Goal: Task Accomplishment & Management: Manage account settings

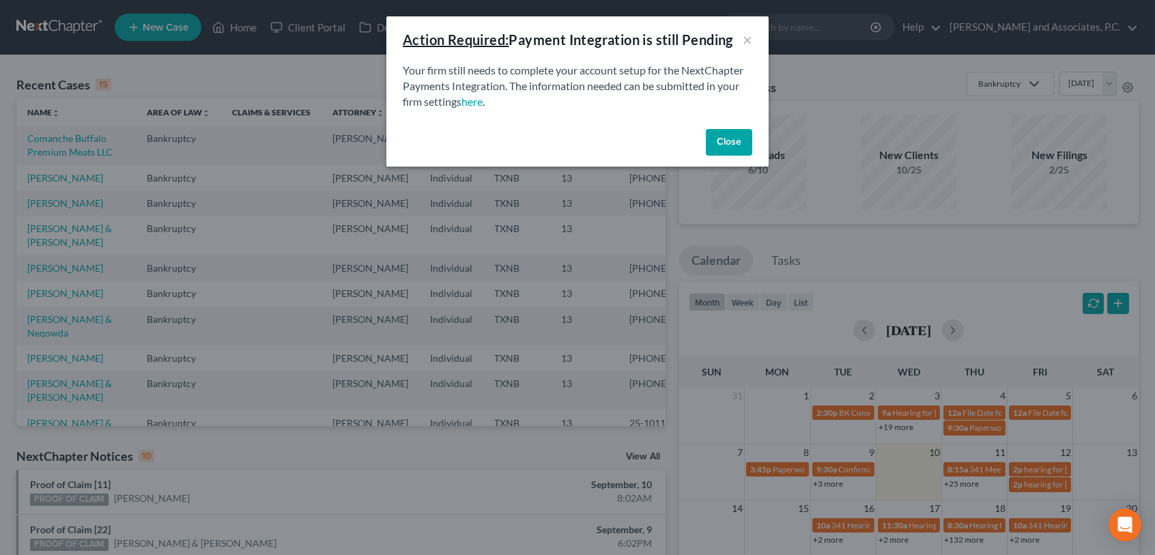
click at [729, 144] on button "Close" at bounding box center [729, 142] width 46 height 27
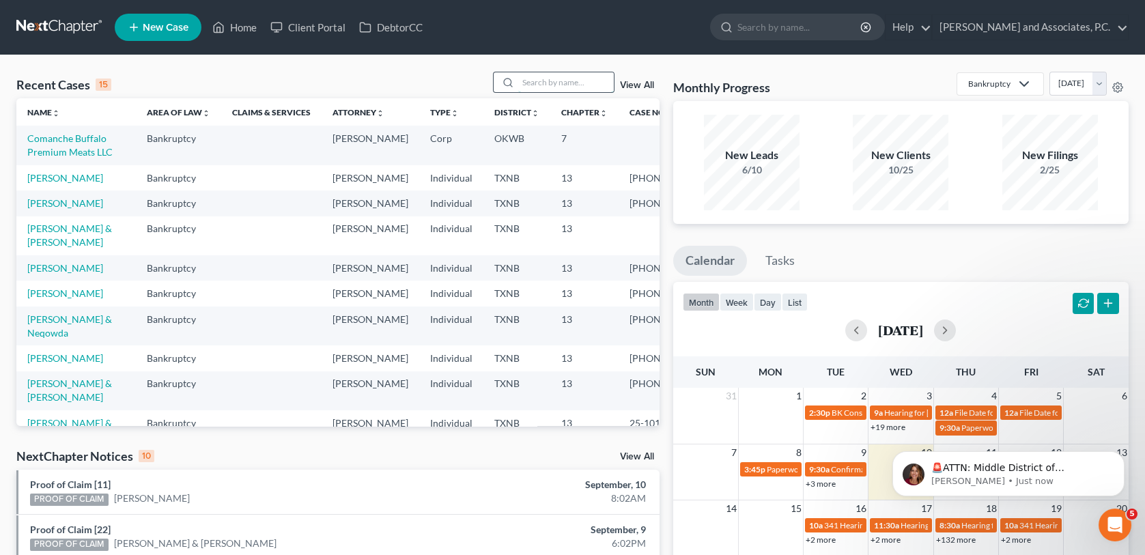
click at [527, 85] on input "search" at bounding box center [566, 82] width 96 height 20
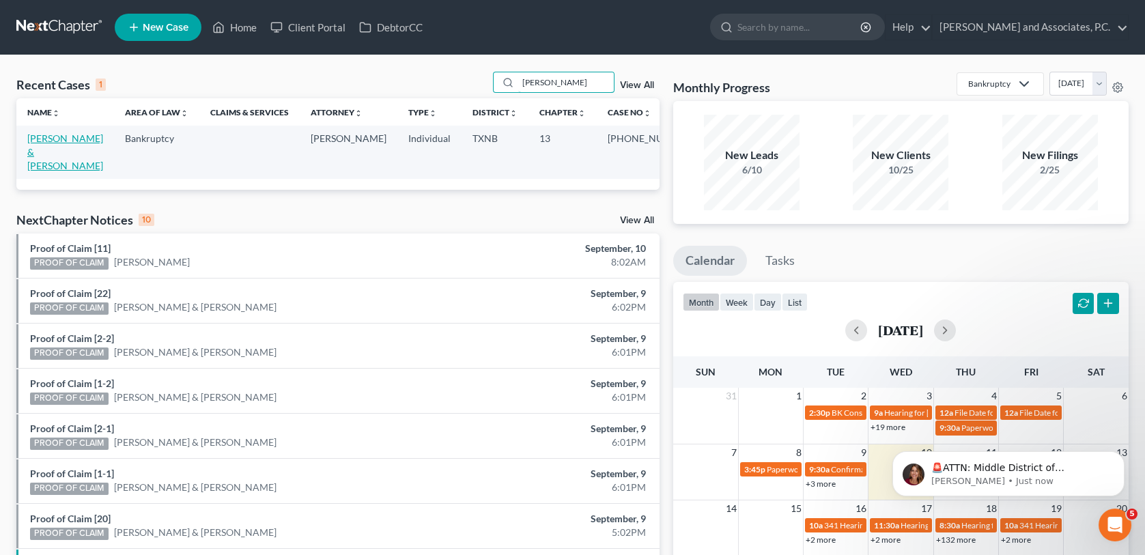
type input "[PERSON_NAME]"
click at [77, 139] on link "[PERSON_NAME] & [PERSON_NAME]" at bounding box center [65, 151] width 76 height 39
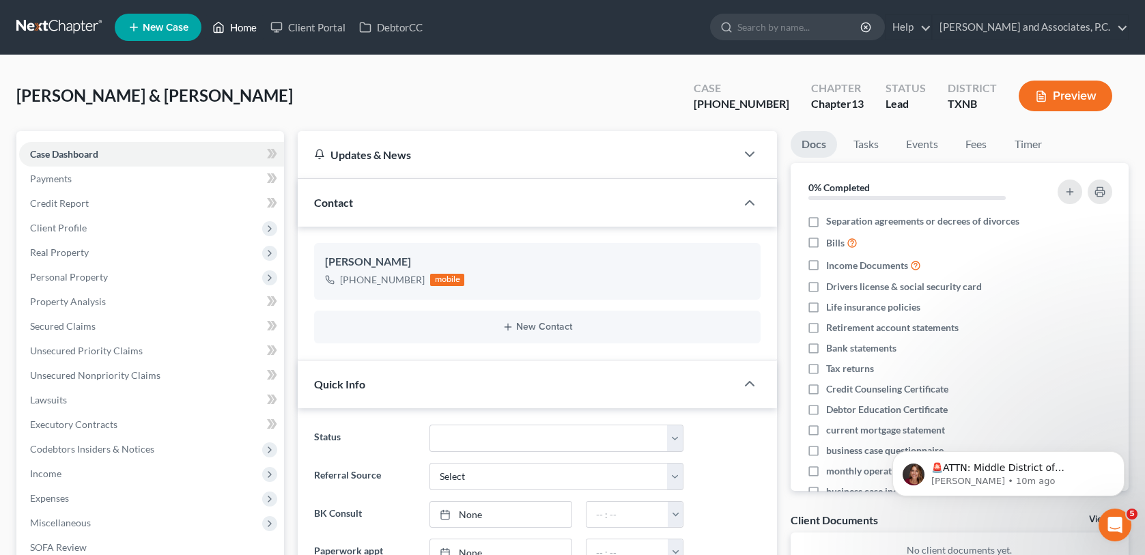
click at [238, 28] on link "Home" at bounding box center [235, 27] width 58 height 25
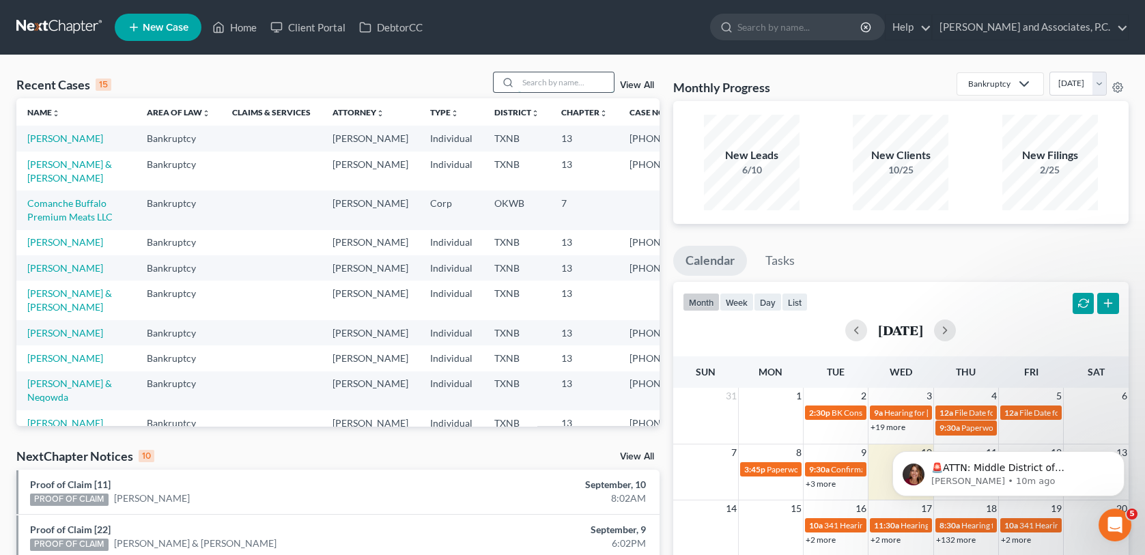
click at [535, 81] on input "search" at bounding box center [566, 82] width 96 height 20
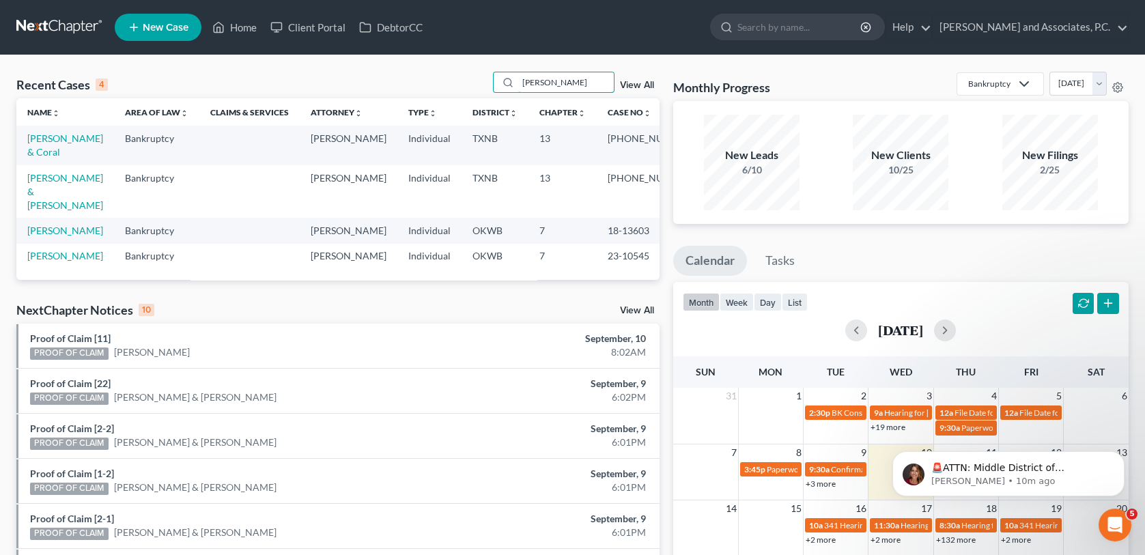
type input "[PERSON_NAME]"
click at [49, 180] on link "[PERSON_NAME] & [PERSON_NAME]" at bounding box center [65, 191] width 76 height 39
select select "1"
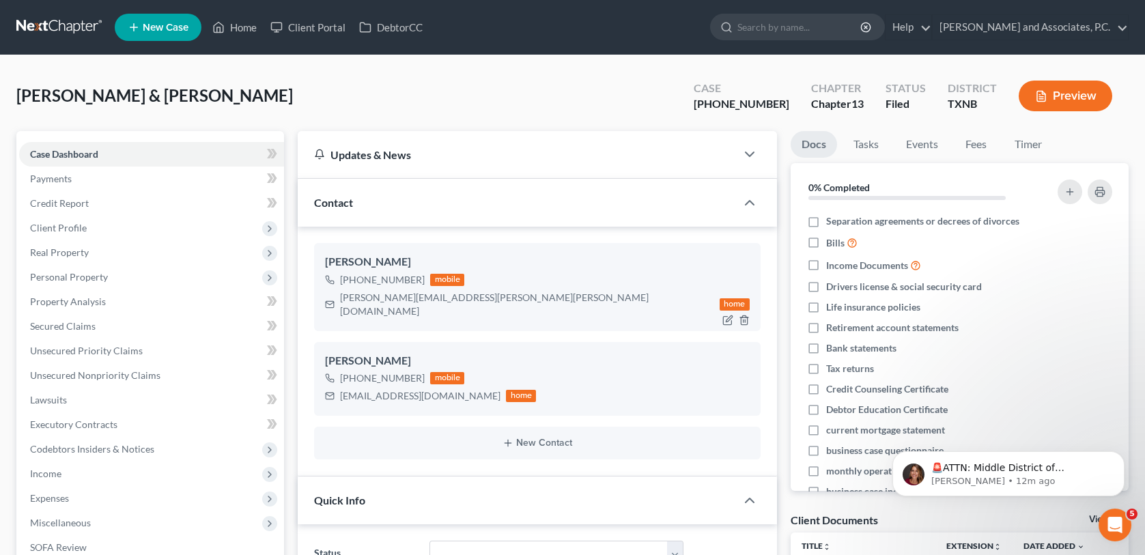
scroll to position [11166, 0]
click at [245, 33] on link "Home" at bounding box center [235, 27] width 58 height 25
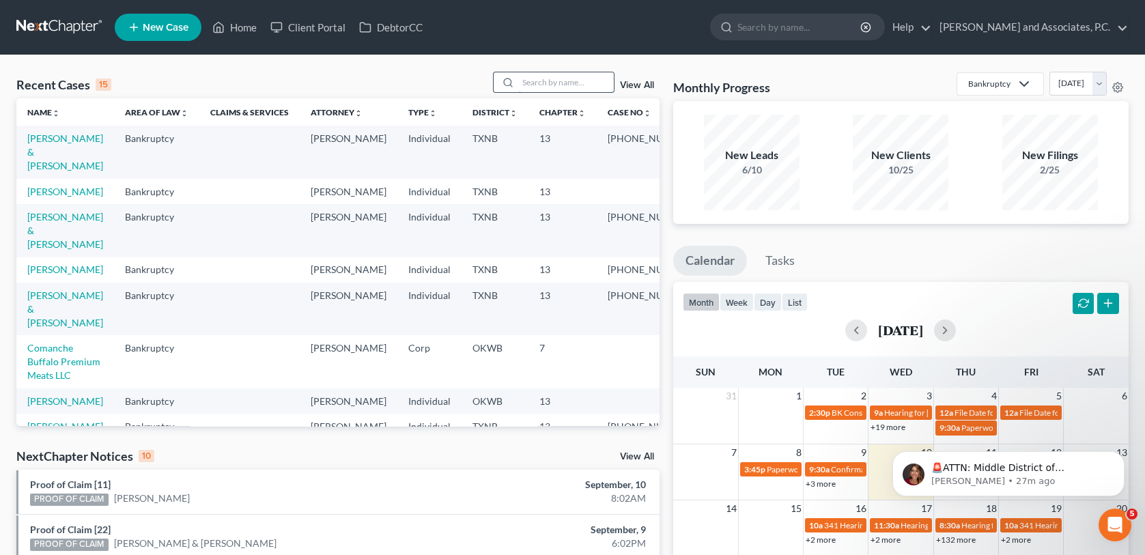
click at [531, 76] on input "search" at bounding box center [566, 82] width 96 height 20
click at [47, 139] on link "[PERSON_NAME] & [PERSON_NAME]" at bounding box center [65, 151] width 76 height 39
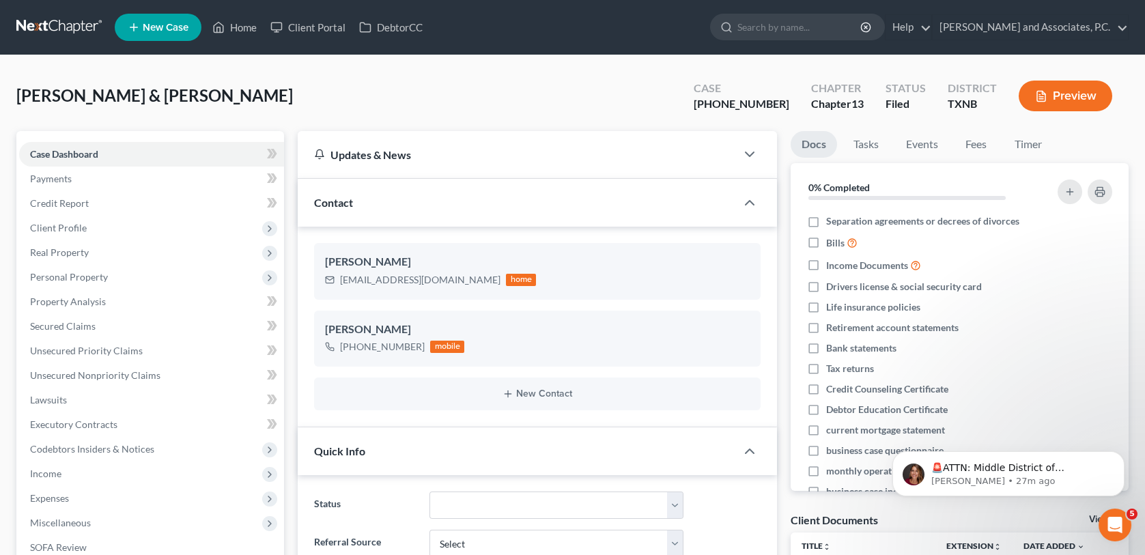
scroll to position [110, 0]
drag, startPoint x: 341, startPoint y: 277, endPoint x: 443, endPoint y: 283, distance: 102.6
click at [443, 283] on div "[EMAIL_ADDRESS][DOMAIN_NAME] home" at bounding box center [430, 280] width 211 height 18
copy div "[EMAIL_ADDRESS][DOMAIN_NAME]"
click at [238, 22] on link "Home" at bounding box center [235, 27] width 58 height 25
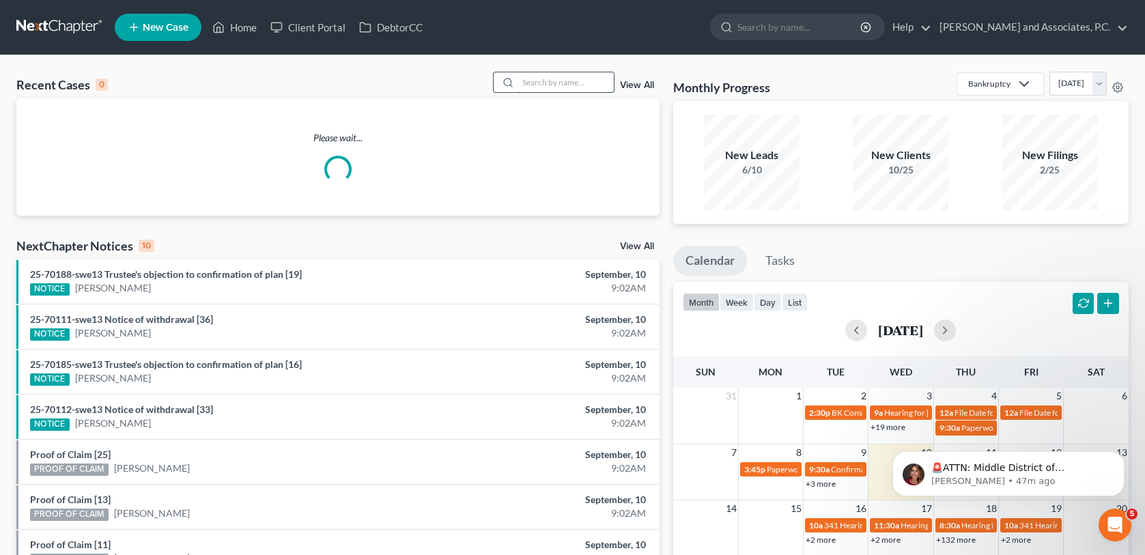
click at [537, 85] on input "search" at bounding box center [566, 82] width 96 height 20
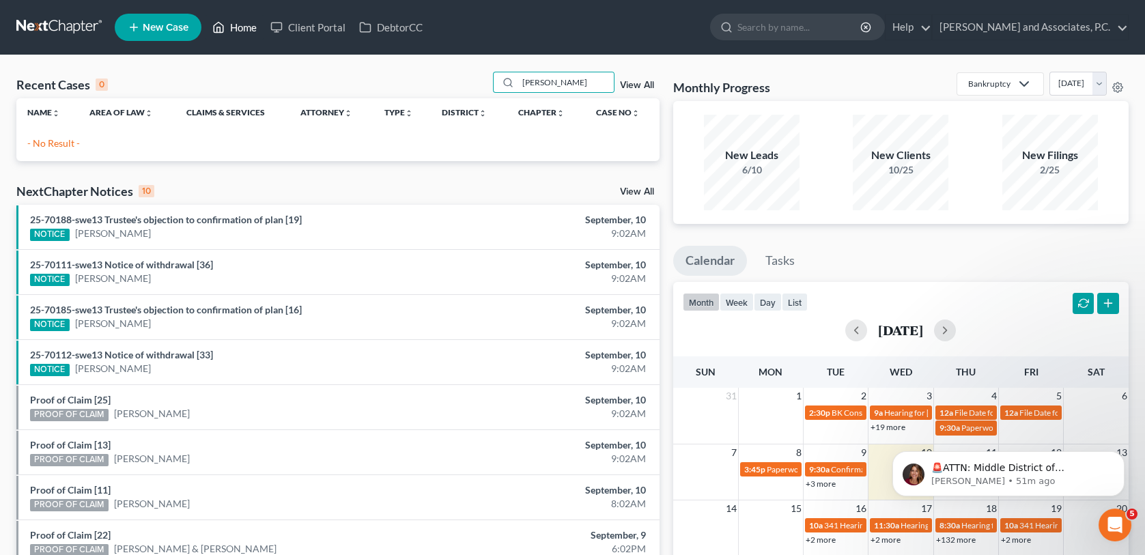
click at [248, 31] on link "Home" at bounding box center [235, 27] width 58 height 25
drag, startPoint x: 554, startPoint y: 85, endPoint x: 517, endPoint y: 93, distance: 38.3
click at [517, 93] on div "Recent Cases 0 [PERSON_NAME] View All" at bounding box center [337, 85] width 643 height 27
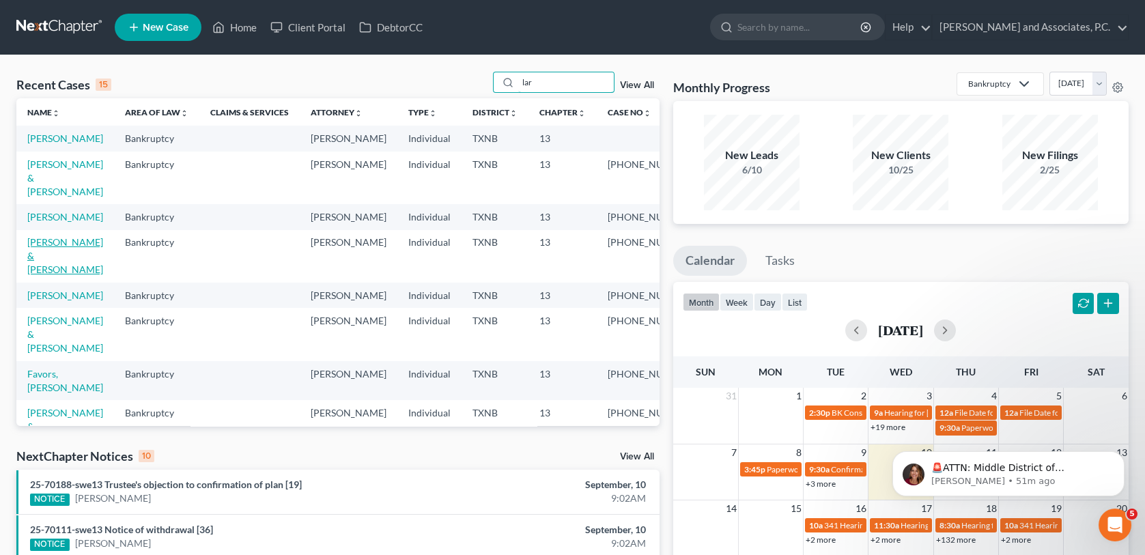
type input "lar"
click at [51, 264] on link "[PERSON_NAME] & [PERSON_NAME]" at bounding box center [65, 255] width 76 height 39
select select "6"
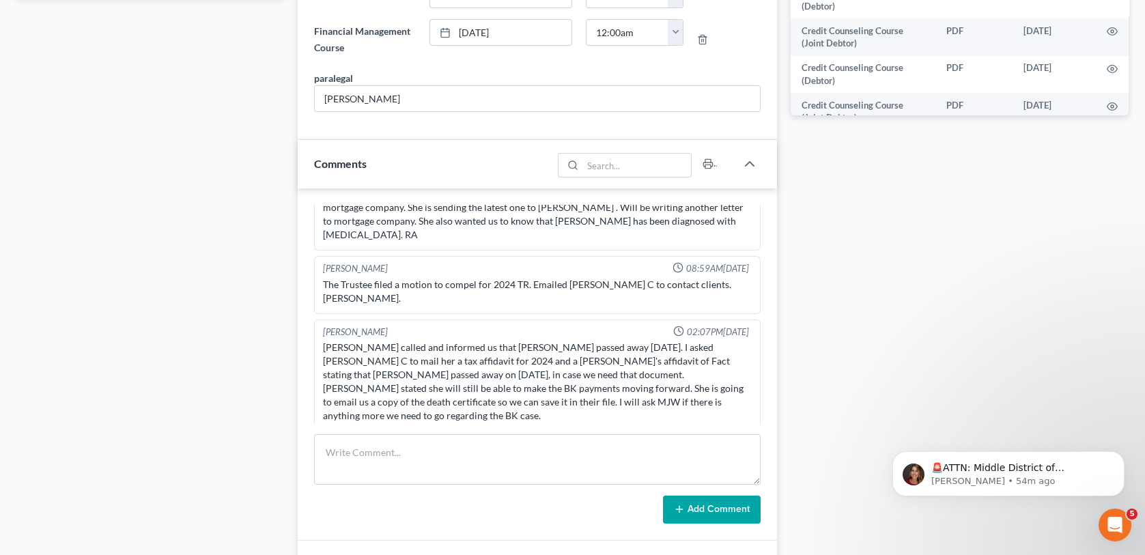
scroll to position [478, 0]
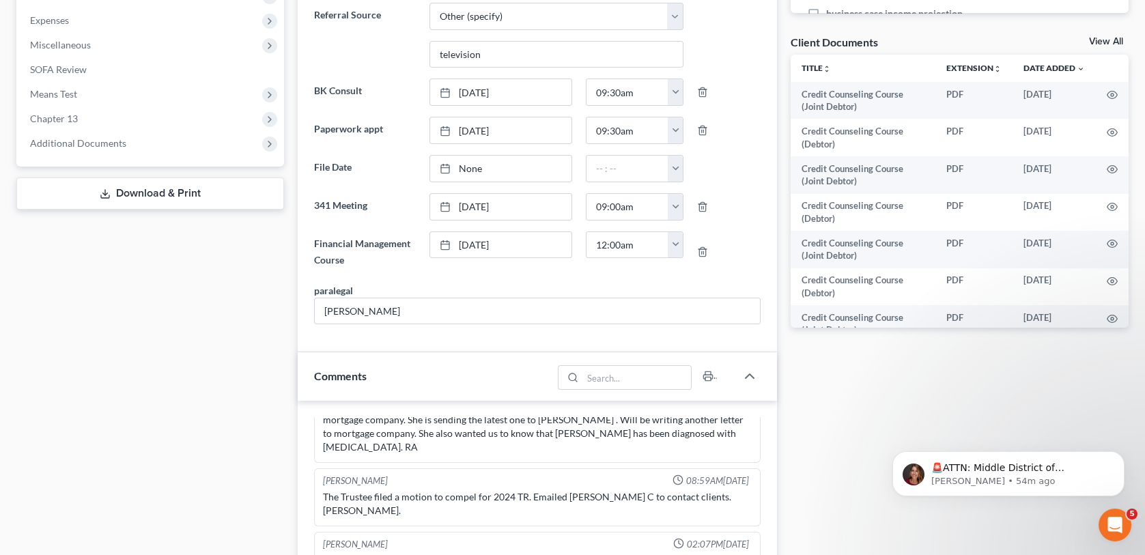
click at [1096, 39] on link "View All" at bounding box center [1106, 42] width 34 height 10
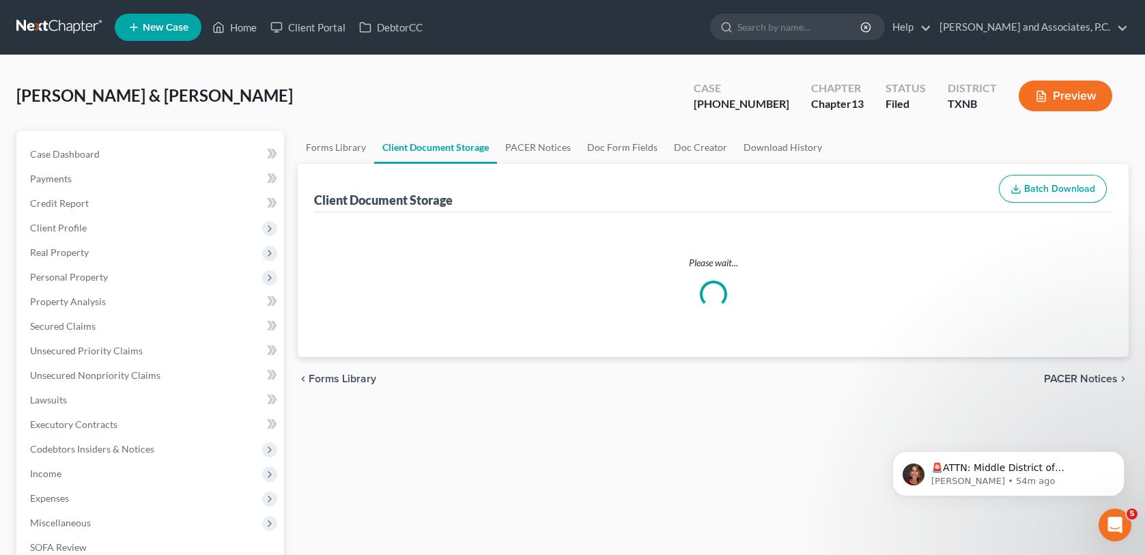
select select "6"
select select "33"
select select "21"
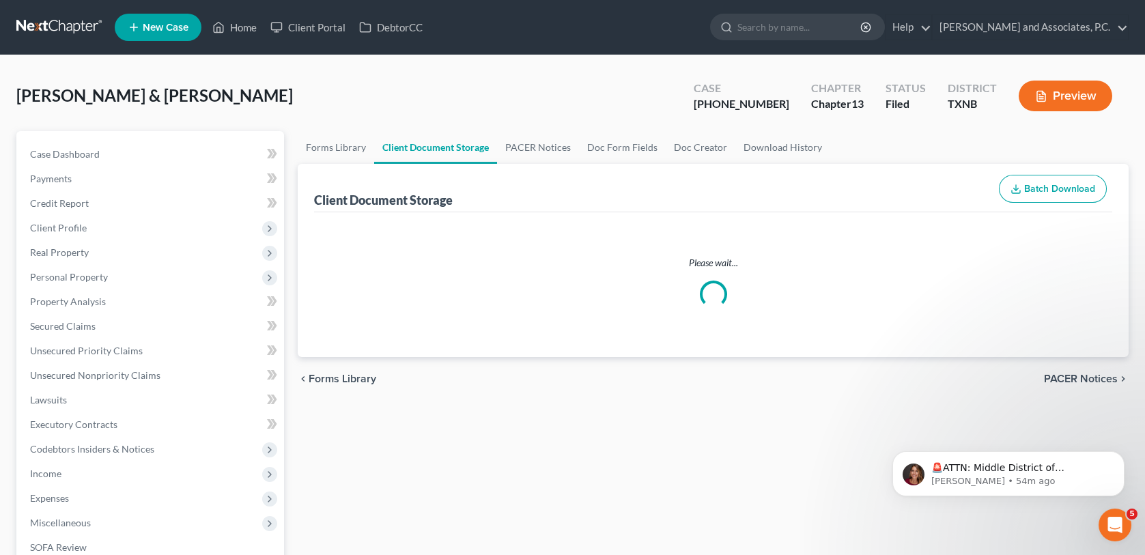
select select "10"
select select "6"
select select "18"
select select "6"
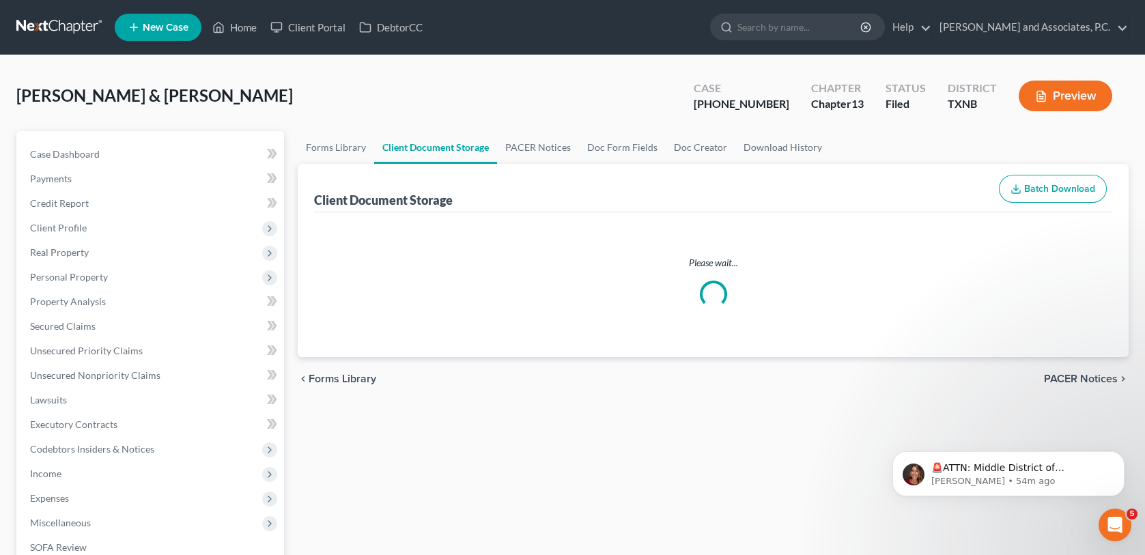
select select "6"
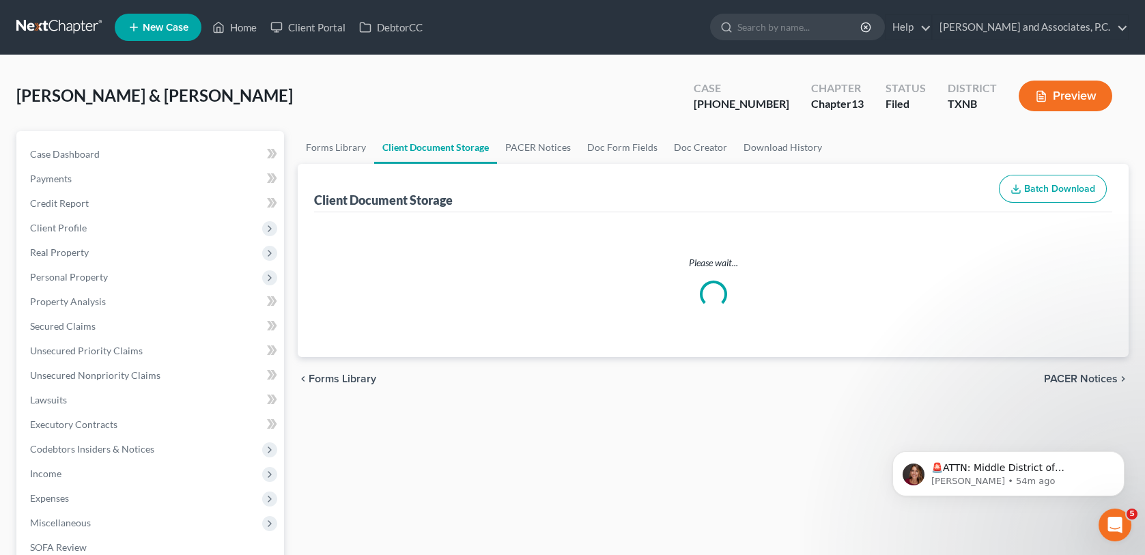
select select "6"
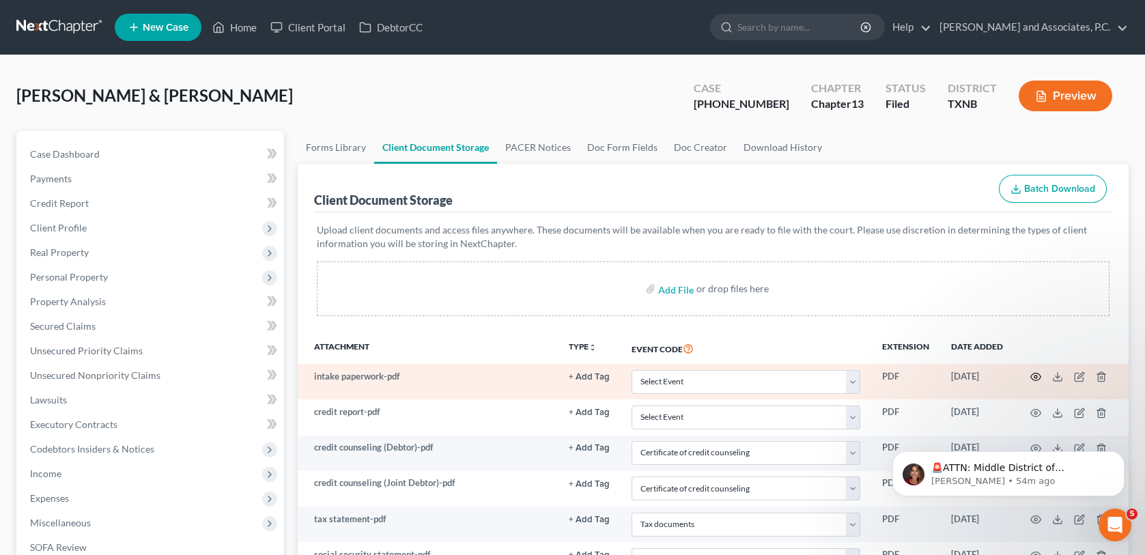
click at [1032, 374] on icon "button" at bounding box center [1035, 376] width 11 height 11
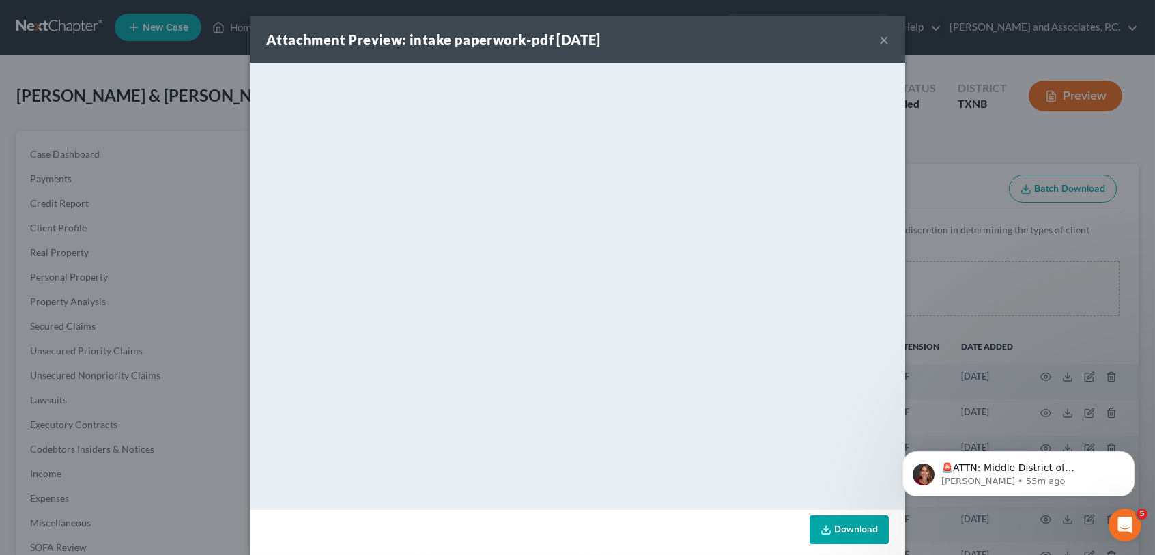
click at [879, 39] on button "×" at bounding box center [884, 39] width 10 height 16
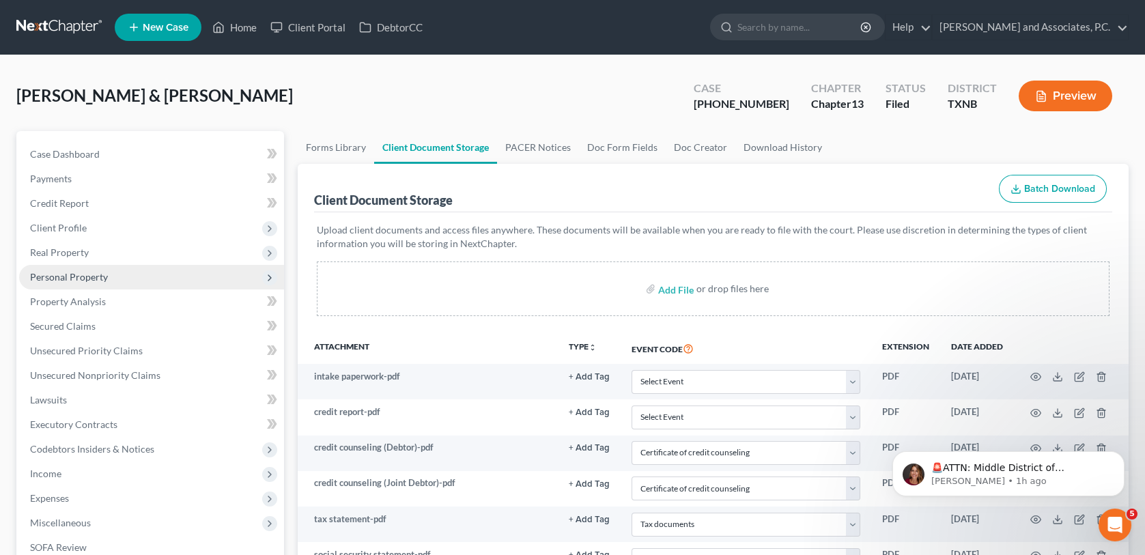
click at [44, 281] on span "Personal Property" at bounding box center [69, 277] width 78 height 12
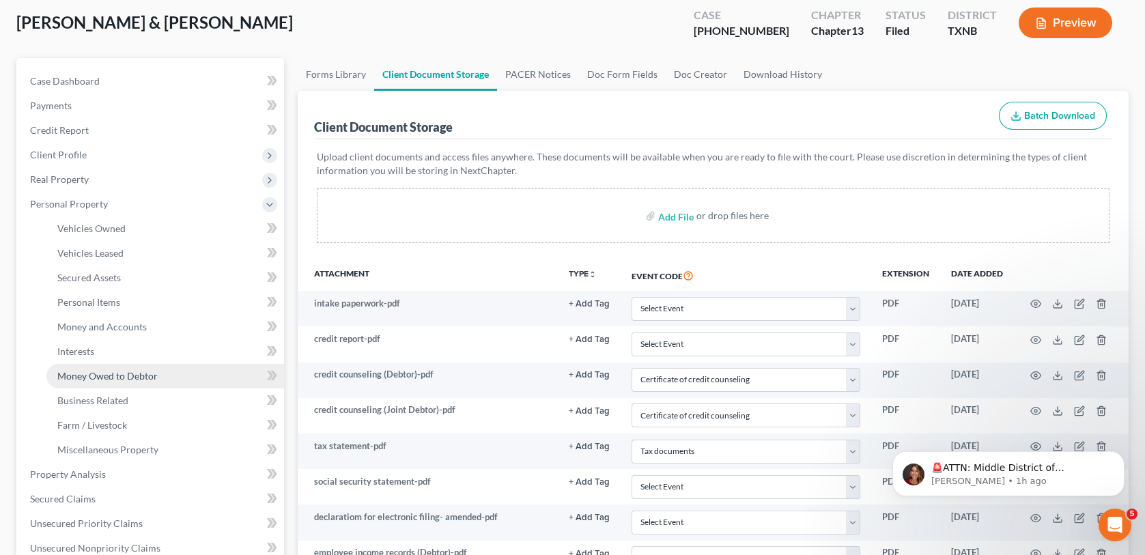
scroll to position [137, 0]
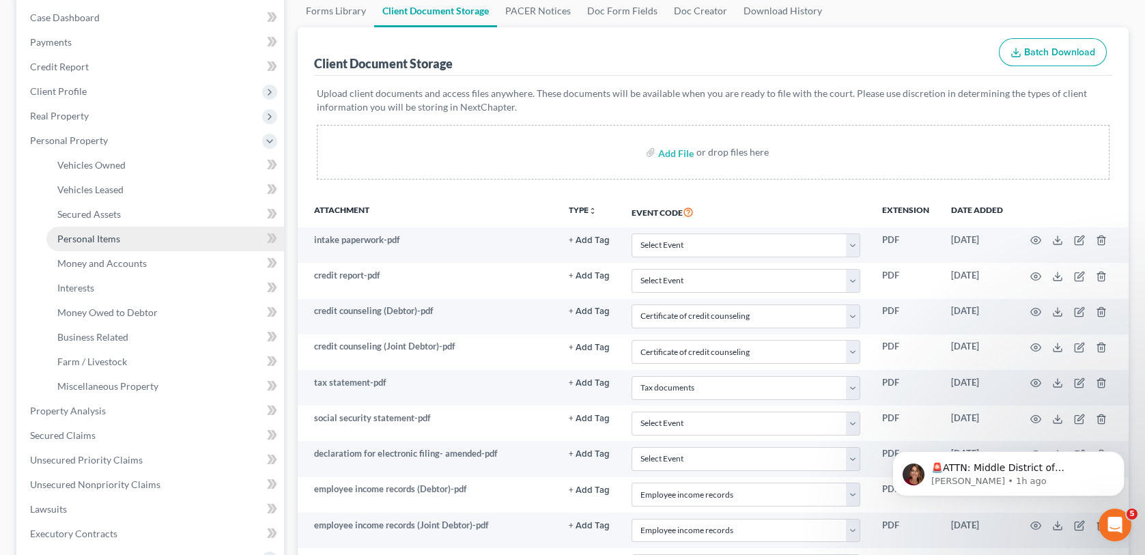
click at [102, 240] on span "Personal Items" at bounding box center [88, 239] width 63 height 12
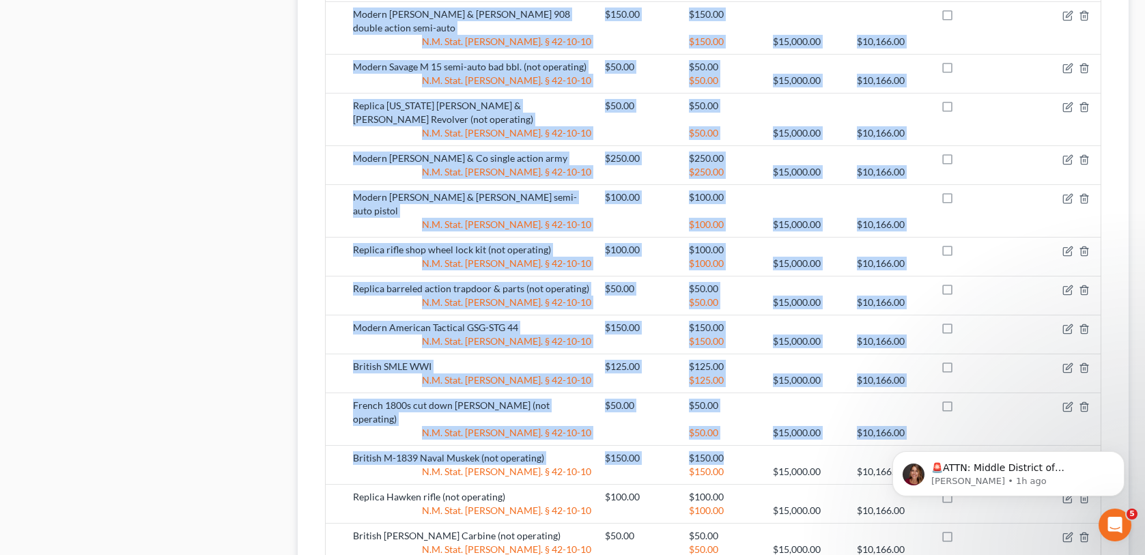
scroll to position [1641, 0]
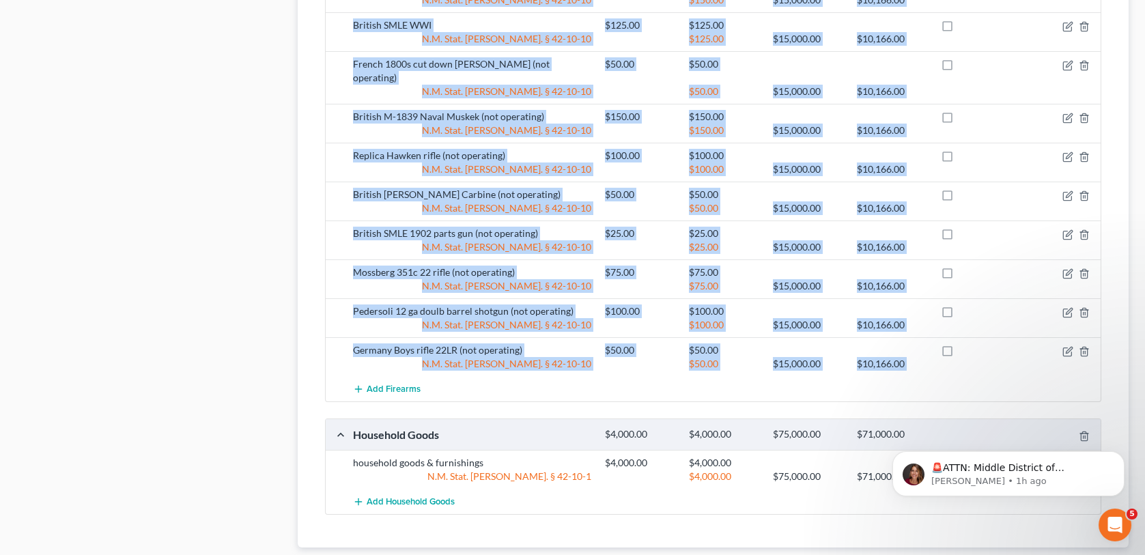
drag, startPoint x: 352, startPoint y: 153, endPoint x: 875, endPoint y: 292, distance: 541.2
copy div "Loremip Dolors ametconse adipi $418.27 $848.96 E.S. Doei. Tem. § 00-91-43 $686.…"
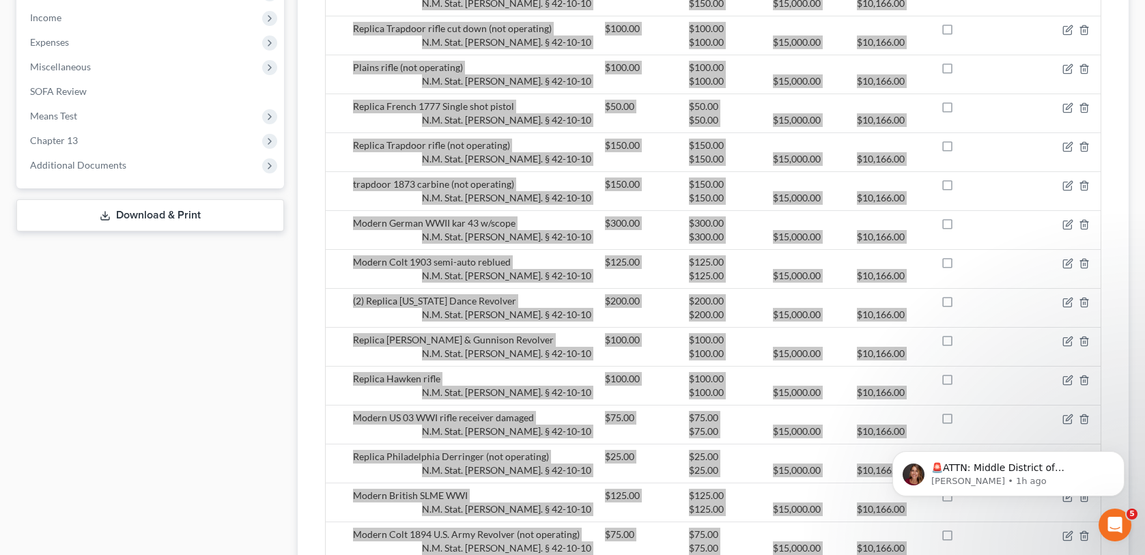
scroll to position [0, 0]
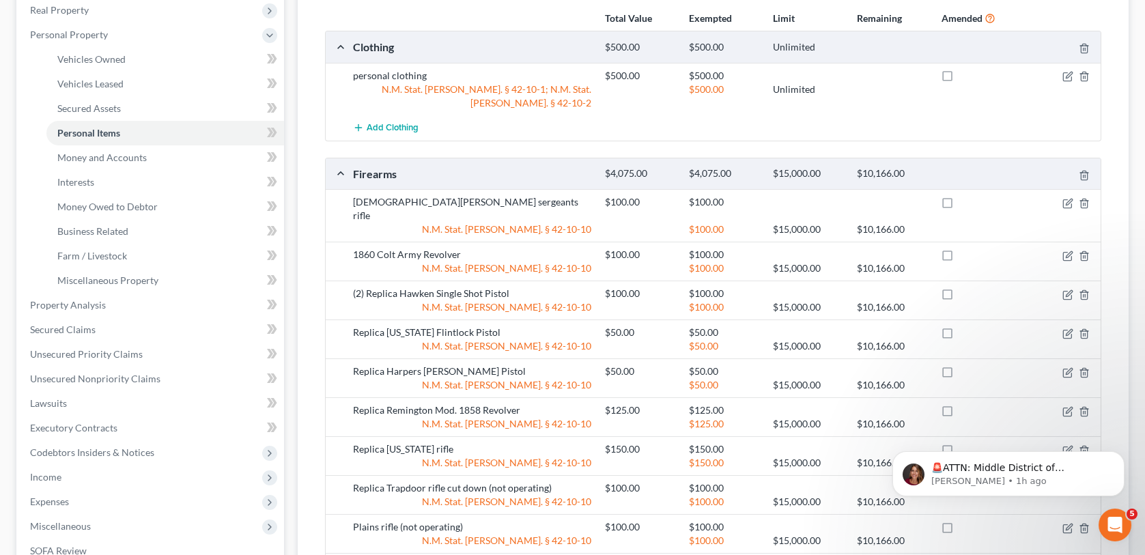
scroll to position [273, 0]
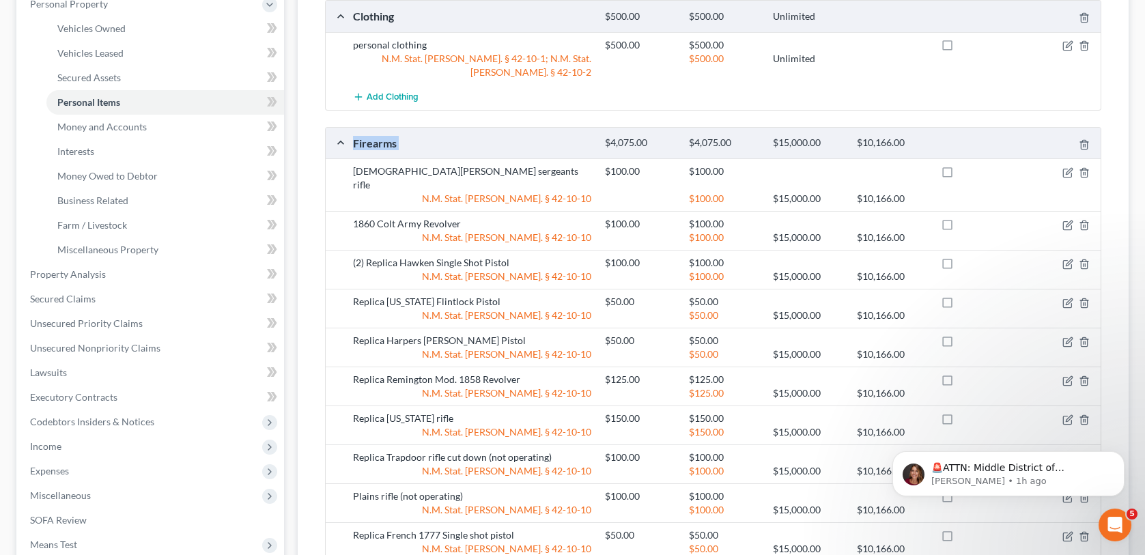
drag, startPoint x: 330, startPoint y: 128, endPoint x: 601, endPoint y: 123, distance: 270.4
click at [601, 128] on div "Firearms $4,075.00 $4,075.00 $15,000.00 $10,166.00" at bounding box center [710, 143] width 769 height 31
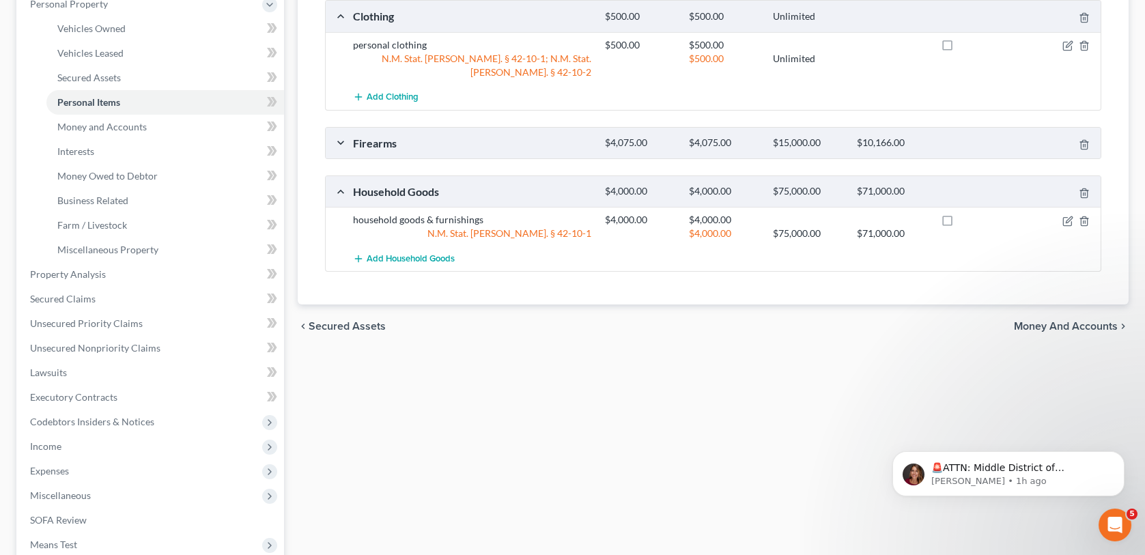
click at [340, 130] on div "Firearms $4,075.00 $4,075.00 $15,000.00 $10,166.00" at bounding box center [710, 143] width 769 height 31
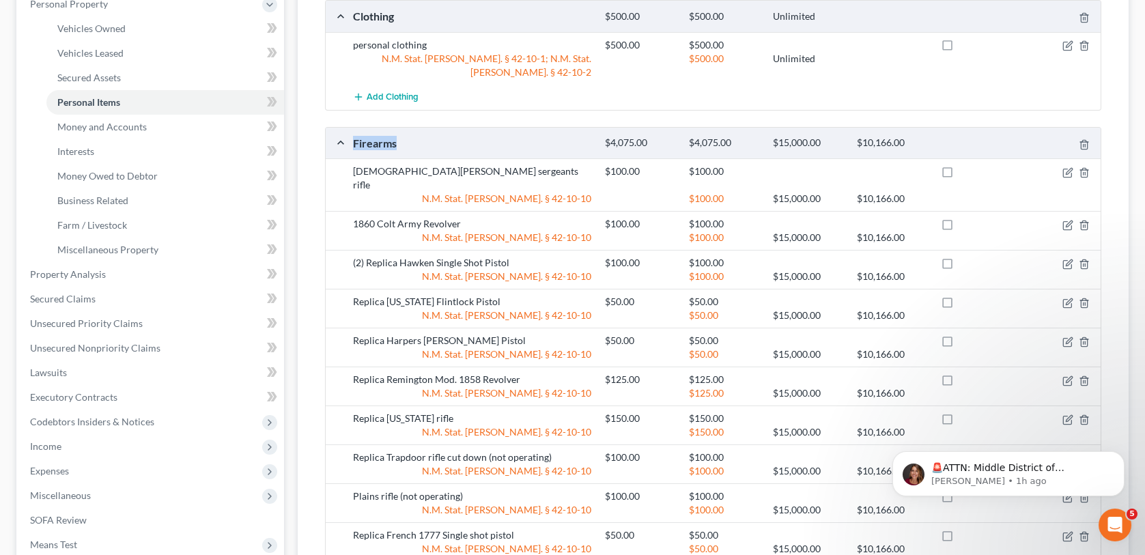
drag, startPoint x: 348, startPoint y: 126, endPoint x: 397, endPoint y: 126, distance: 49.2
click at [397, 136] on div "Firearms" at bounding box center [472, 143] width 252 height 14
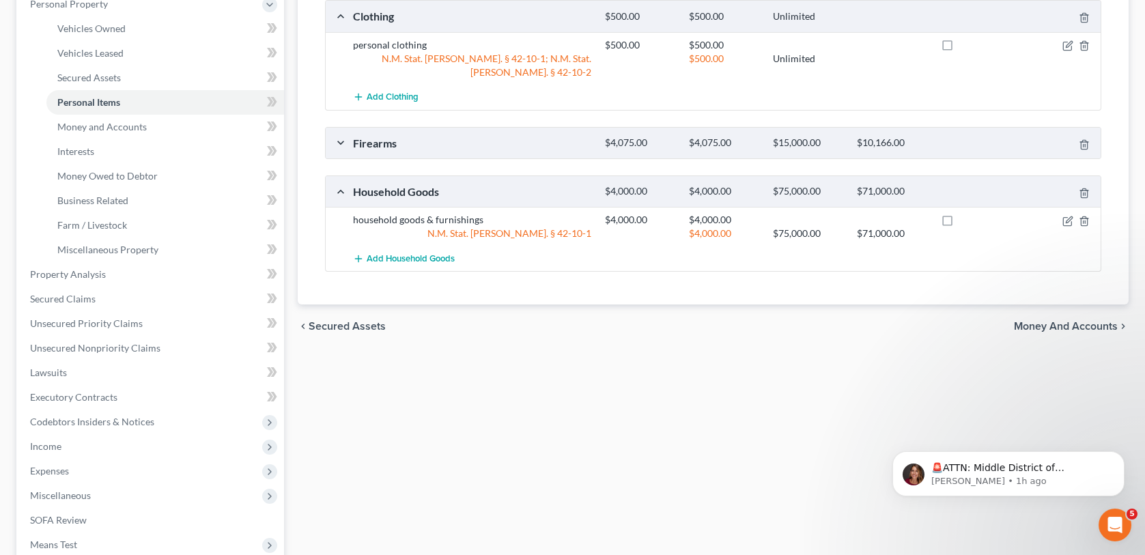
drag, startPoint x: 397, startPoint y: 126, endPoint x: 340, endPoint y: 126, distance: 56.7
click at [340, 128] on div "Firearms $4,075.00 $4,075.00 $15,000.00 $10,166.00" at bounding box center [710, 143] width 769 height 31
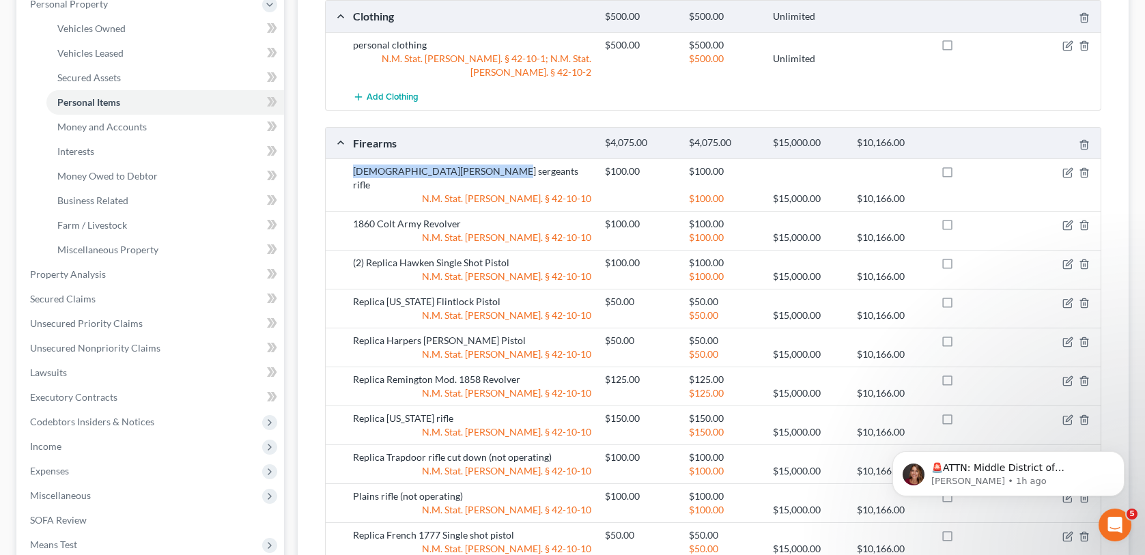
drag, startPoint x: 348, startPoint y: 151, endPoint x: 523, endPoint y: 154, distance: 175.5
click at [526, 165] on div "[DEMOGRAPHIC_DATA][PERSON_NAME] sergeants rifle" at bounding box center [472, 178] width 252 height 27
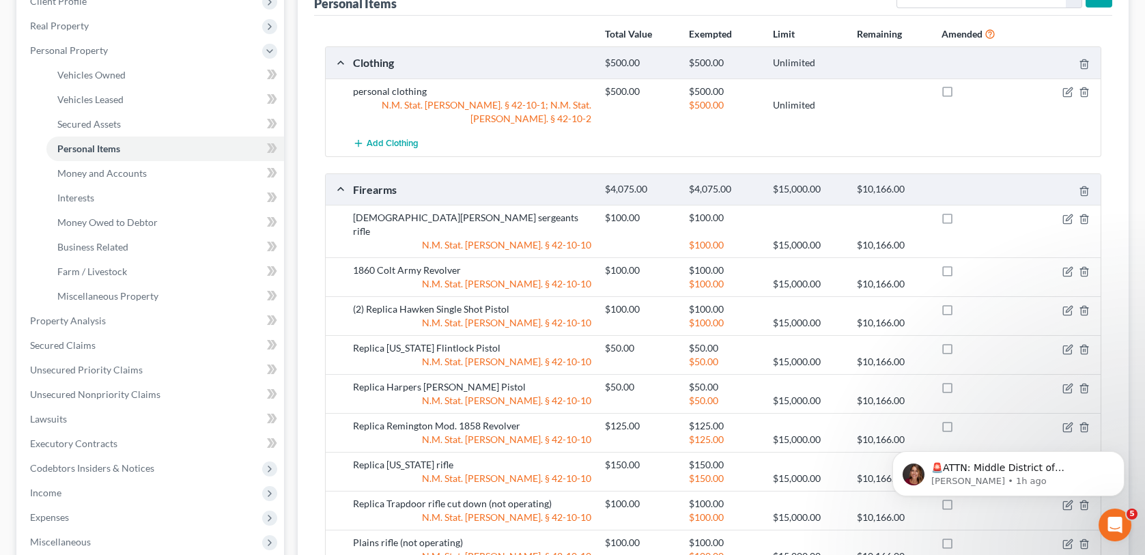
scroll to position [205, 0]
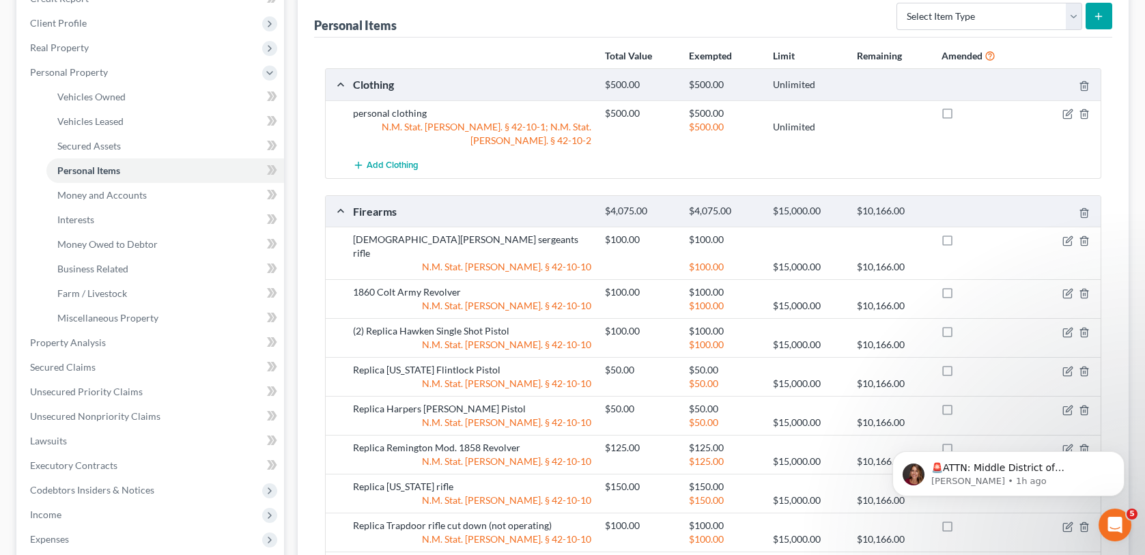
click at [647, 480] on div "$150.00" at bounding box center [640, 487] width 84 height 14
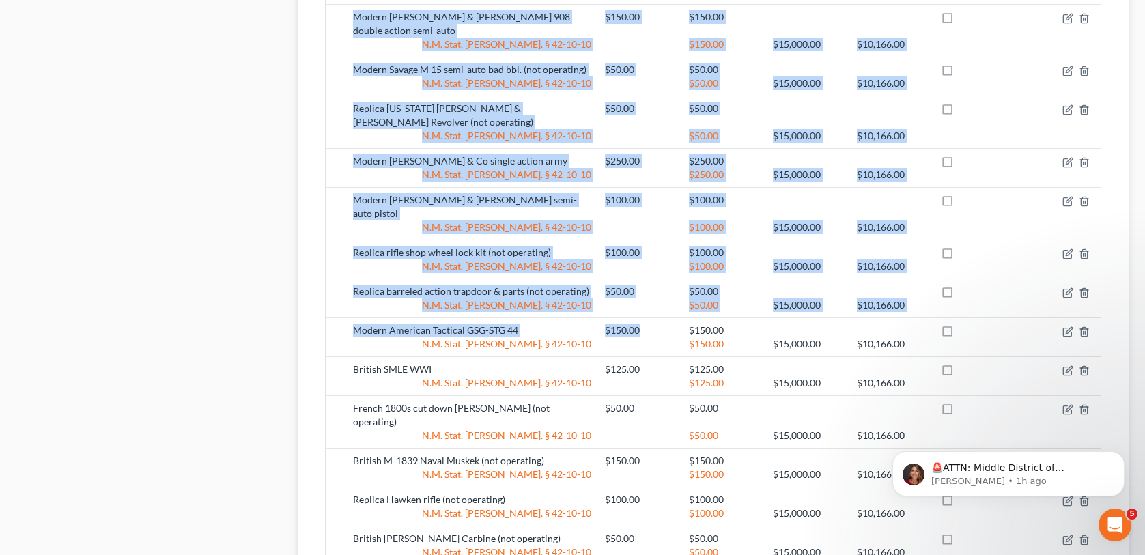
scroll to position [1641, 0]
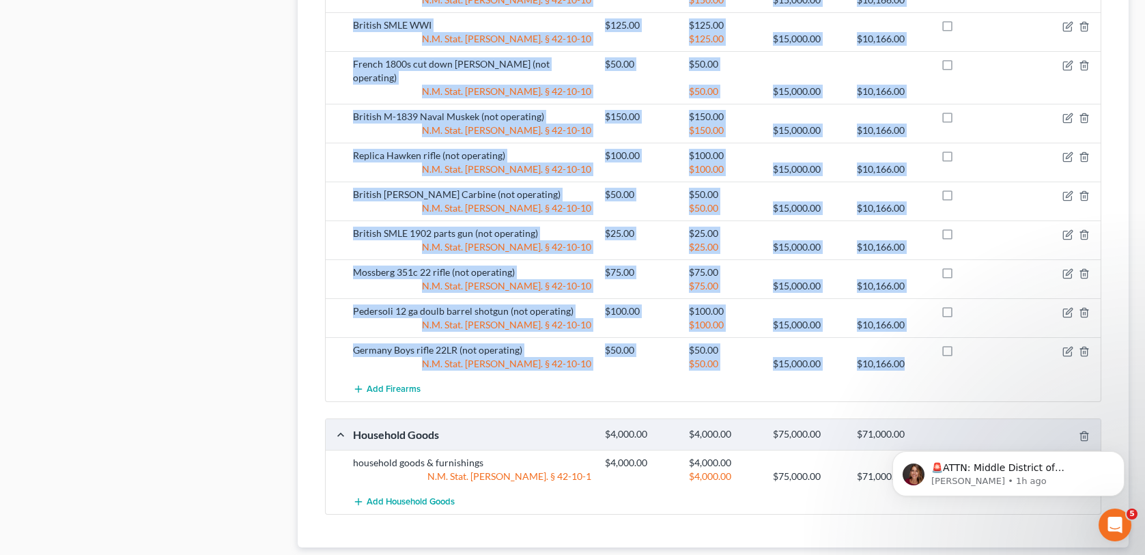
drag, startPoint x: 354, startPoint y: 223, endPoint x: 909, endPoint y: 275, distance: 556.9
copy div "Loremip Dolors ametconse adipi $418.27 $848.96 E.S. Doei. Tem. § 00-91-43 $686.…"
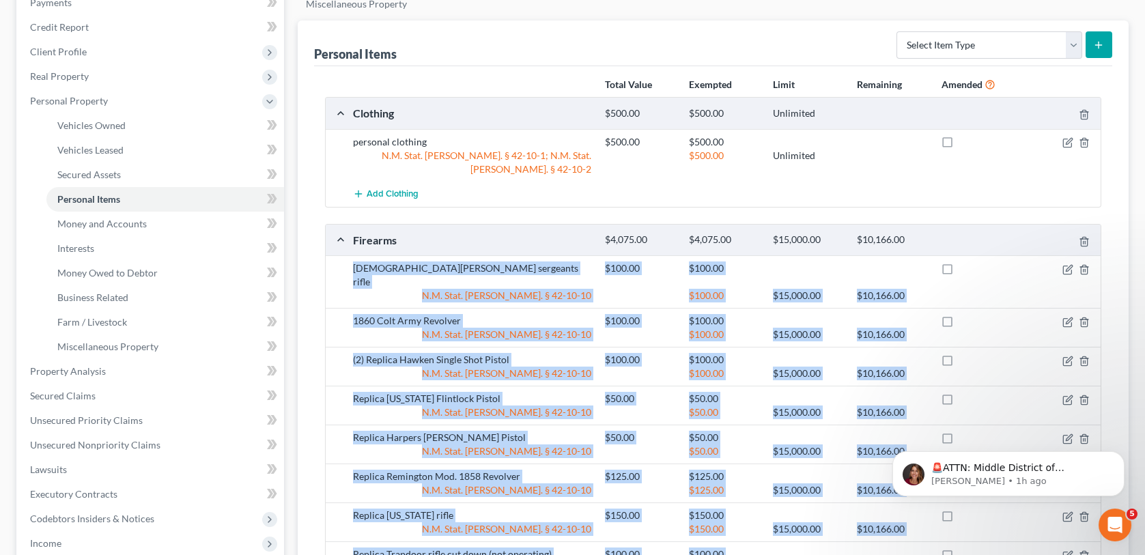
scroll to position [139, 0]
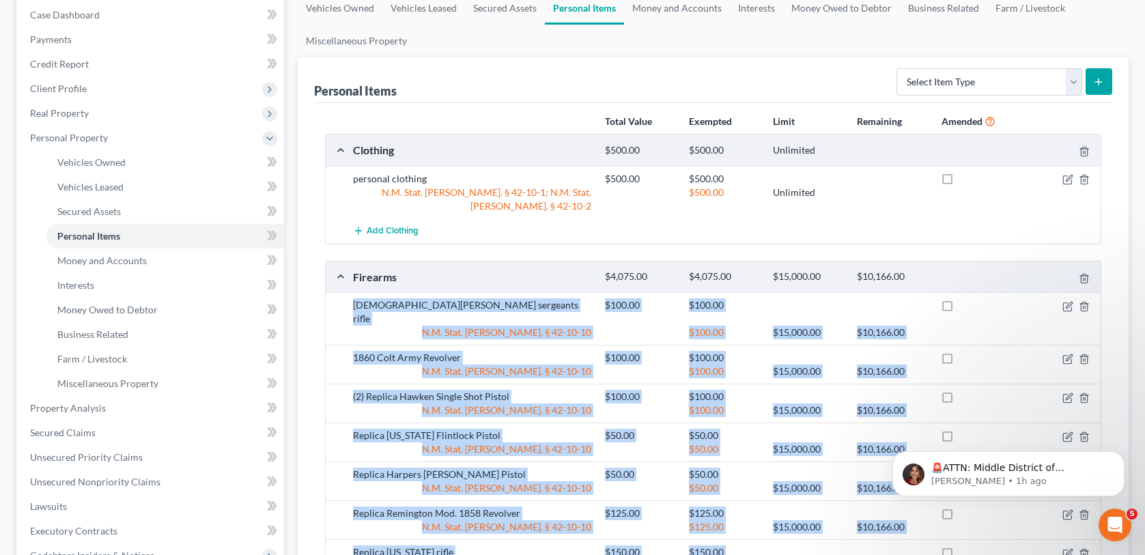
copy div "Loremip Dolors ametconse adipi $418.27 $848.96 E.S. Doei. Tem. § 00-91-43 $686.…"
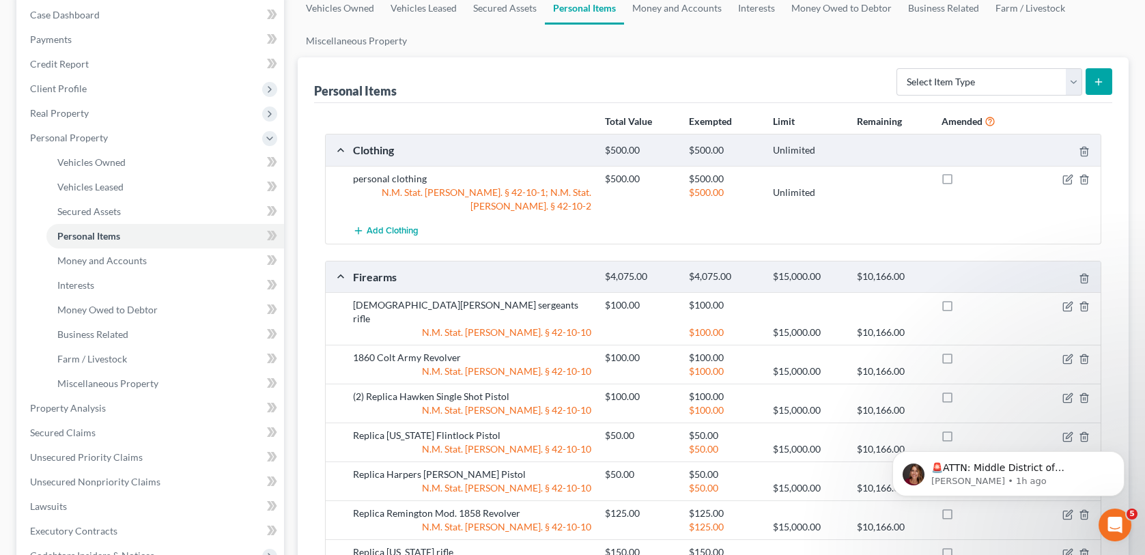
click at [463, 86] on div "Personal Items Select Item Type Clothing (A/B: 11) Collectibles Of Value (A/B: …" at bounding box center [713, 80] width 798 height 46
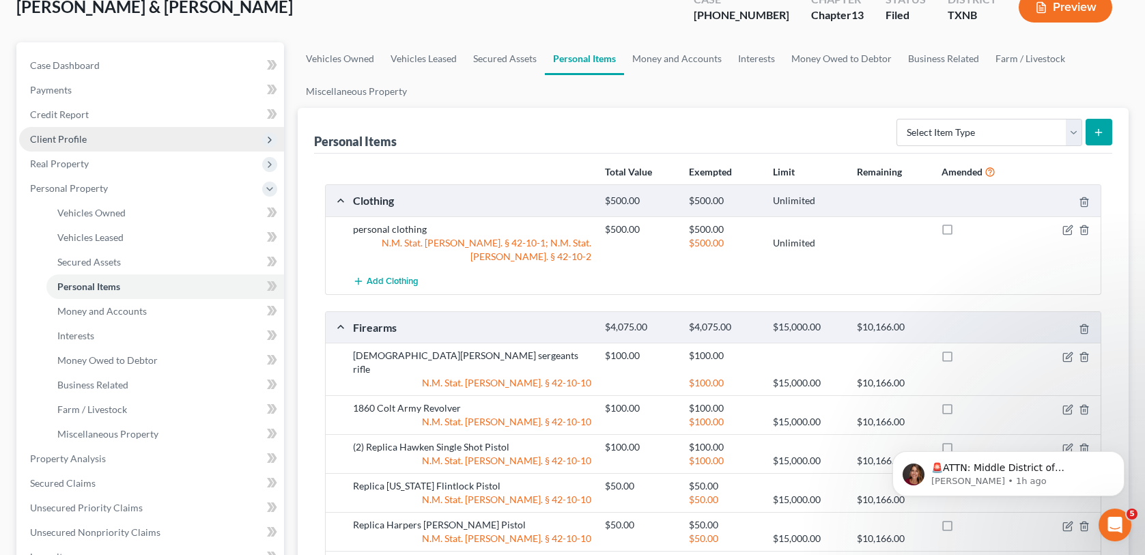
scroll to position [0, 0]
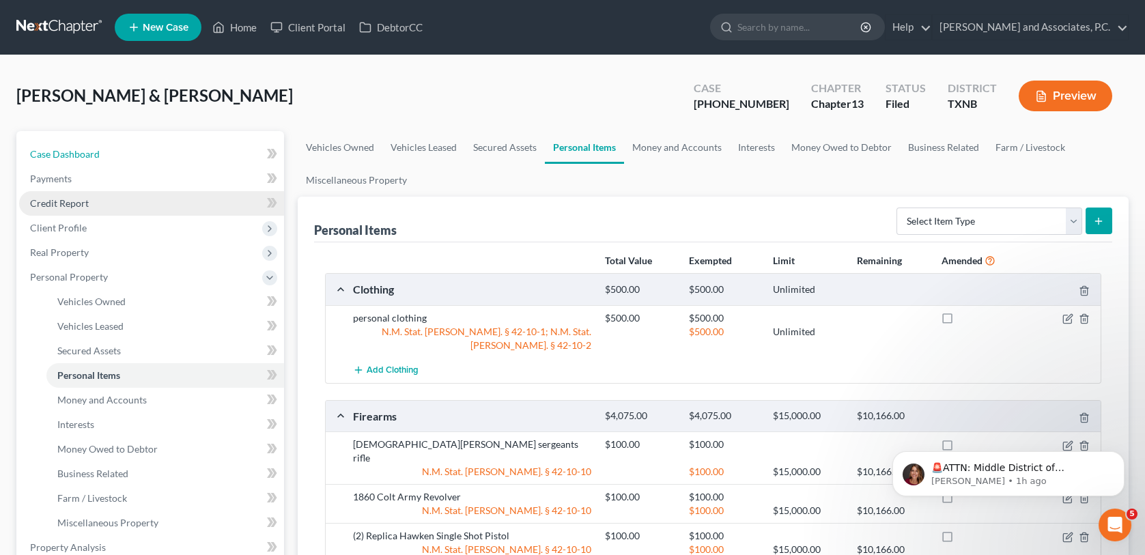
drag, startPoint x: 141, startPoint y: 150, endPoint x: 244, endPoint y: 208, distance: 118.6
click at [141, 150] on link "Case Dashboard" at bounding box center [151, 154] width 265 height 25
select select "6"
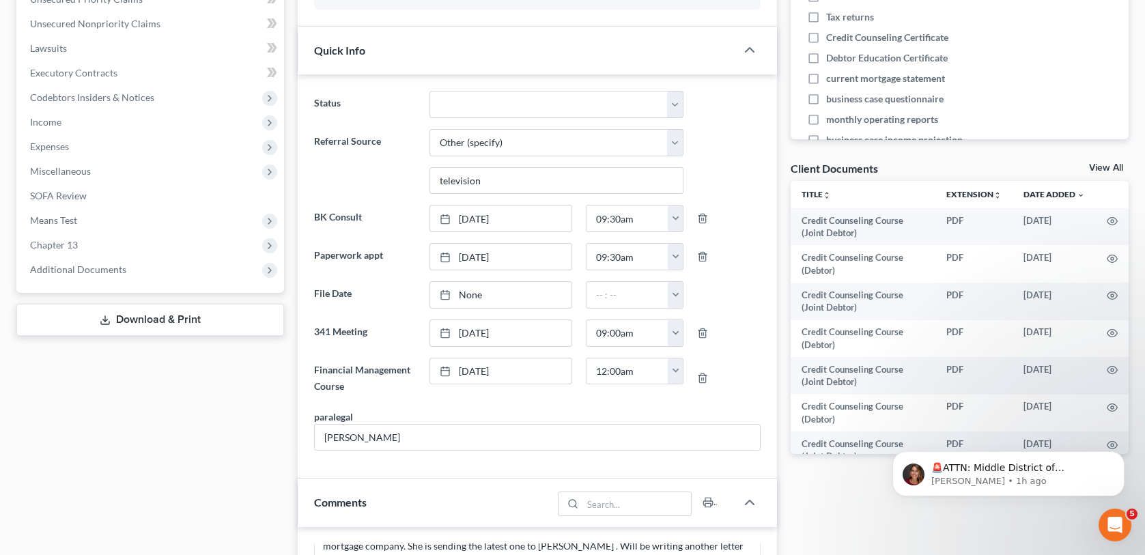
scroll to position [273, 0]
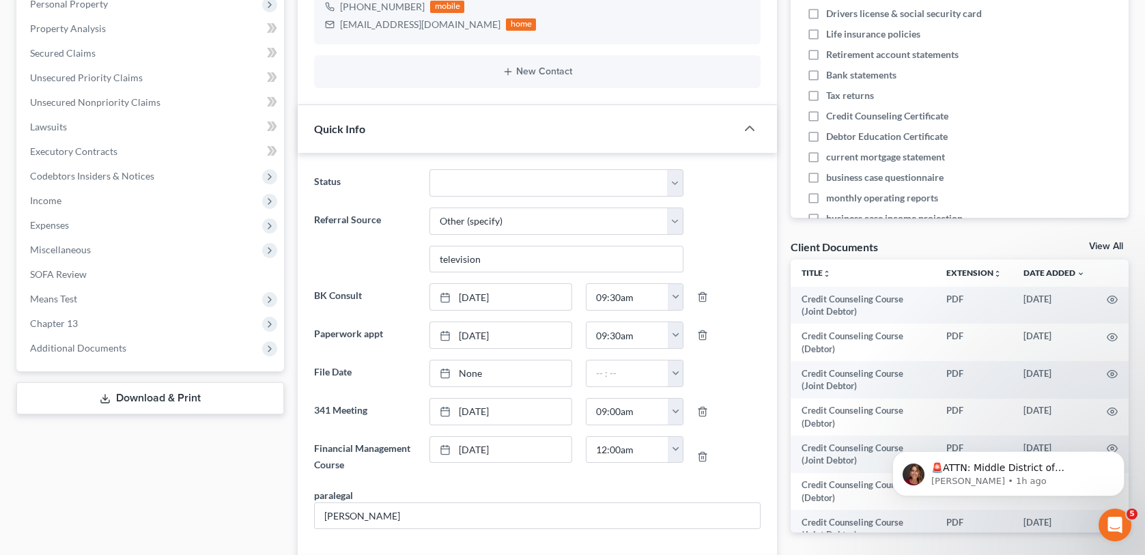
click at [1106, 247] on link "View All" at bounding box center [1106, 247] width 34 height 10
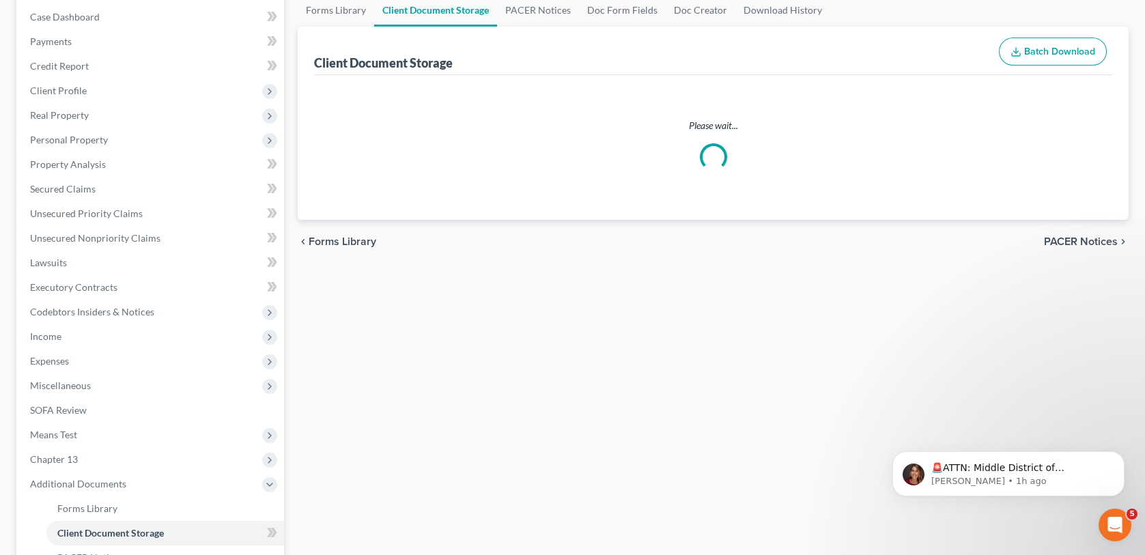
scroll to position [14, 0]
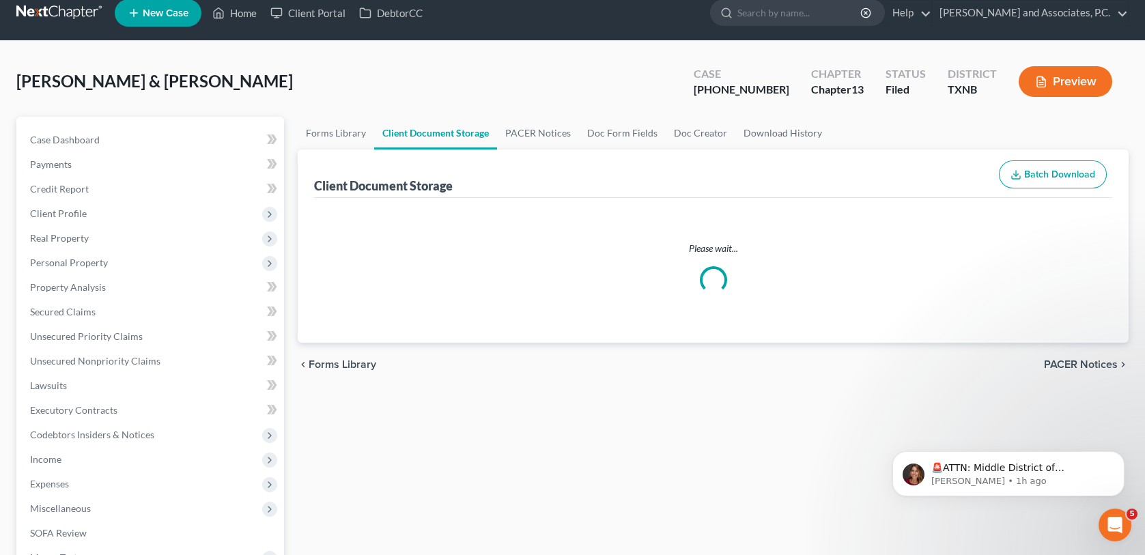
select select "6"
select select "33"
select select "21"
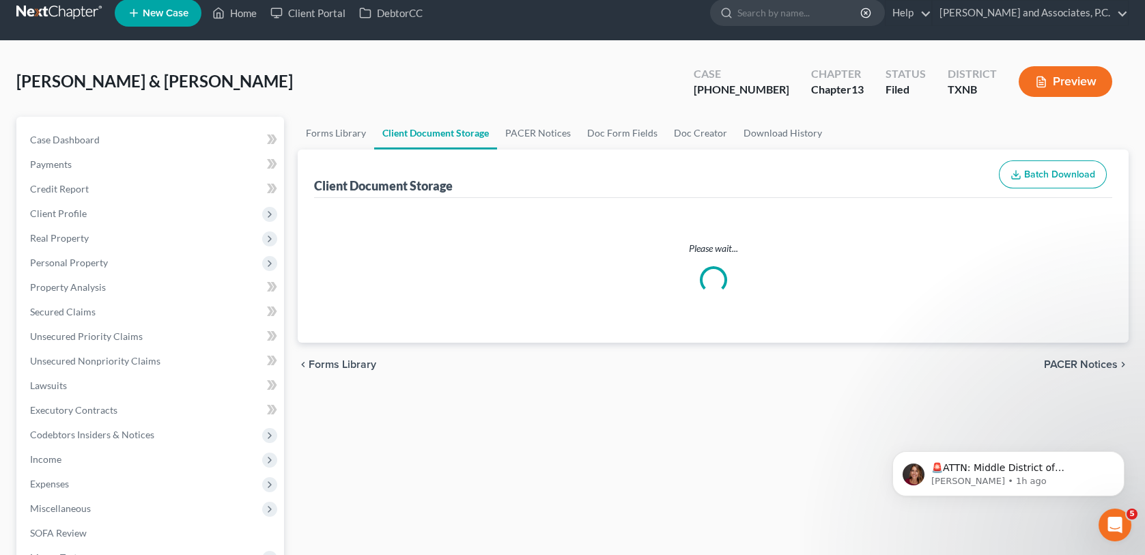
select select "10"
select select "6"
select select "18"
select select "6"
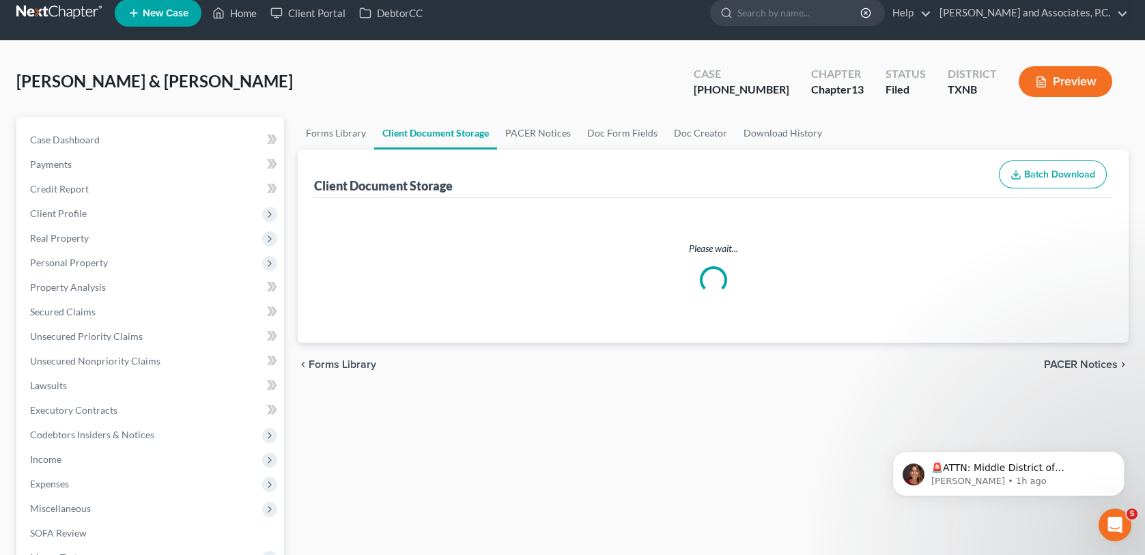
select select "6"
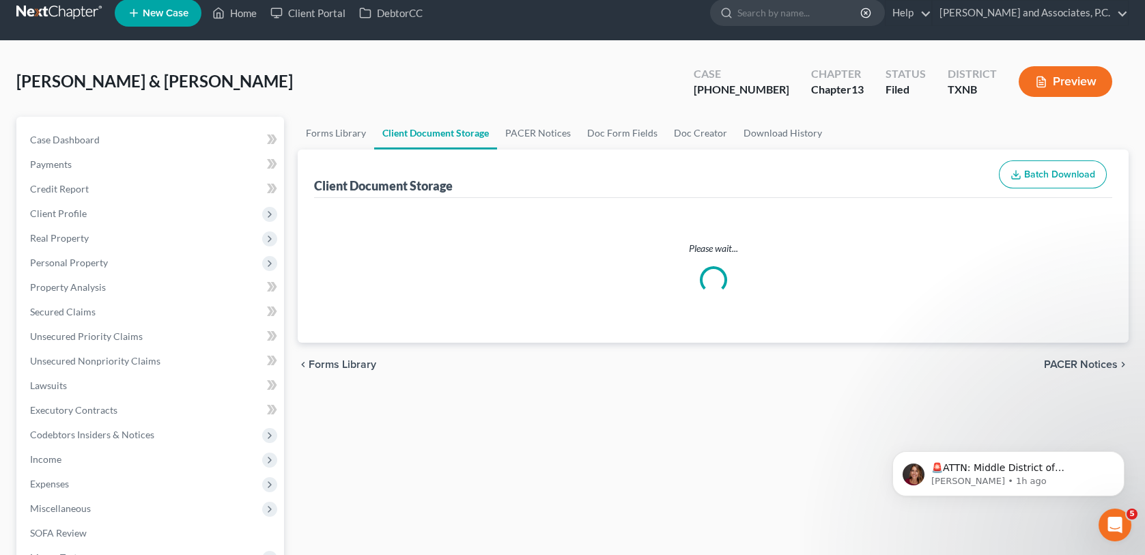
select select "6"
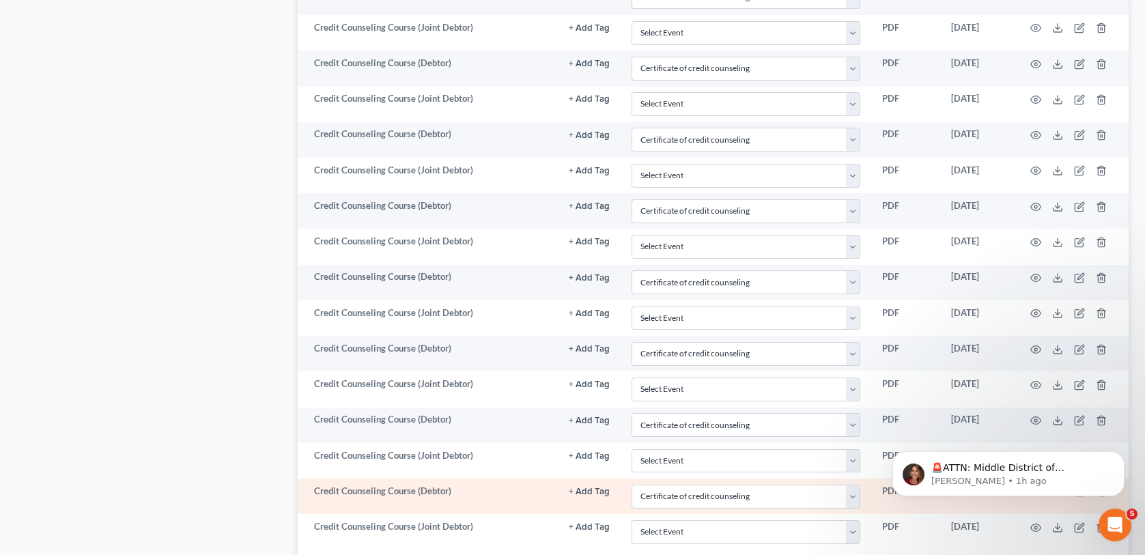
scroll to position [1695, 0]
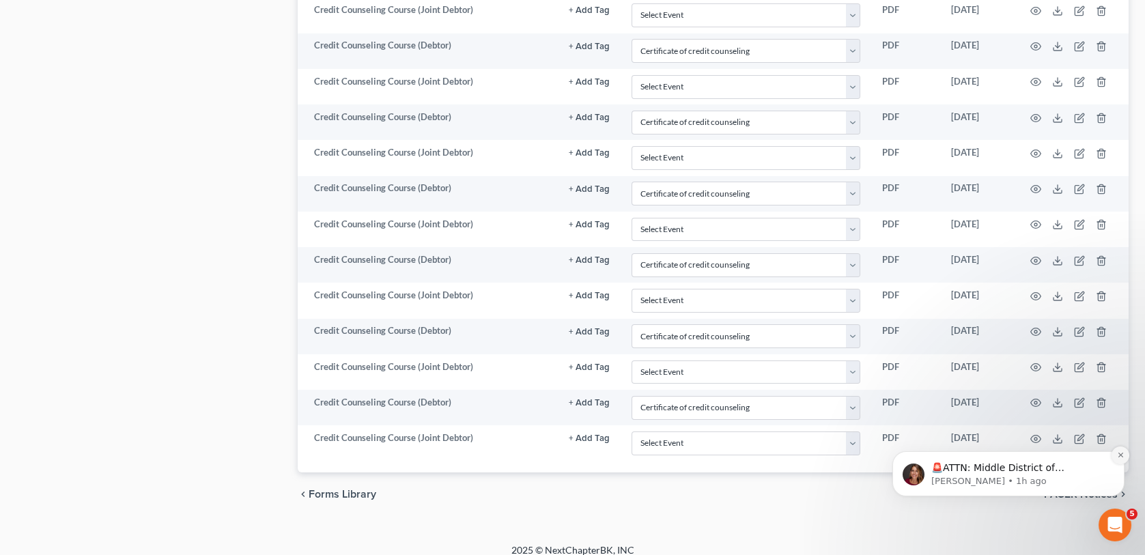
click at [1118, 453] on icon "Dismiss notification" at bounding box center [1121, 455] width 8 height 8
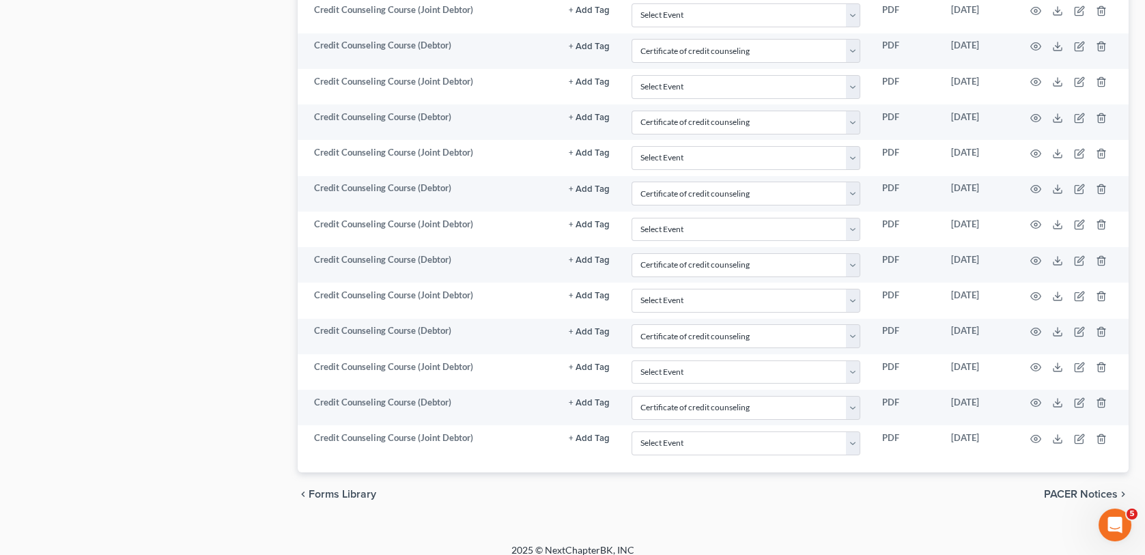
click at [1090, 489] on span "PACER Notices" at bounding box center [1081, 494] width 74 height 11
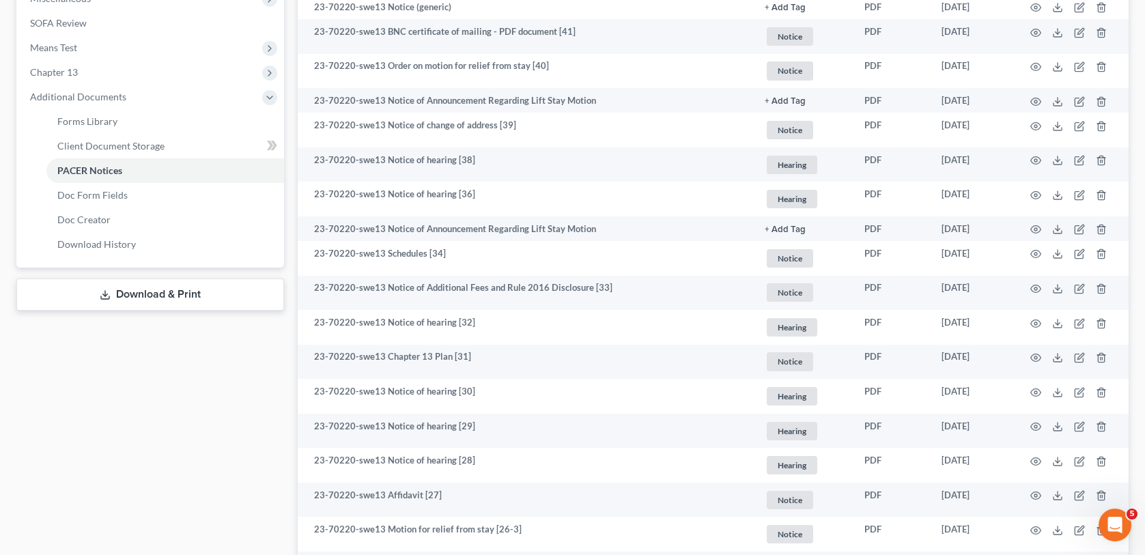
scroll to position [546, 0]
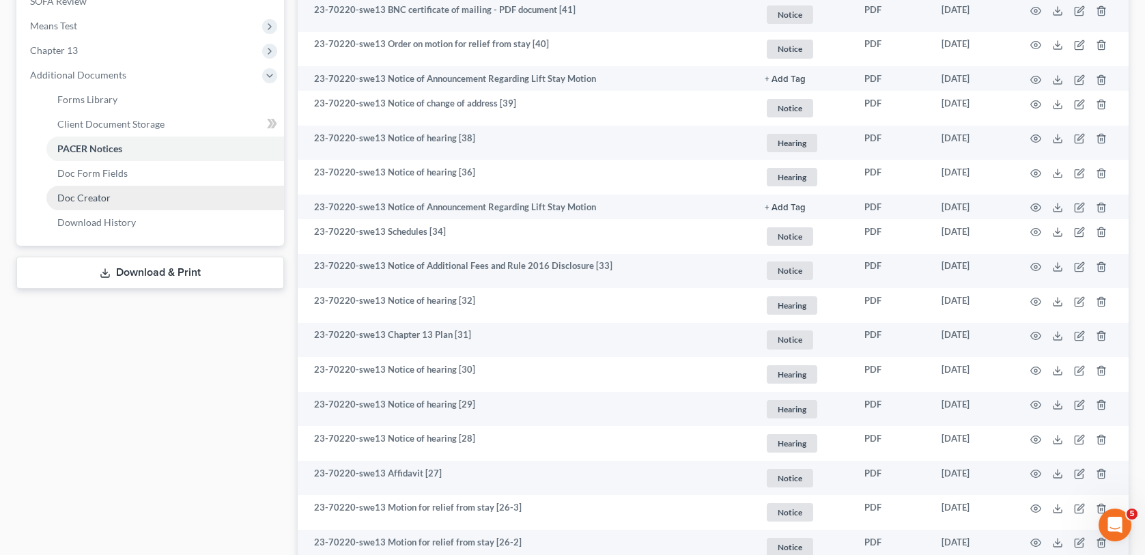
click at [116, 199] on link "Doc Creator" at bounding box center [165, 198] width 238 height 25
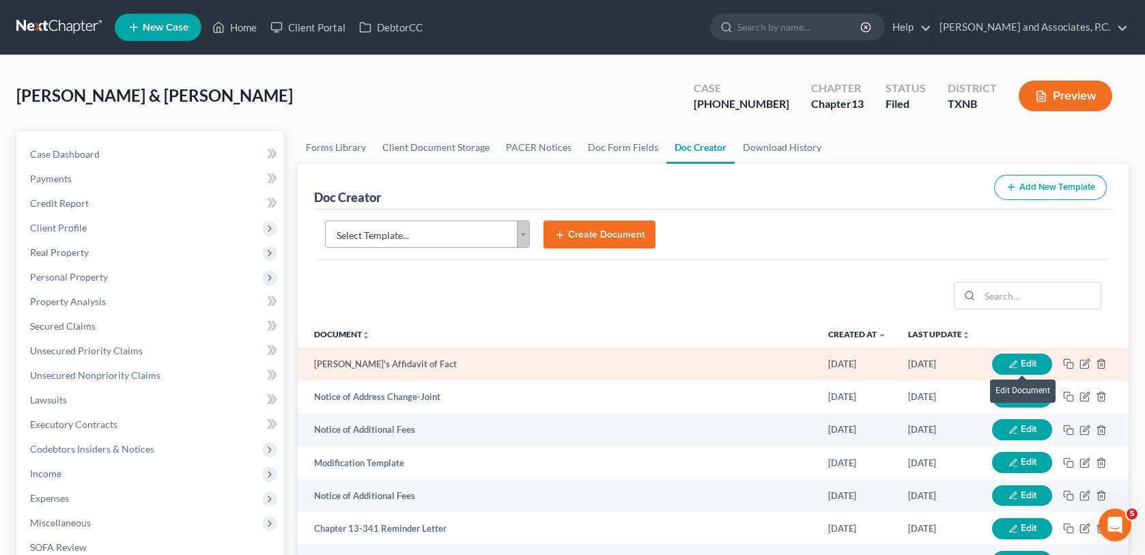
click at [1017, 363] on icon "button" at bounding box center [1013, 365] width 10 height 10
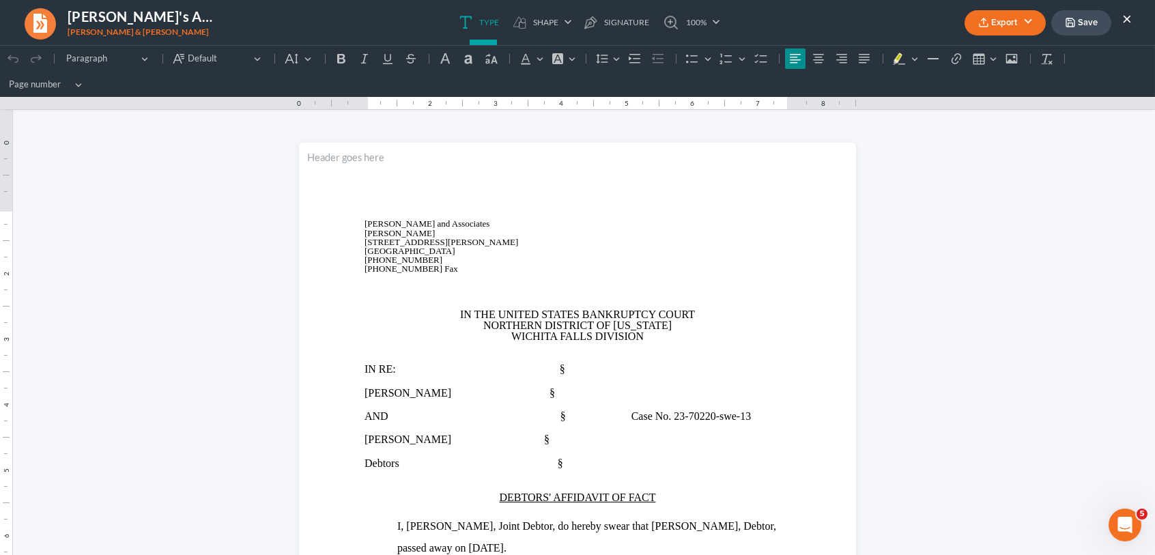
click at [1004, 23] on button "Export" at bounding box center [1005, 22] width 81 height 25
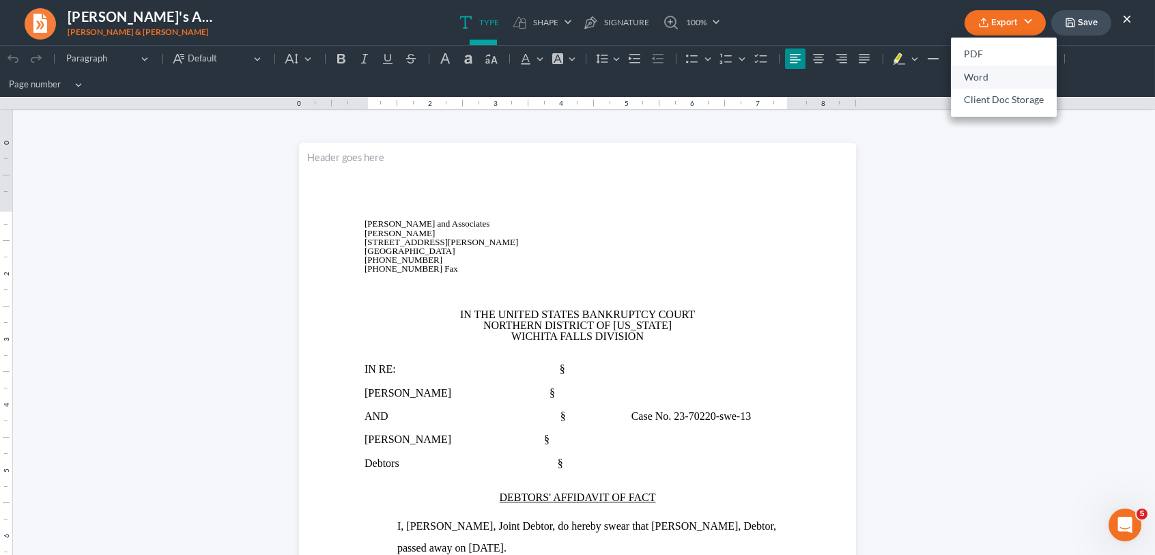
click at [974, 77] on link "Word" at bounding box center [1004, 77] width 106 height 23
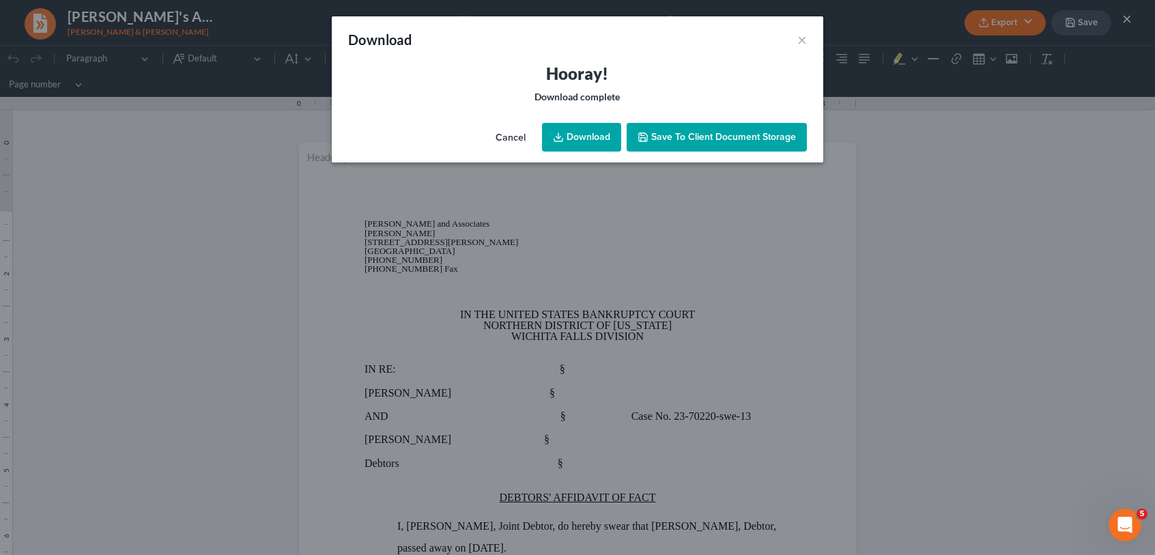
click at [569, 139] on link "Download" at bounding box center [581, 137] width 79 height 29
click at [800, 40] on button "×" at bounding box center [802, 39] width 10 height 16
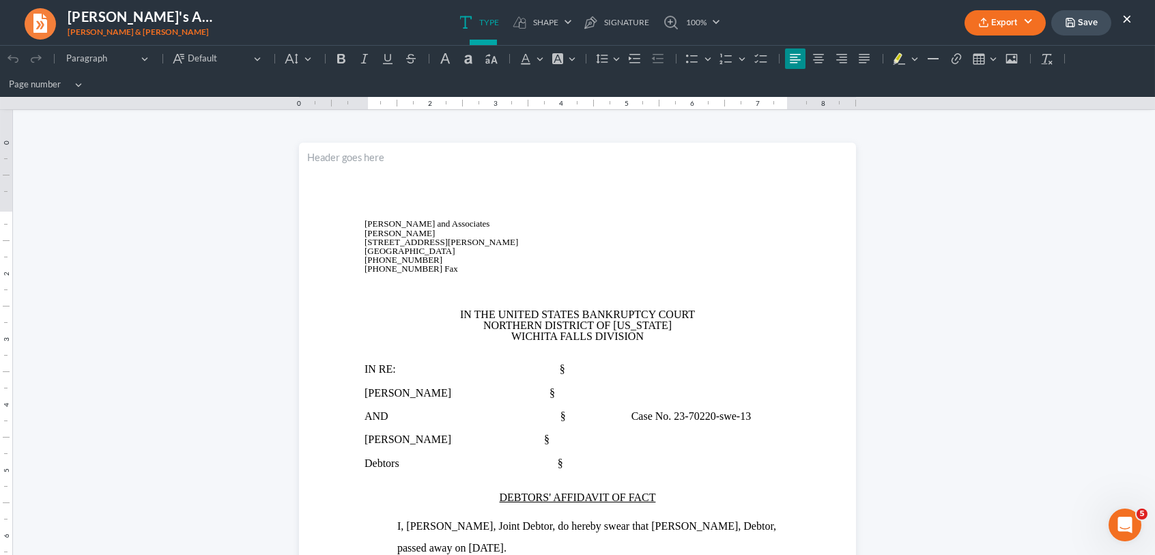
click at [1129, 18] on button "×" at bounding box center [1127, 18] width 10 height 16
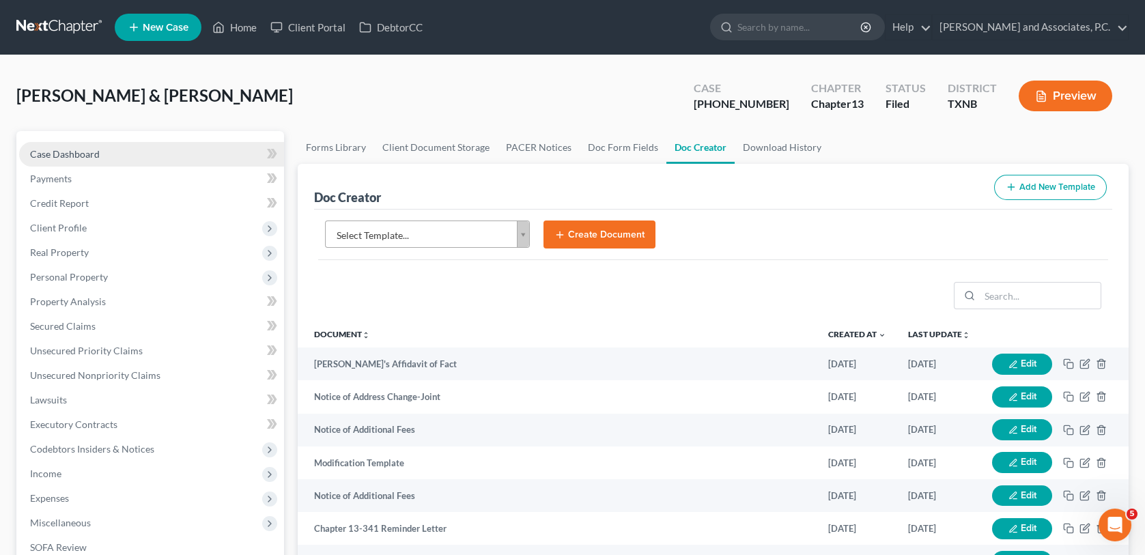
click at [98, 151] on link "Case Dashboard" at bounding box center [151, 154] width 265 height 25
select select "6"
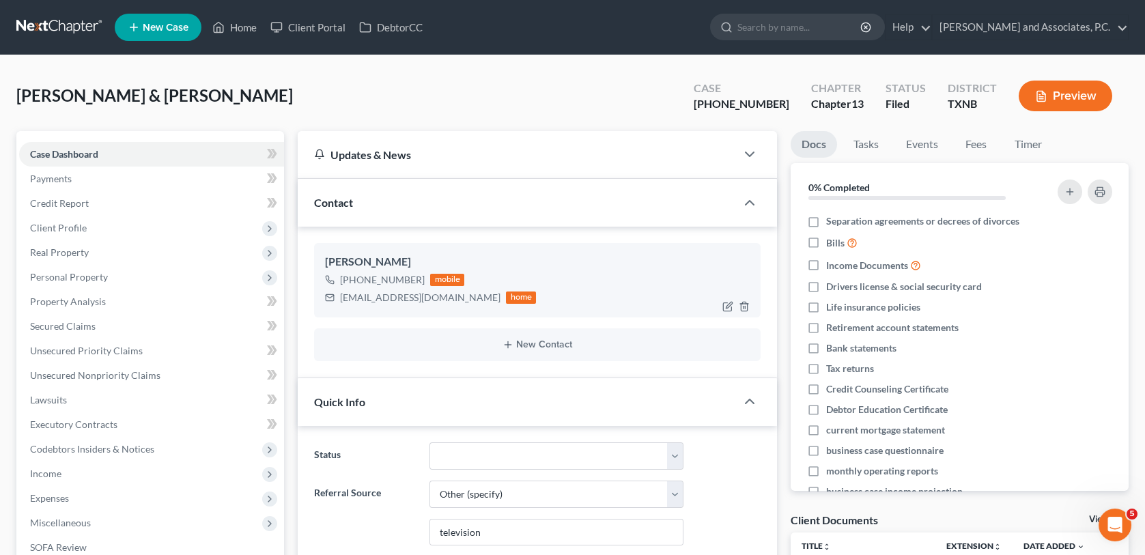
scroll to position [691, 0]
drag, startPoint x: 341, startPoint y: 297, endPoint x: 438, endPoint y: 313, distance: 98.9
click at [438, 313] on div "[PERSON_NAME] [PHONE_NUMBER] mobile [EMAIL_ADDRESS][DOMAIN_NAME] home" at bounding box center [537, 280] width 446 height 74
copy div "[EMAIL_ADDRESS][DOMAIN_NAME]"
click at [443, 109] on div "[PERSON_NAME] & [PERSON_NAME] Upgraded Case [PHONE_NUMBER] Chapter Chapter 13 S…" at bounding box center [572, 101] width 1112 height 59
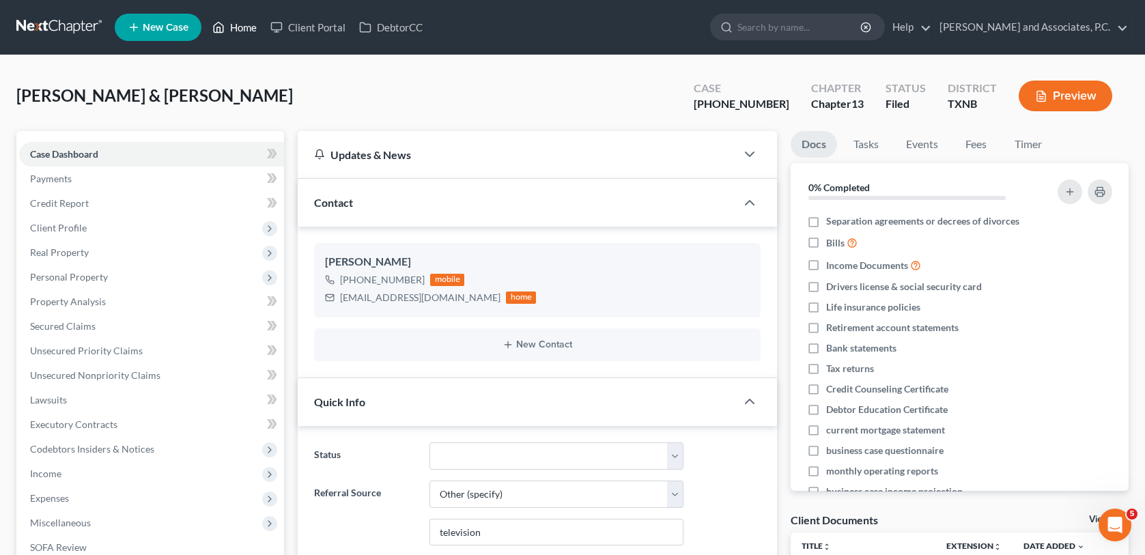
drag, startPoint x: 240, startPoint y: 29, endPoint x: 249, endPoint y: 30, distance: 9.6
click at [240, 29] on link "Home" at bounding box center [235, 27] width 58 height 25
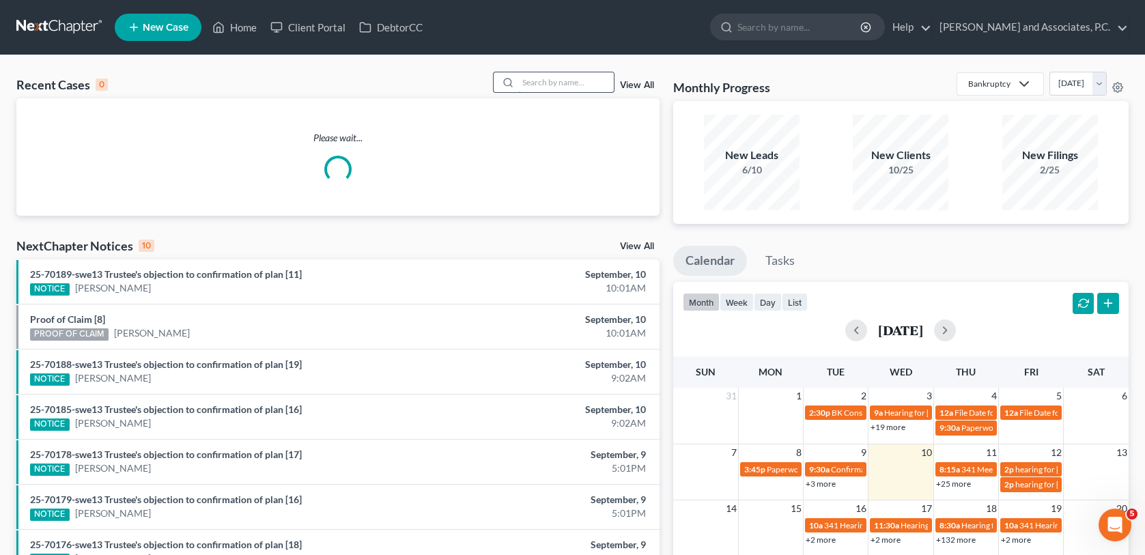
click at [558, 81] on input "search" at bounding box center [566, 82] width 96 height 20
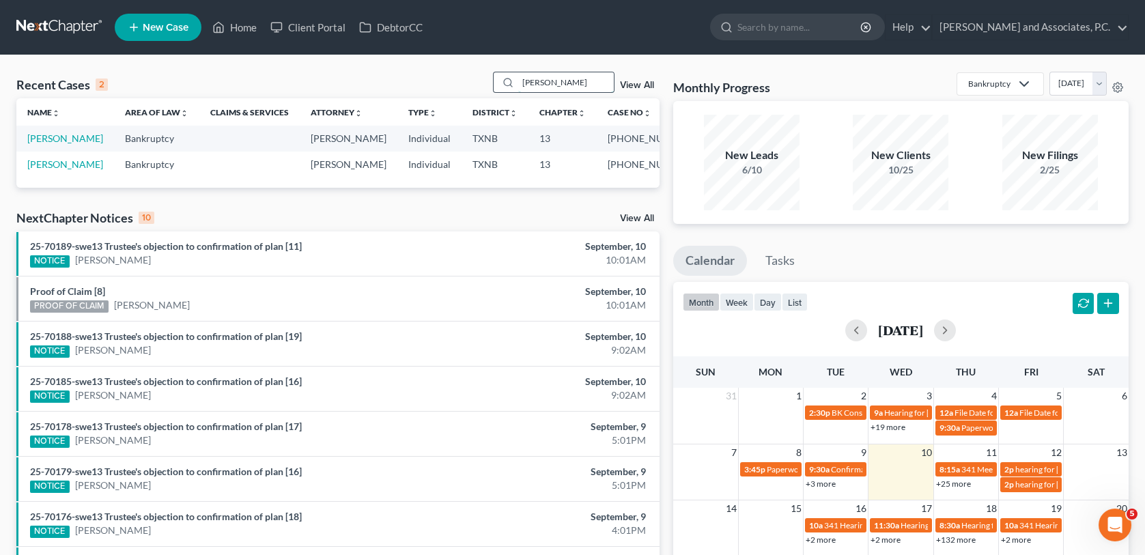
type input "[PERSON_NAME]"
click at [83, 138] on link "[PERSON_NAME]" at bounding box center [65, 138] width 76 height 12
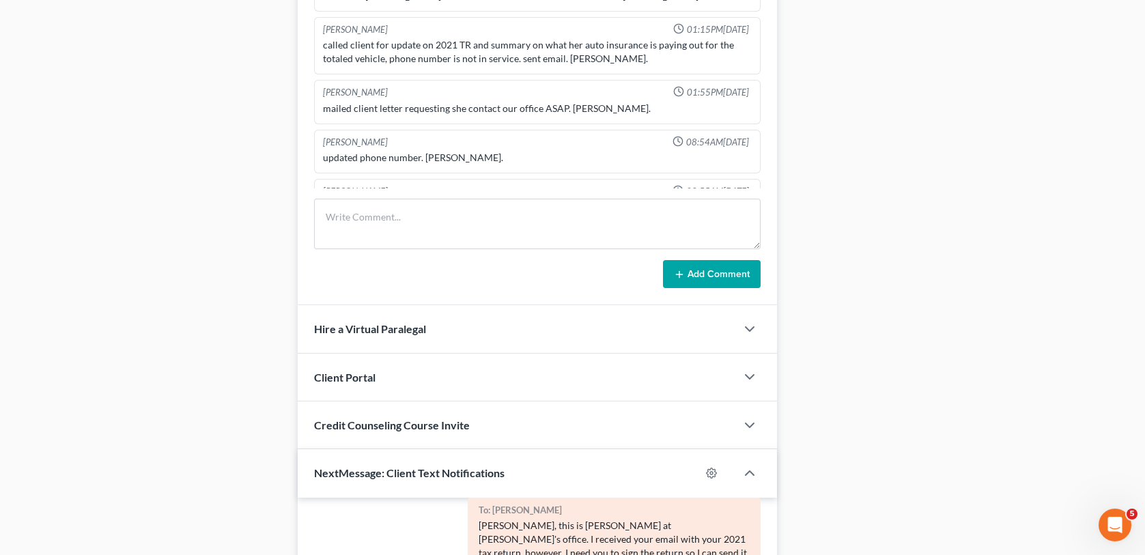
scroll to position [956, 0]
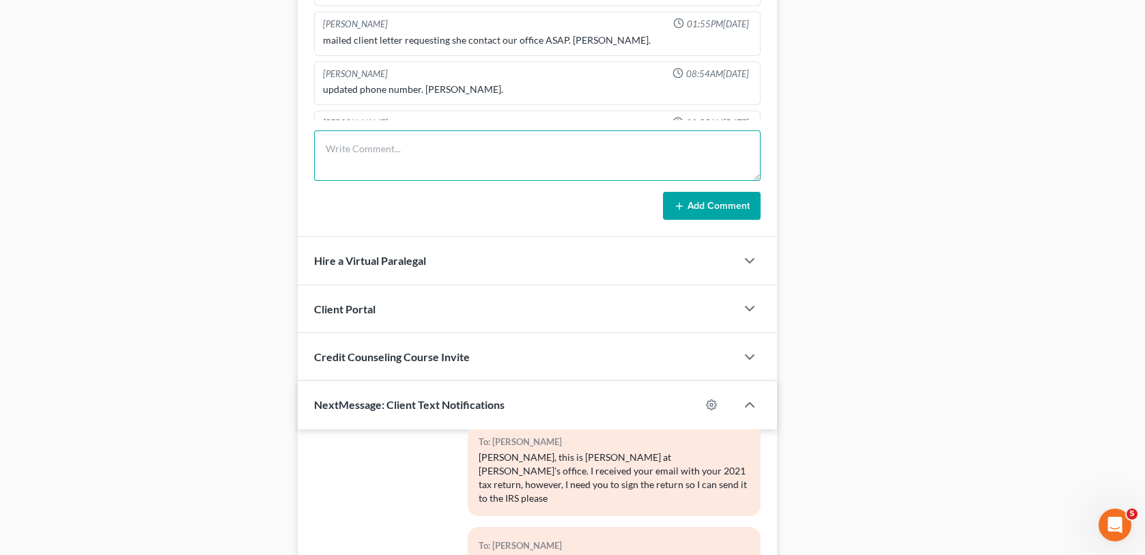
click at [384, 140] on textarea at bounding box center [537, 155] width 446 height 51
type textarea "Scanned and uploaded 2021 TR to the trustee-MC"
click at [687, 203] on button "Add Comment" at bounding box center [712, 206] width 98 height 29
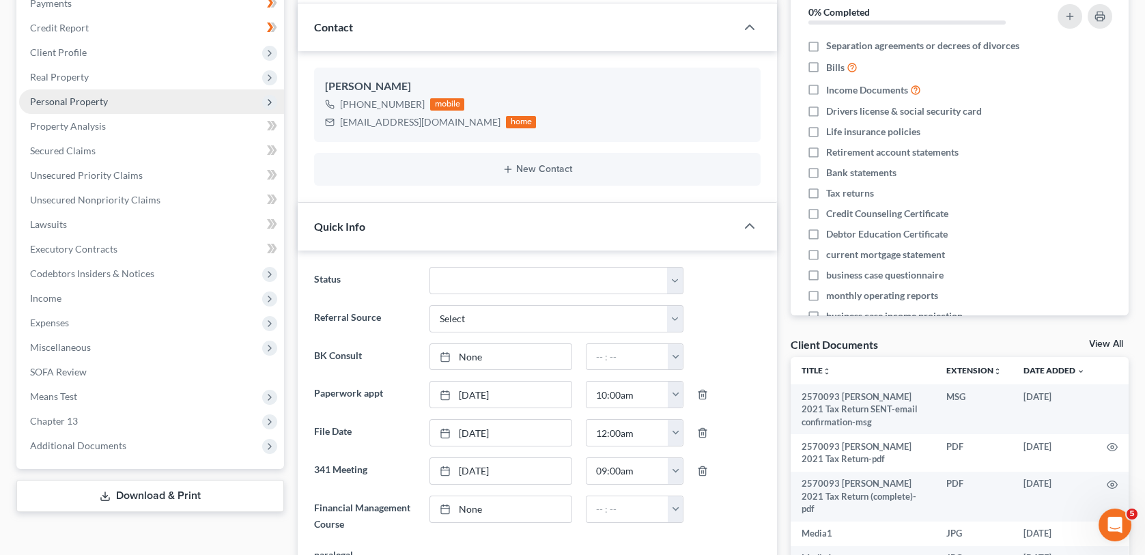
scroll to position [0, 0]
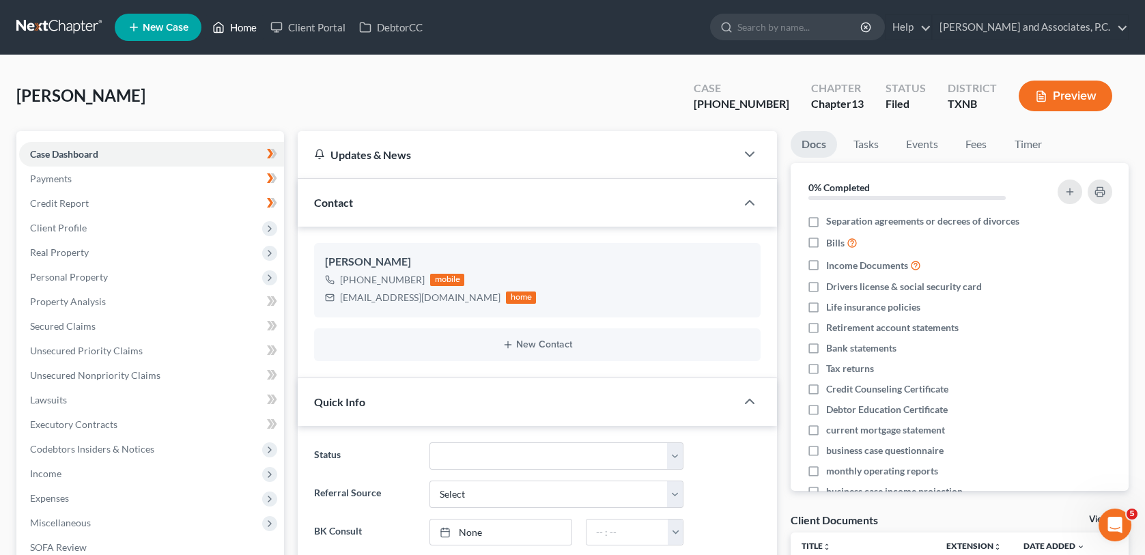
drag, startPoint x: 243, startPoint y: 24, endPoint x: 339, endPoint y: 60, distance: 102.2
click at [243, 24] on link "Home" at bounding box center [235, 27] width 58 height 25
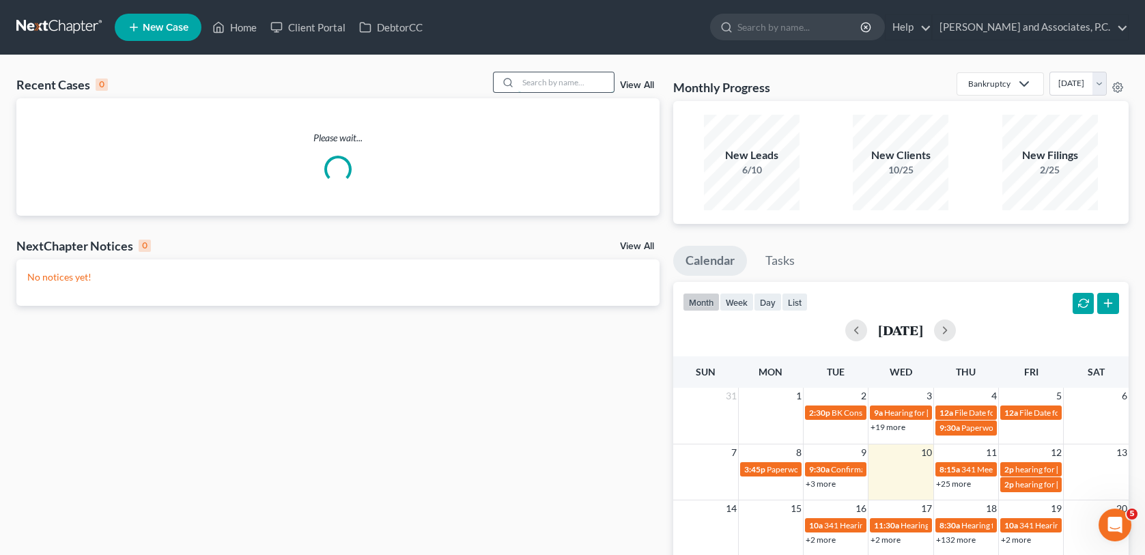
click at [541, 80] on input "search" at bounding box center [566, 82] width 96 height 20
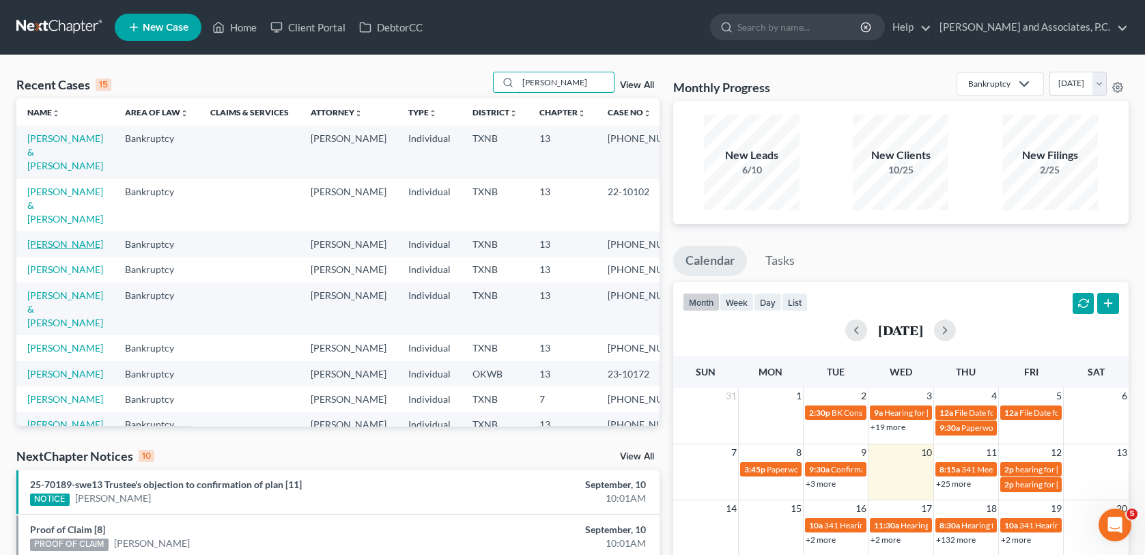
type input "[PERSON_NAME]"
click at [51, 238] on link "[PERSON_NAME]" at bounding box center [65, 244] width 76 height 12
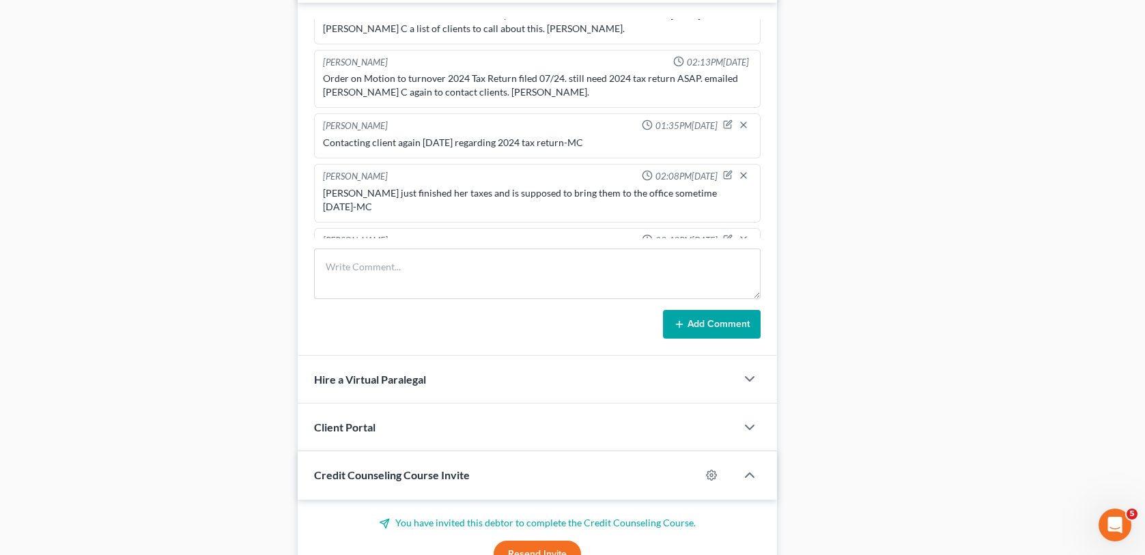
scroll to position [888, 0]
click at [349, 268] on textarea at bounding box center [537, 273] width 446 height 51
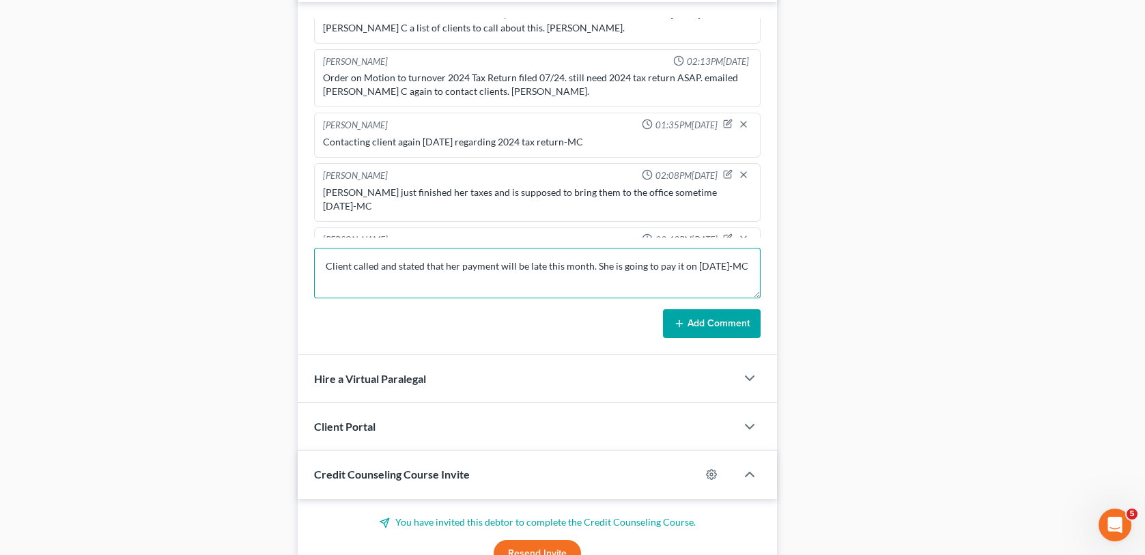
type textarea "Client called and stated that her payment will be late this month. She is going…"
click at [721, 321] on button "Add Comment" at bounding box center [712, 323] width 98 height 29
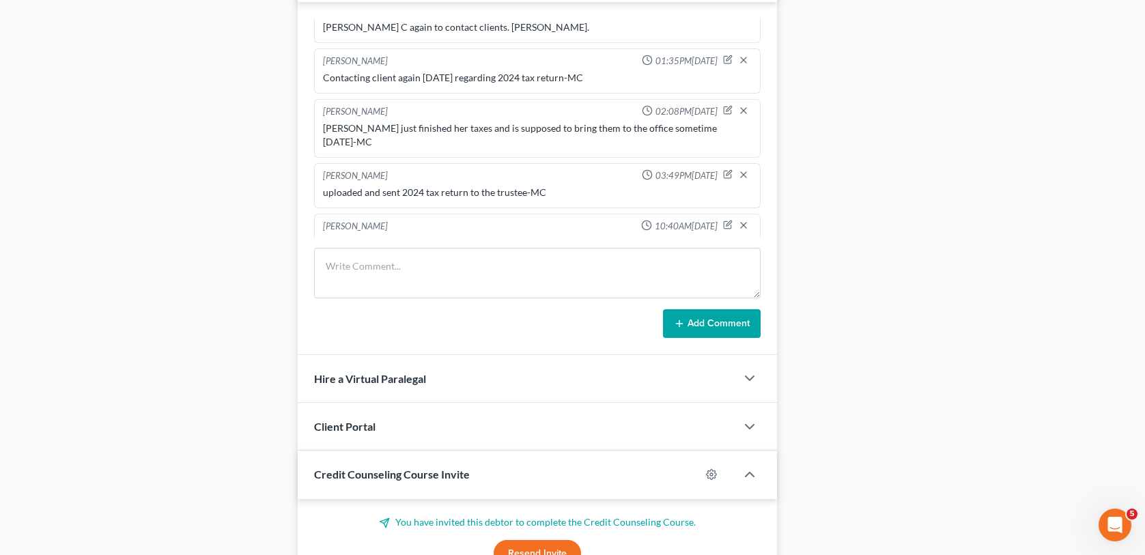
scroll to position [0, 0]
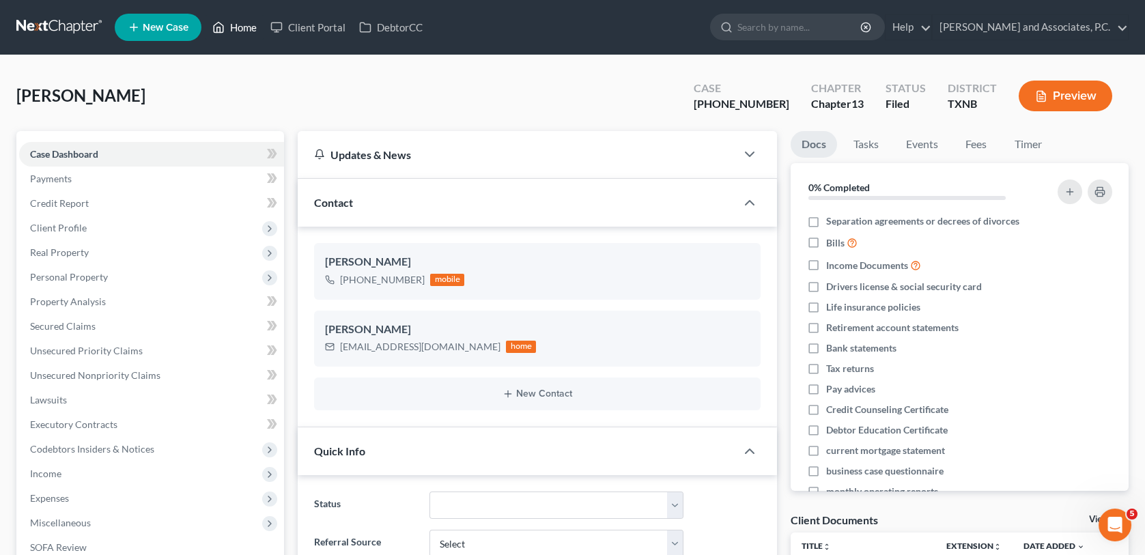
drag, startPoint x: 242, startPoint y: 23, endPoint x: 376, endPoint y: 180, distance: 205.9
click at [242, 23] on link "Home" at bounding box center [235, 27] width 58 height 25
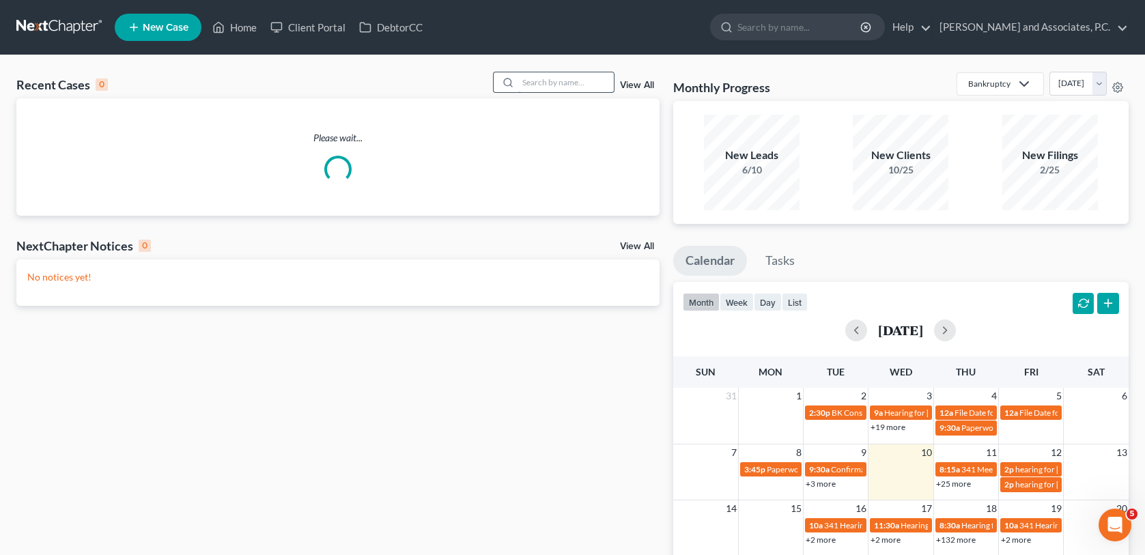
click at [550, 85] on input "search" at bounding box center [566, 82] width 96 height 20
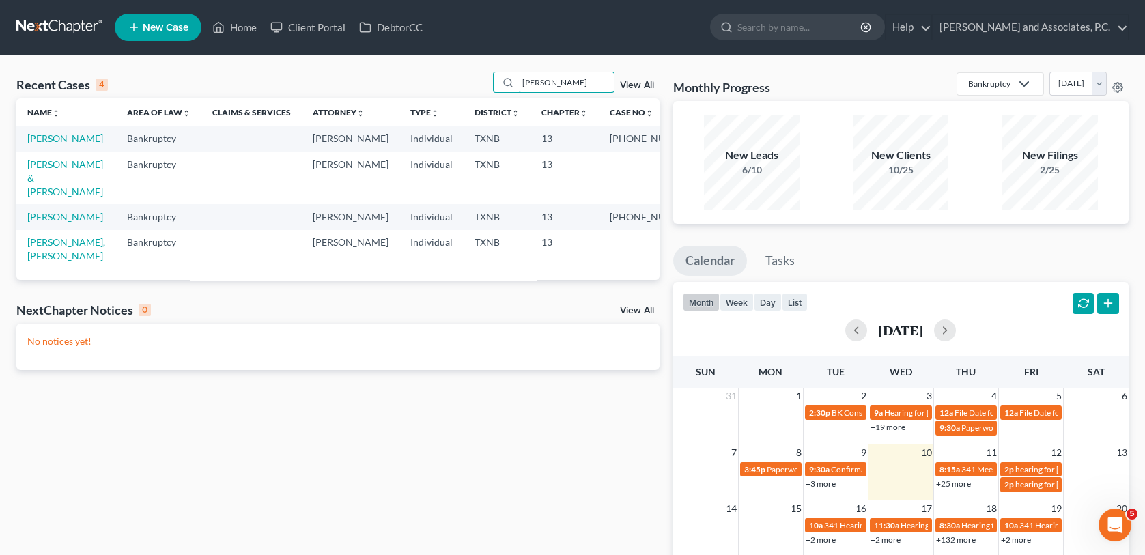
type input "[PERSON_NAME]"
click at [59, 139] on link "[PERSON_NAME]" at bounding box center [65, 138] width 76 height 12
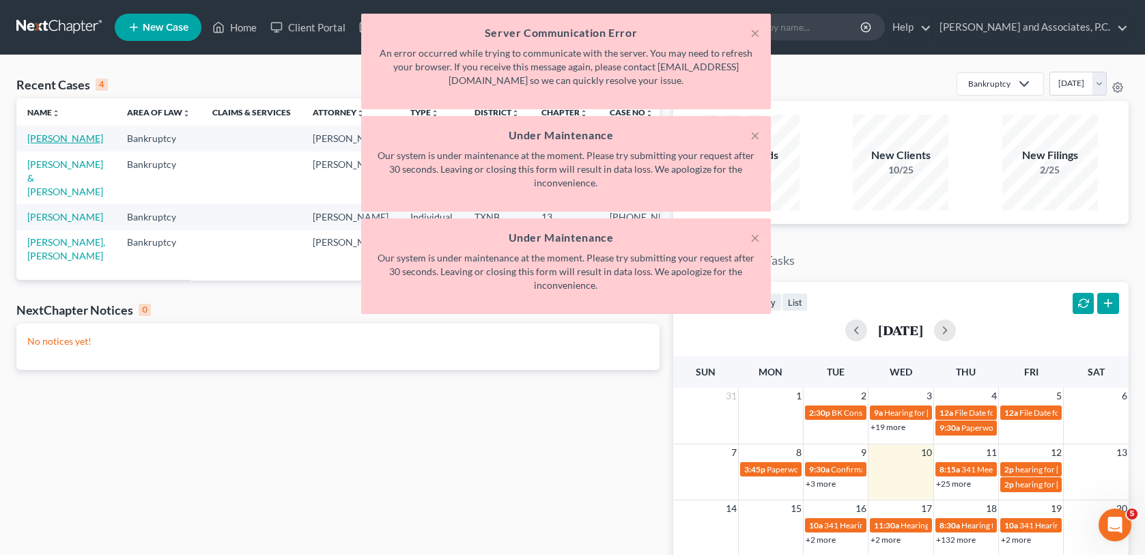
click at [59, 139] on div "× Server Communication Error An error occurred while trying to communicate with…" at bounding box center [565, 167] width 1145 height 307
click at [565, 454] on div "Recent Cases 4 [PERSON_NAME] View All Name unfold_more expand_more expand_less …" at bounding box center [338, 410] width 657 height 676
click at [757, 33] on button "×" at bounding box center [755, 33] width 10 height 16
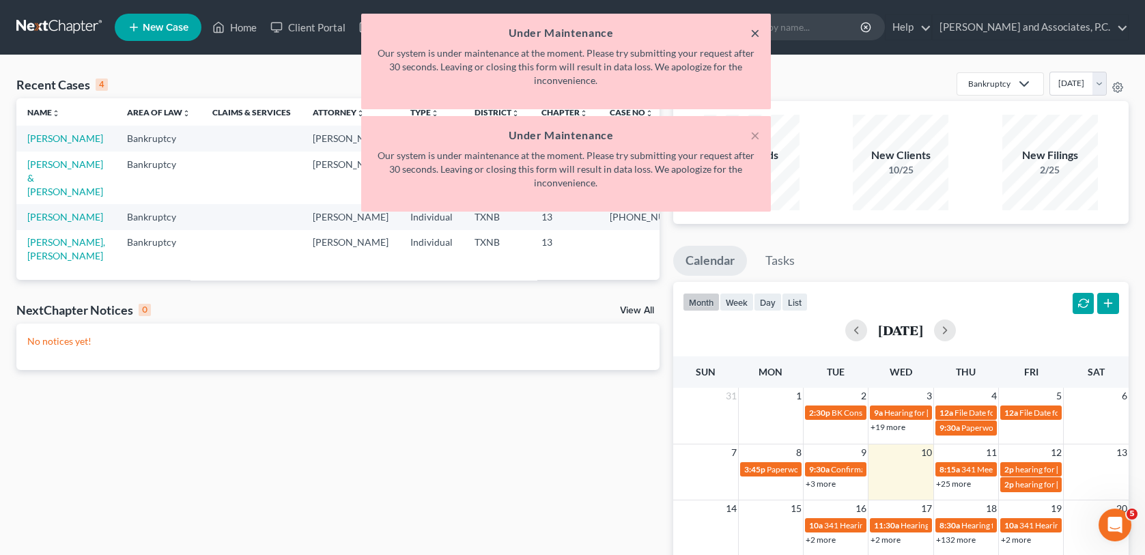
click at [753, 33] on button "×" at bounding box center [755, 33] width 10 height 16
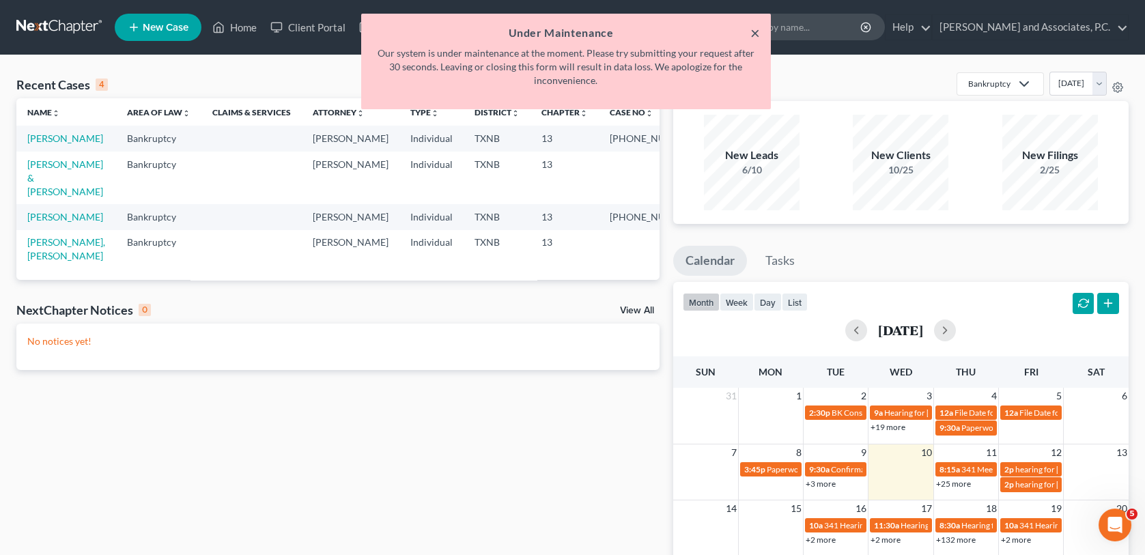
click at [753, 37] on button "×" at bounding box center [755, 33] width 10 height 16
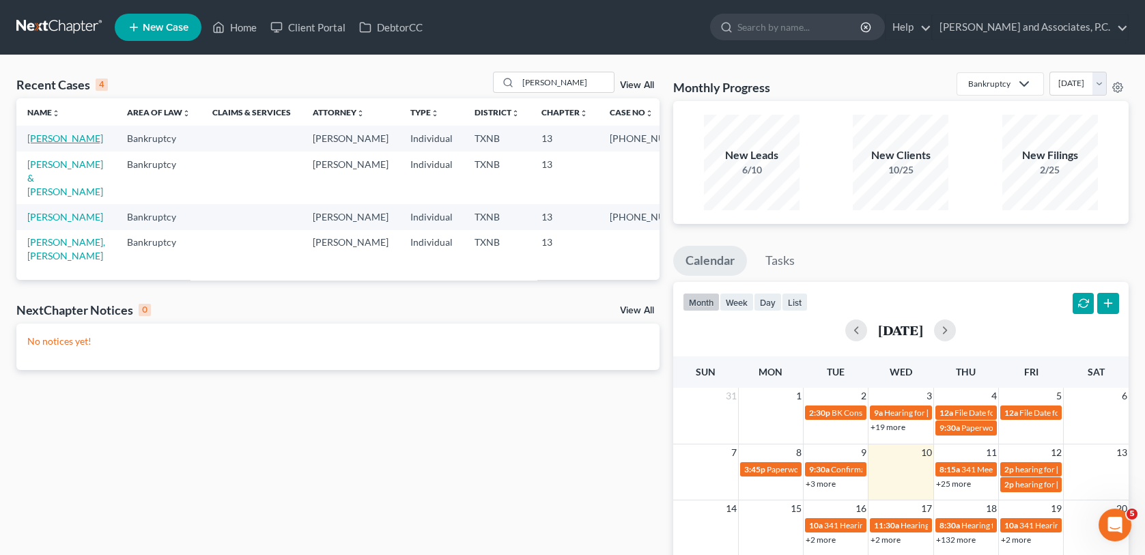
click at [59, 139] on link "[PERSON_NAME]" at bounding box center [65, 138] width 76 height 12
click at [64, 141] on link "[PERSON_NAME]" at bounding box center [65, 138] width 76 height 12
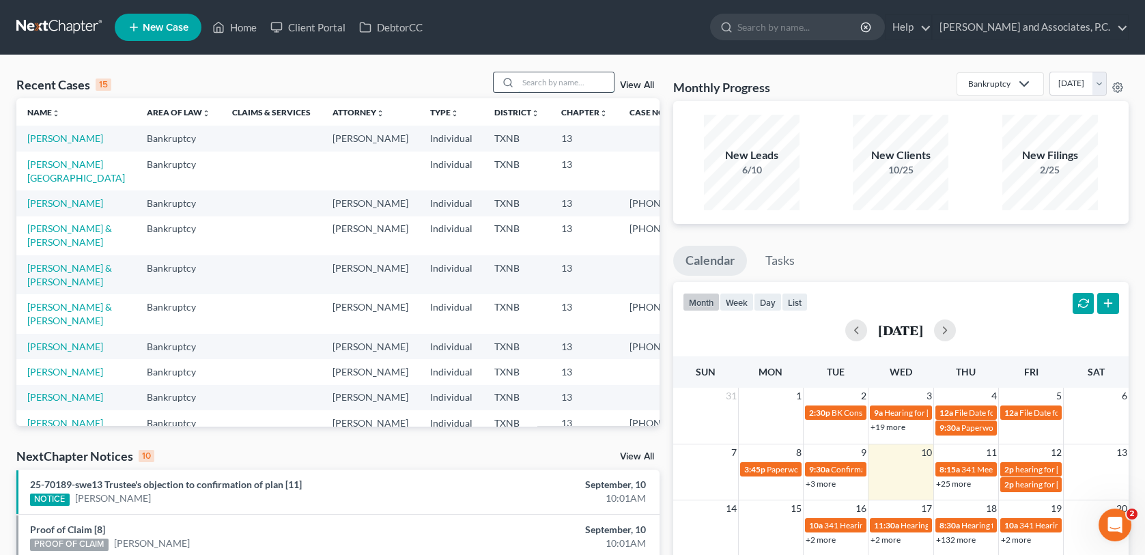
click at [535, 80] on input "search" at bounding box center [566, 82] width 96 height 20
type input "medina"
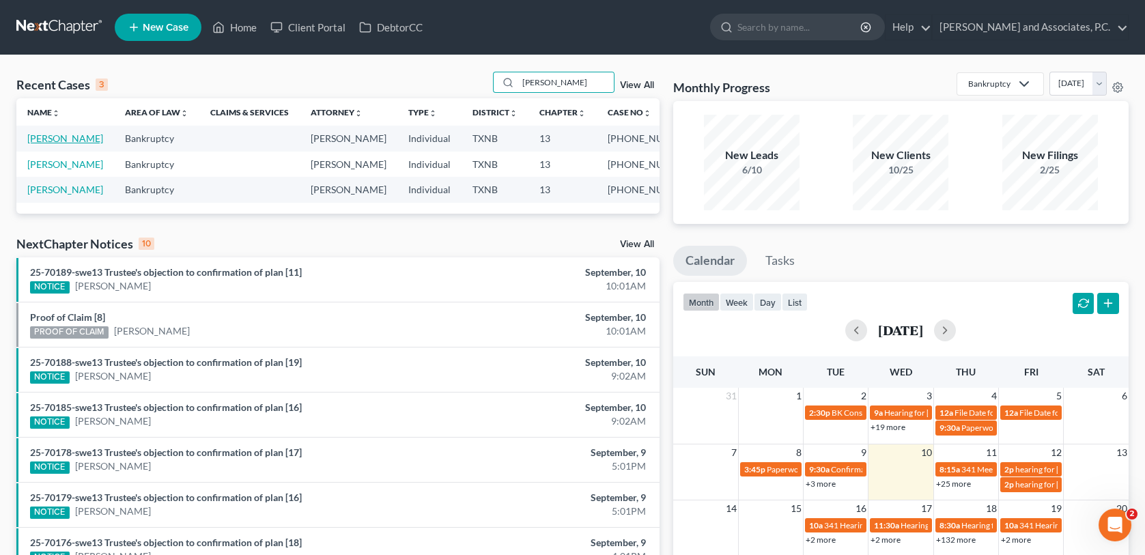
click at [64, 140] on link "[PERSON_NAME]" at bounding box center [65, 138] width 76 height 12
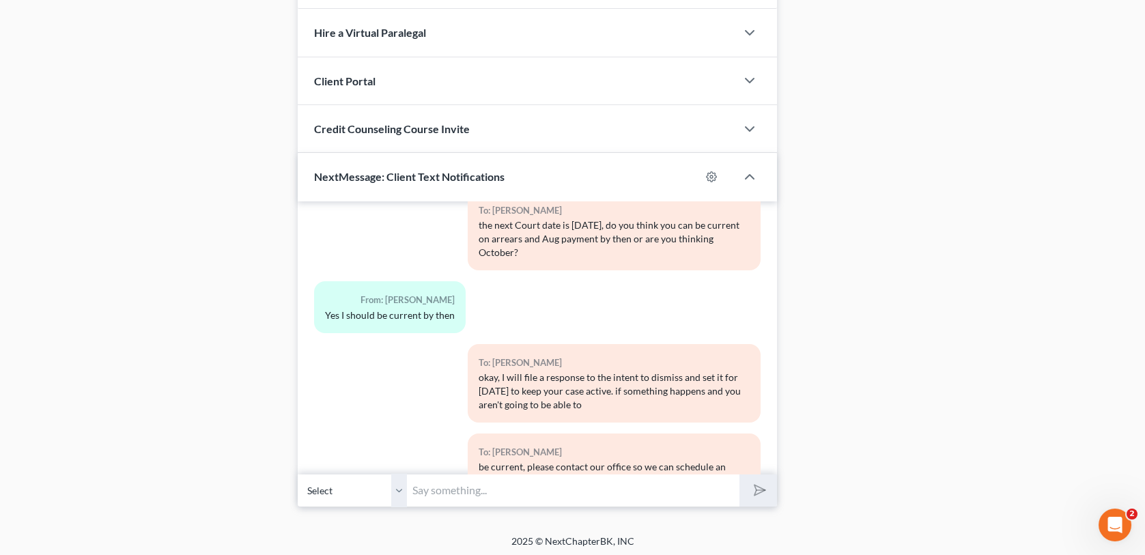
scroll to position [1407, 0]
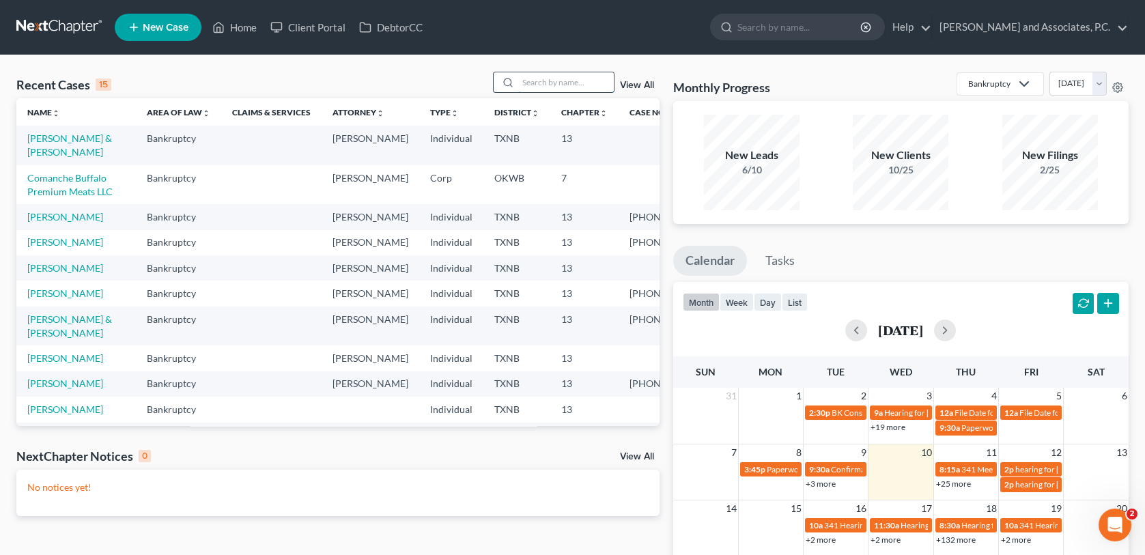
click at [531, 83] on input "search" at bounding box center [566, 82] width 96 height 20
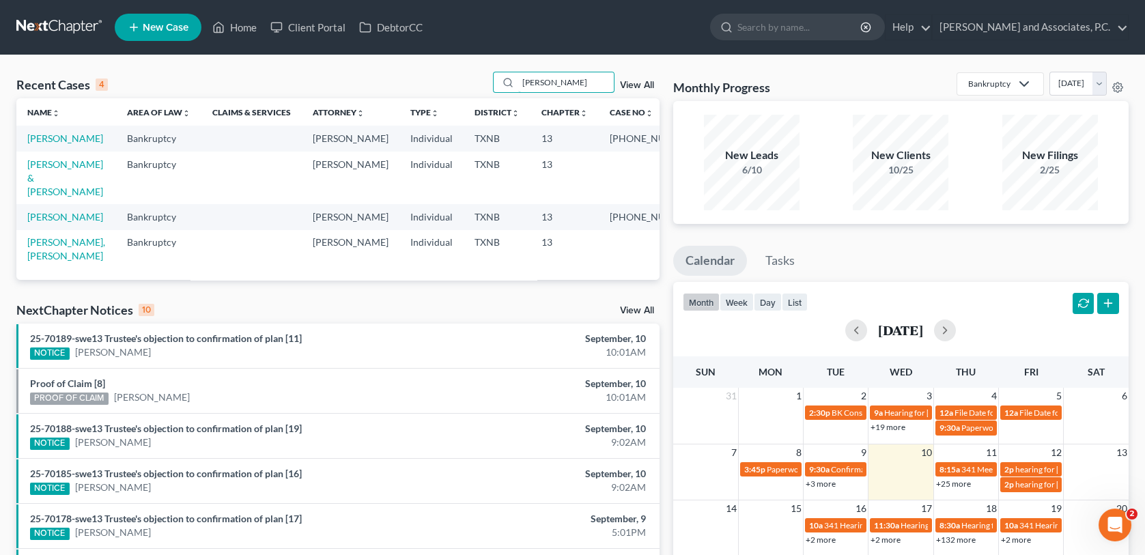
type input "[PERSON_NAME]"
click at [66, 140] on link "[PERSON_NAME]" at bounding box center [65, 138] width 76 height 12
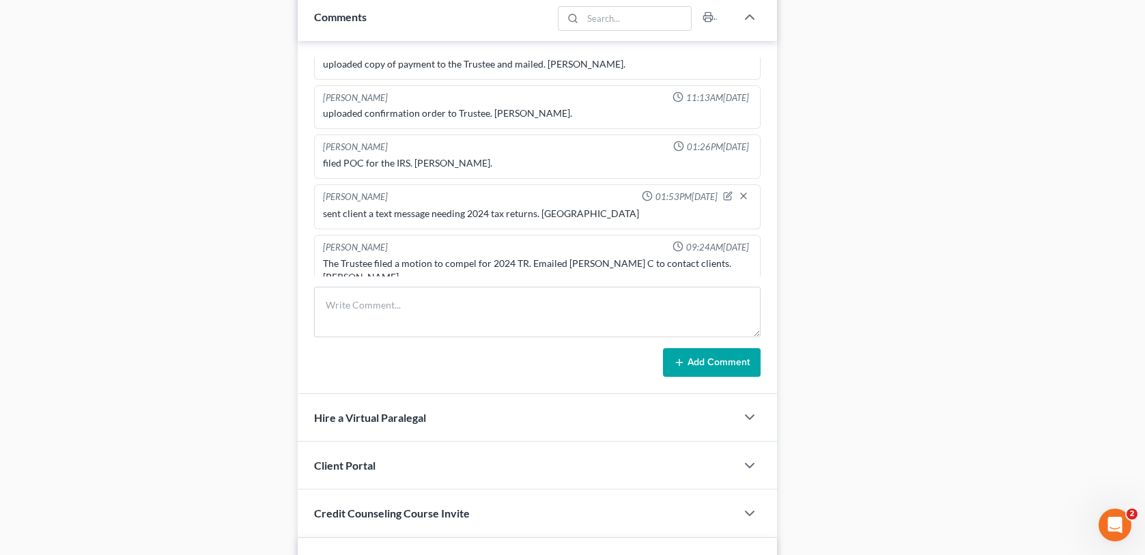
scroll to position [888, 0]
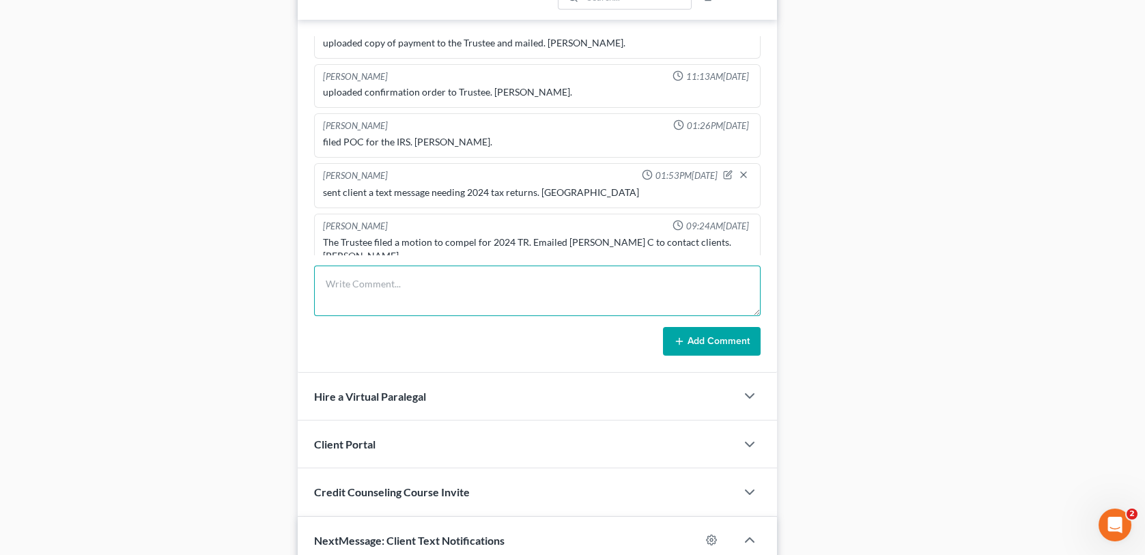
click at [376, 274] on textarea at bounding box center [537, 291] width 446 height 51
type textarea "Scanned and uploaded 2024TR to the trustee-MC"
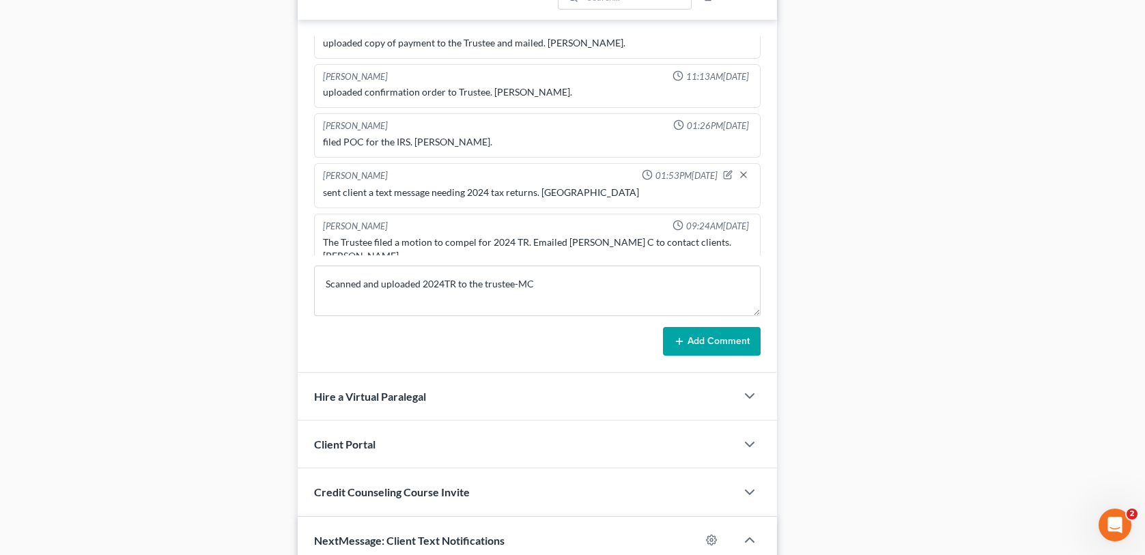
click at [691, 339] on button "Add Comment" at bounding box center [712, 341] width 98 height 29
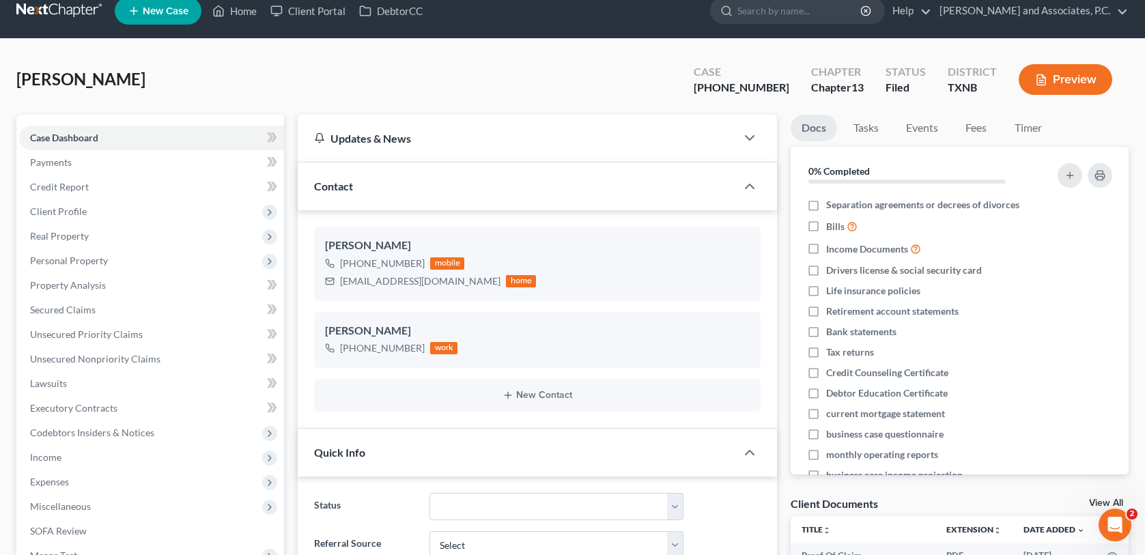
scroll to position [0, 0]
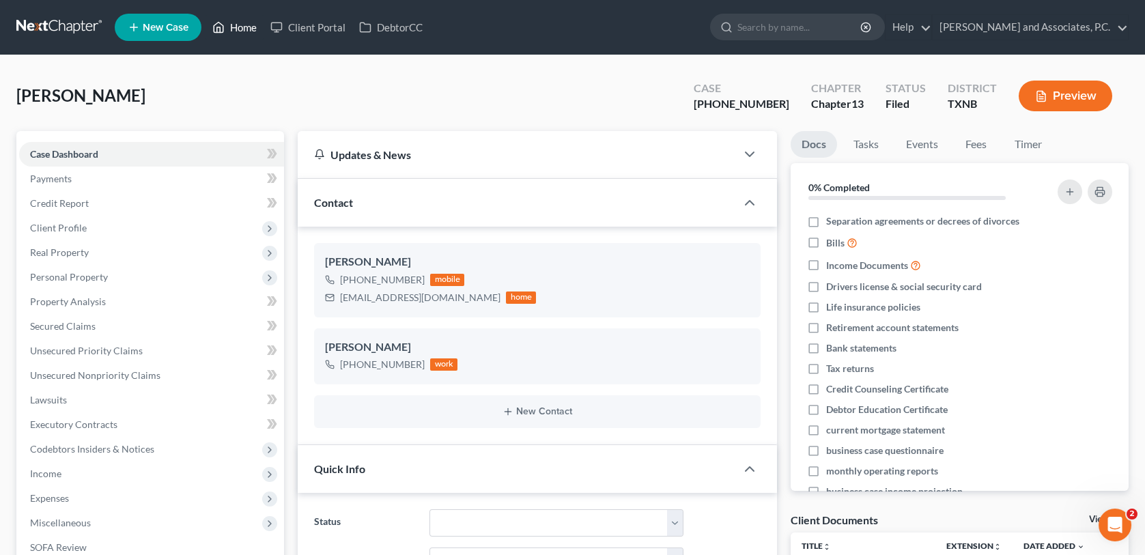
click at [245, 26] on link "Home" at bounding box center [235, 27] width 58 height 25
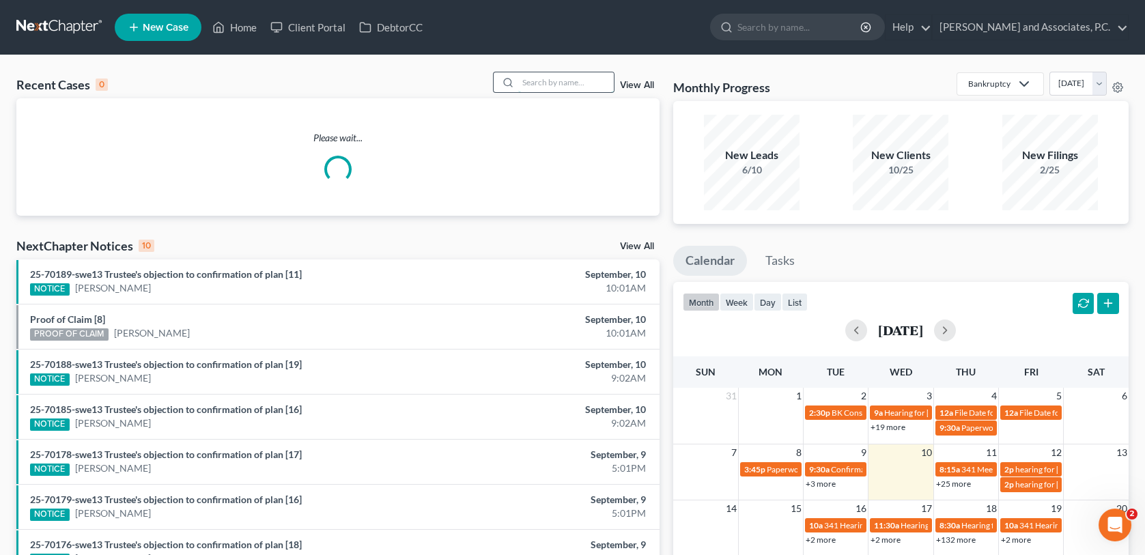
click at [557, 80] on input "search" at bounding box center [566, 82] width 96 height 20
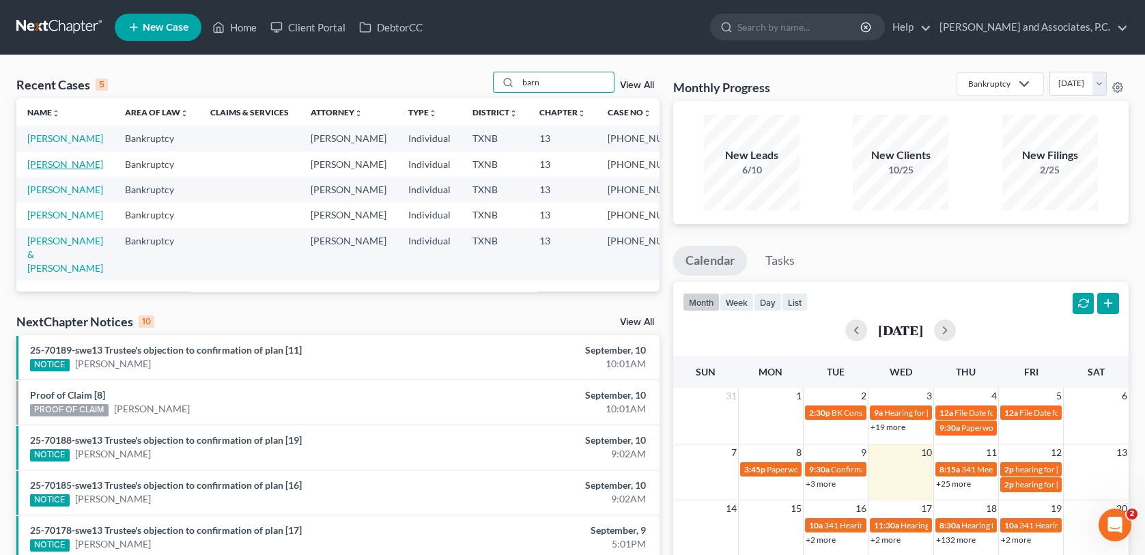
type input "barn"
click at [74, 170] on link "[PERSON_NAME]" at bounding box center [65, 164] width 76 height 12
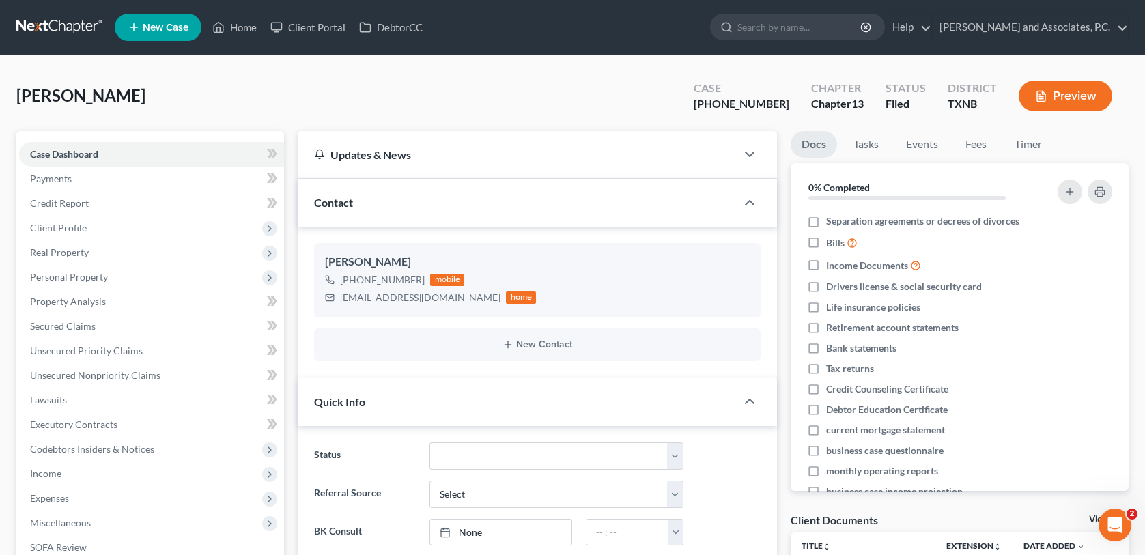
scroll to position [1321, 0]
click at [230, 27] on link "Home" at bounding box center [235, 27] width 58 height 25
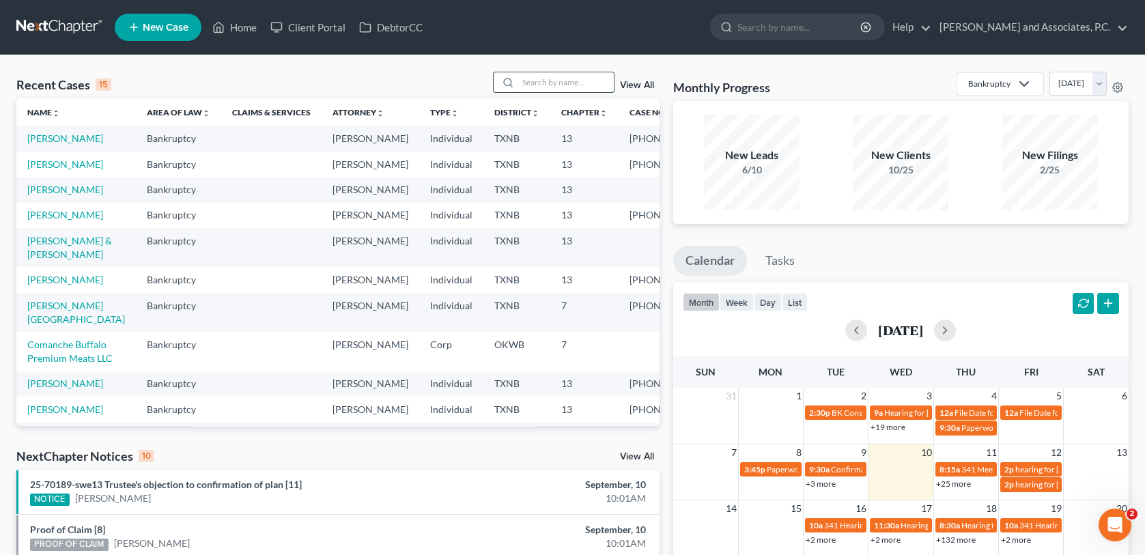
click at [540, 82] on input "search" at bounding box center [566, 82] width 96 height 20
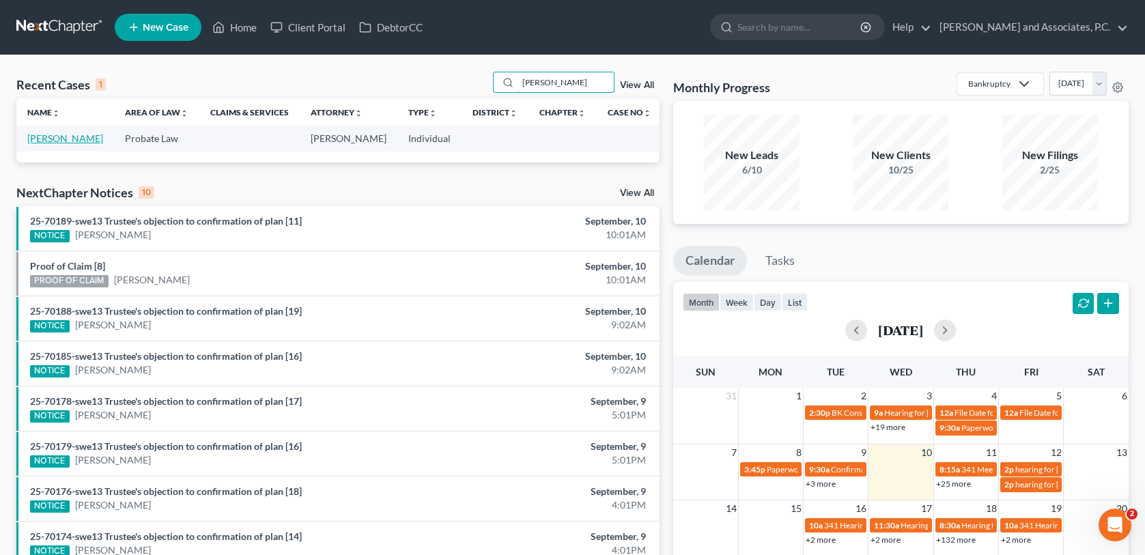
type input "burross"
click at [71, 139] on link "Burross, Karen" at bounding box center [65, 138] width 76 height 12
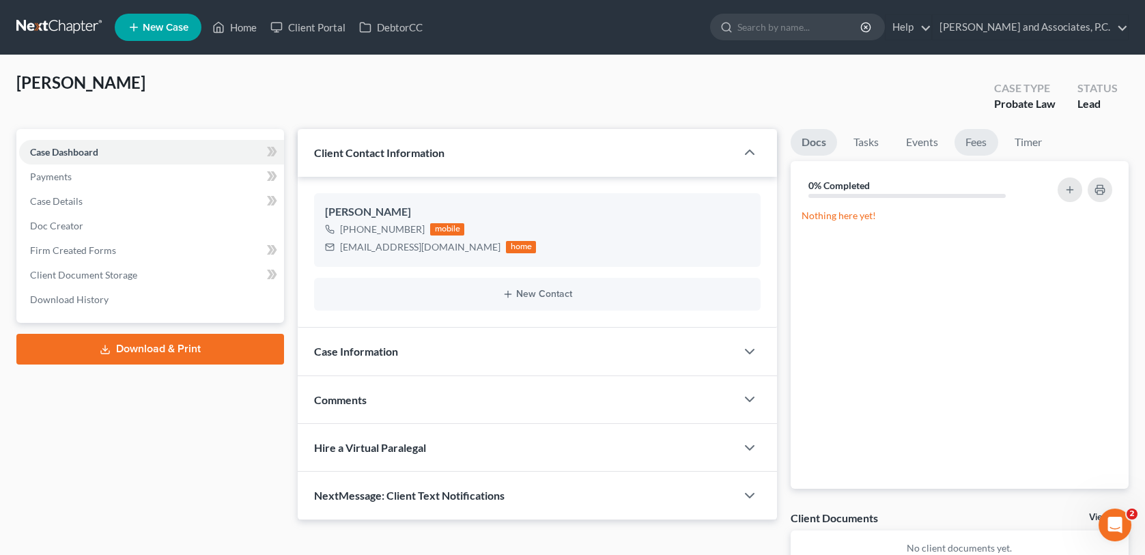
click at [978, 152] on link "Fees" at bounding box center [976, 142] width 44 height 27
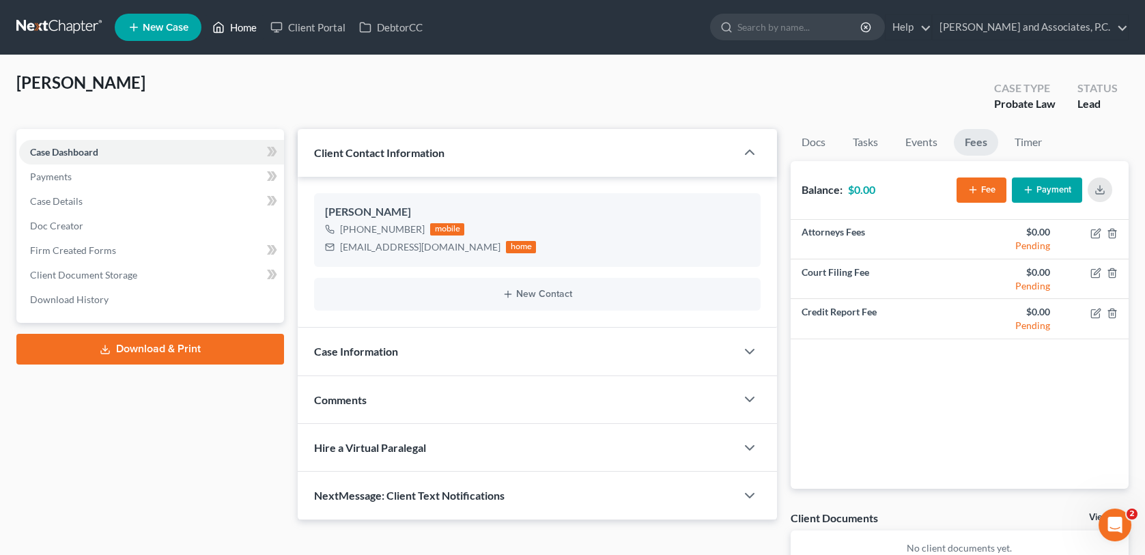
click at [245, 22] on link "Home" at bounding box center [235, 27] width 58 height 25
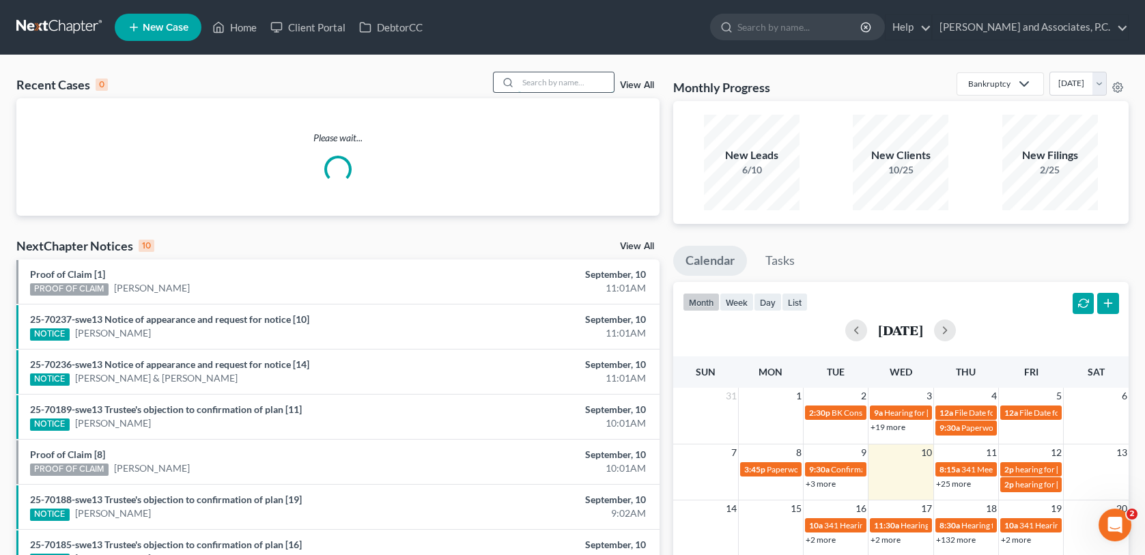
click at [578, 78] on input "search" at bounding box center [566, 82] width 96 height 20
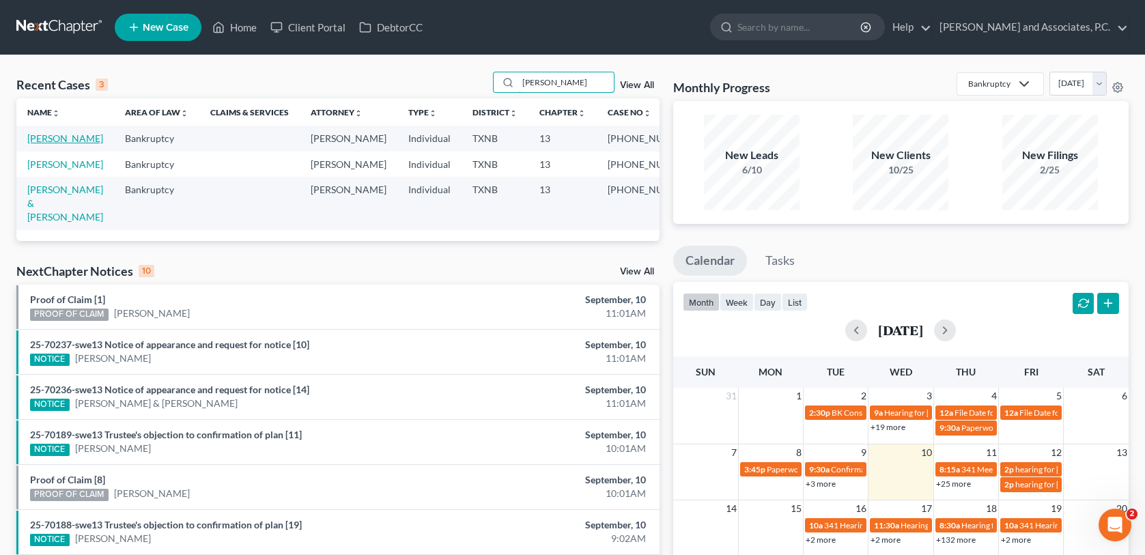
type input "barnes"
click at [73, 141] on link "[PERSON_NAME]" at bounding box center [65, 138] width 76 height 12
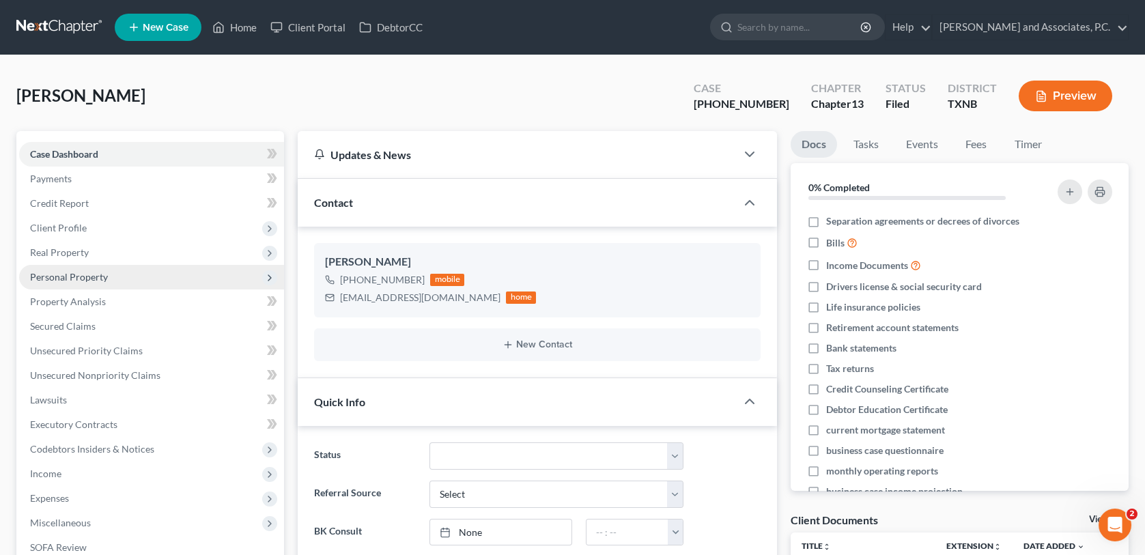
scroll to position [1321, 0]
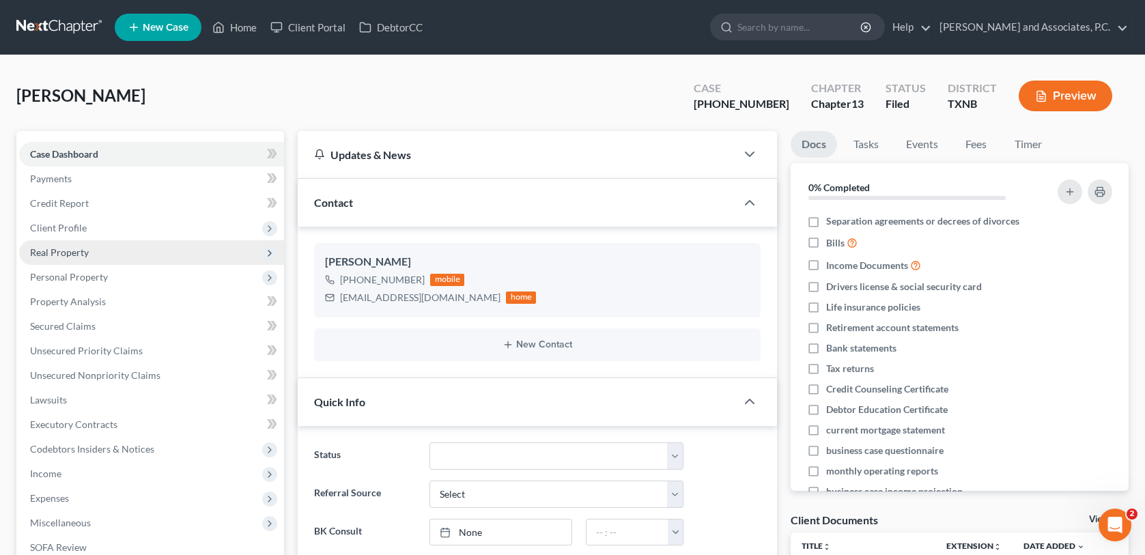
click at [74, 254] on span "Real Property" at bounding box center [59, 252] width 59 height 12
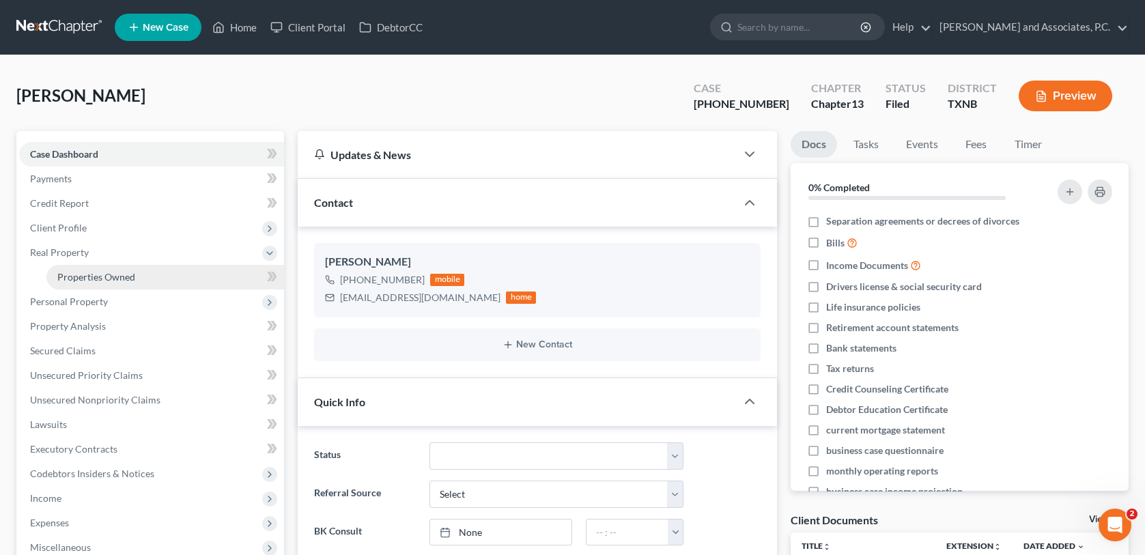
click at [86, 281] on span "Properties Owned" at bounding box center [96, 277] width 78 height 12
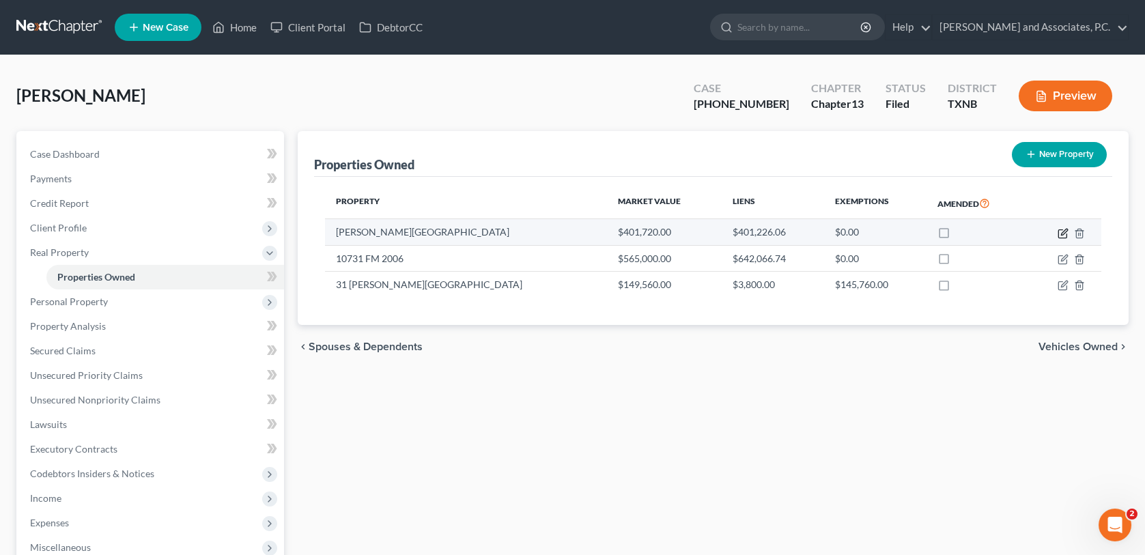
click at [1061, 232] on icon "button" at bounding box center [1064, 232] width 6 height 6
select select "45"
select select "4"
select select "0"
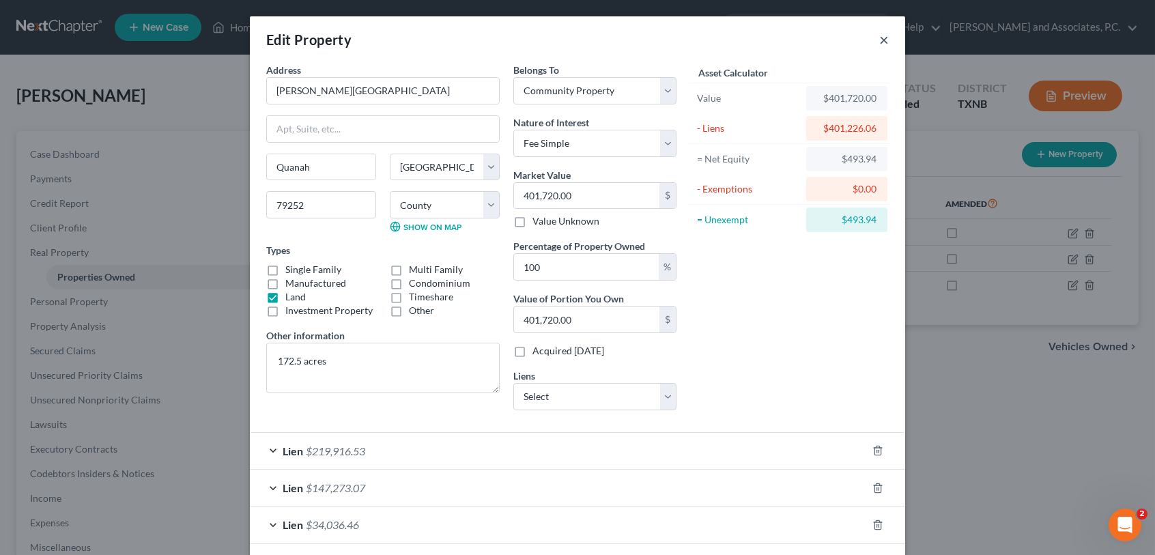
click at [882, 44] on button "×" at bounding box center [884, 39] width 10 height 16
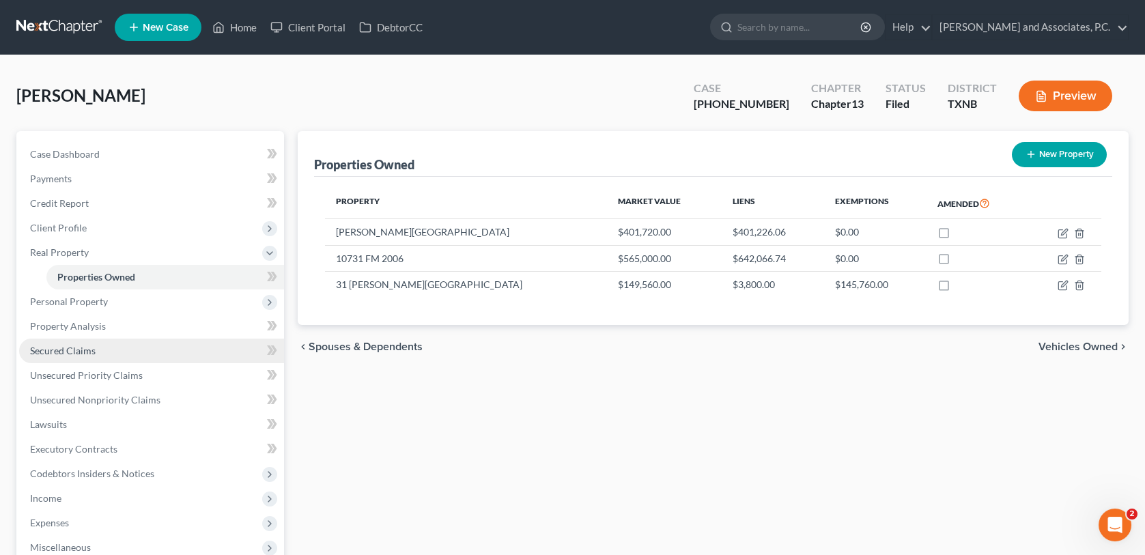
click at [109, 352] on link "Secured Claims" at bounding box center [151, 351] width 265 height 25
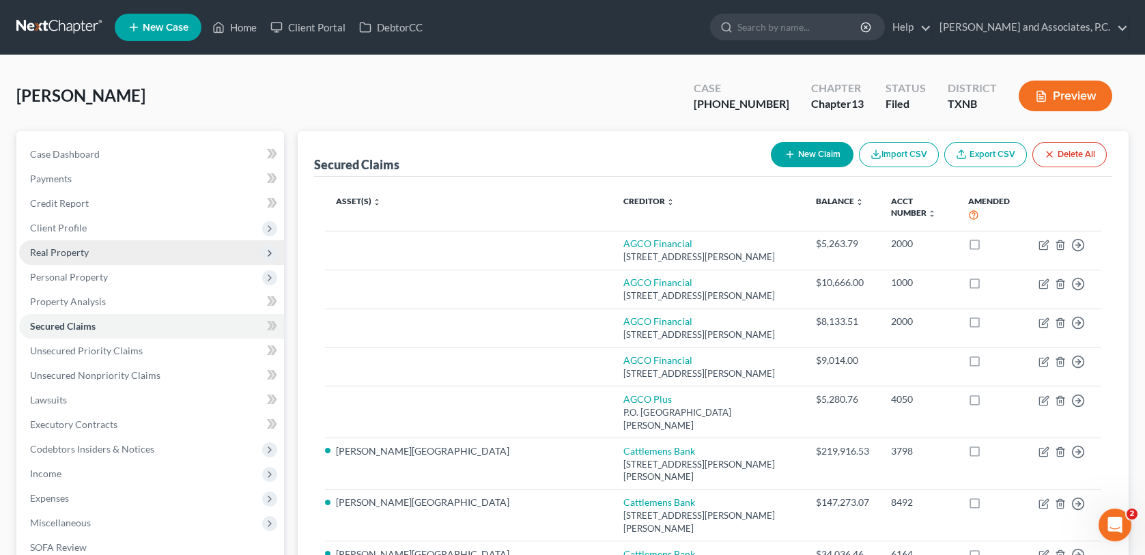
click at [87, 261] on span "Real Property" at bounding box center [151, 252] width 265 height 25
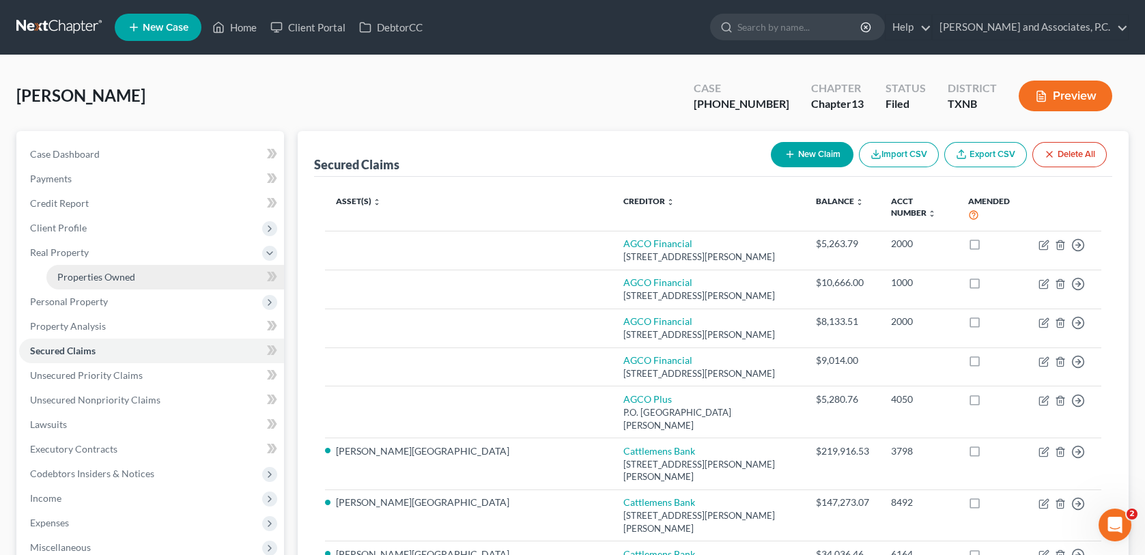
click at [95, 277] on span "Properties Owned" at bounding box center [96, 277] width 78 height 12
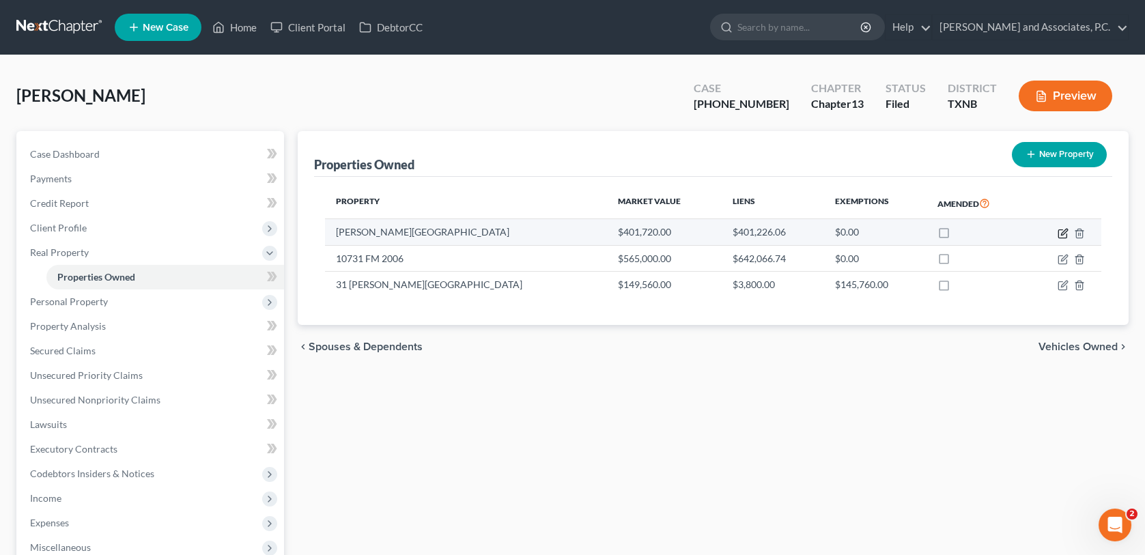
click at [1059, 229] on icon "button" at bounding box center [1063, 233] width 11 height 11
select select "45"
select select "98"
select select "4"
select select "0"
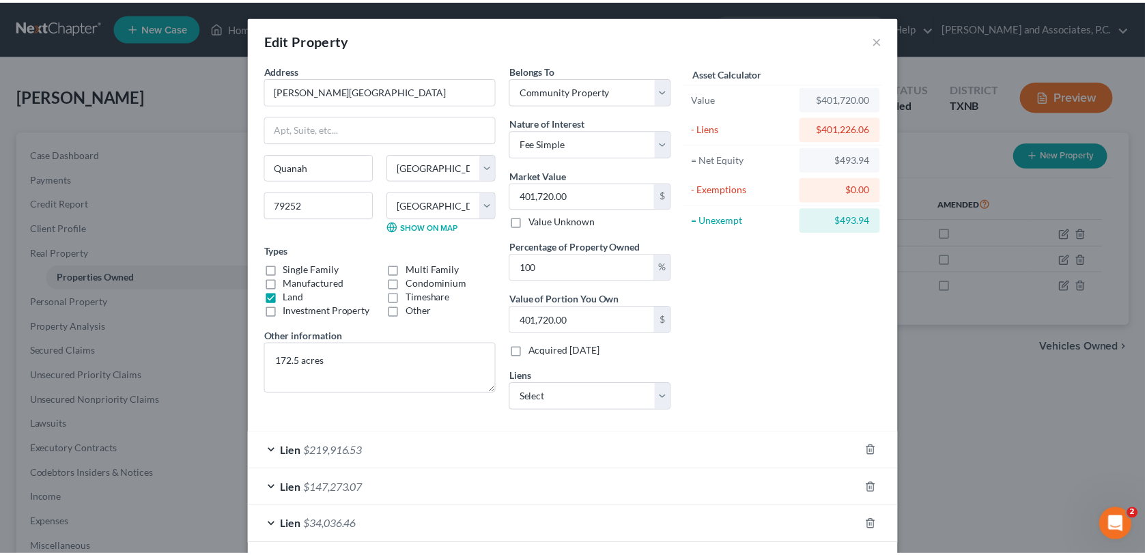
scroll to position [62, 0]
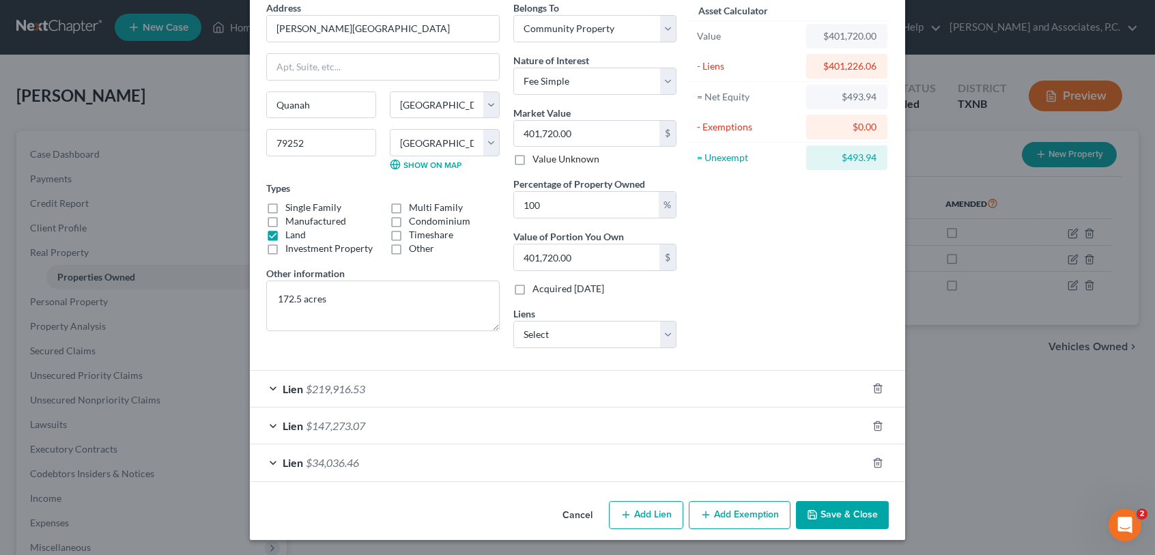
click at [577, 517] on button "Cancel" at bounding box center [578, 516] width 52 height 27
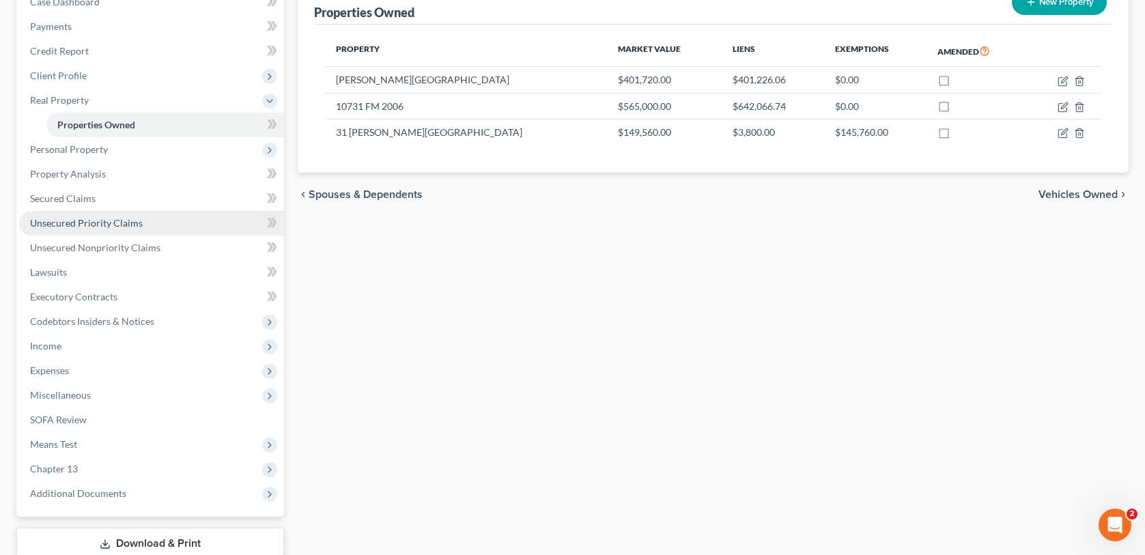
scroll to position [207, 0]
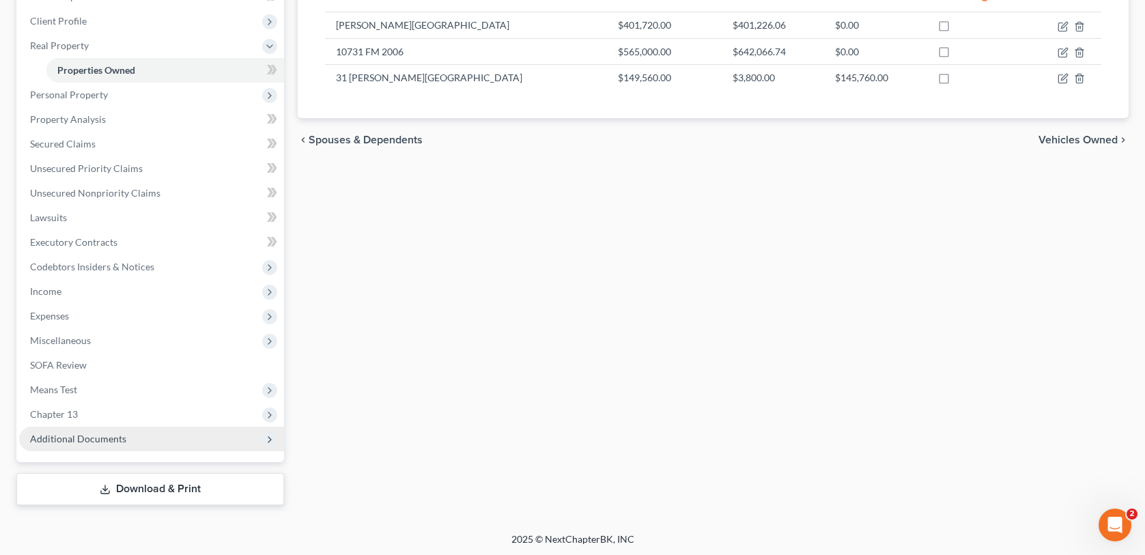
click at [105, 437] on span "Additional Documents" at bounding box center [78, 439] width 96 height 12
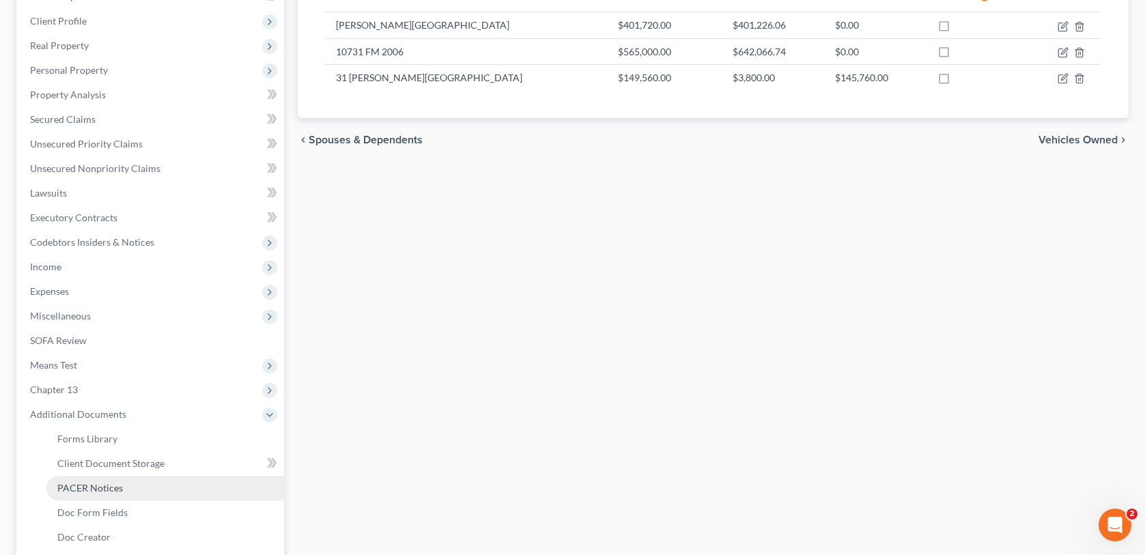
click at [100, 487] on span "PACER Notices" at bounding box center [90, 488] width 66 height 12
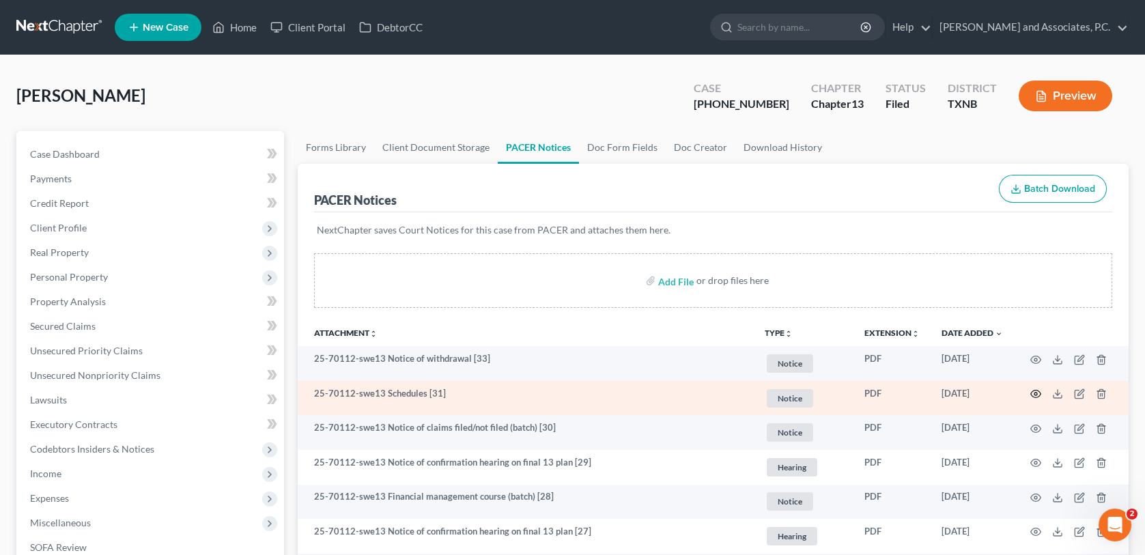
click at [1036, 393] on circle "button" at bounding box center [1035, 394] width 3 height 3
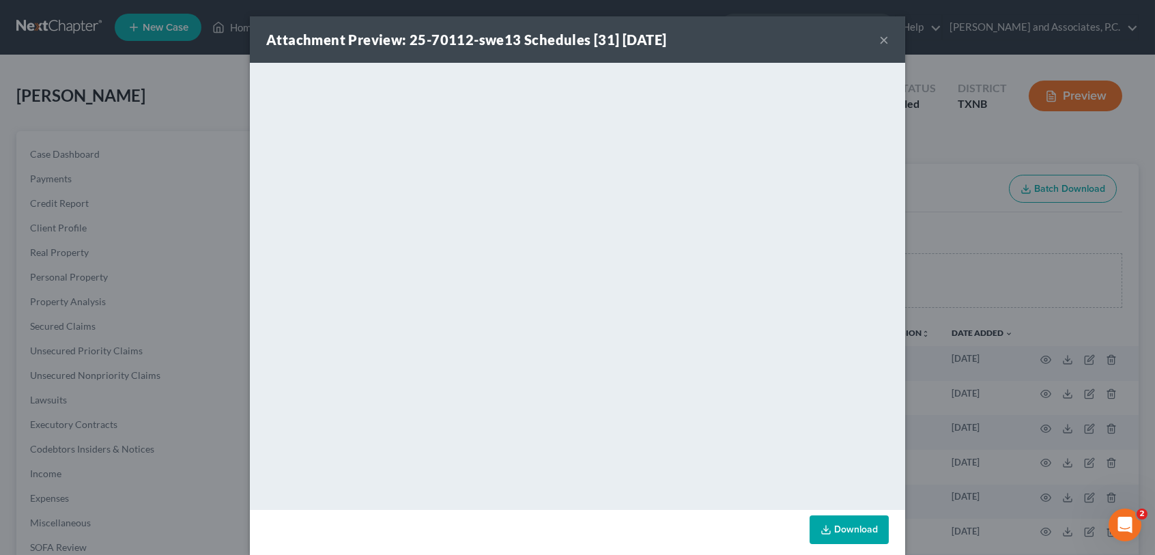
click at [879, 36] on button "×" at bounding box center [884, 39] width 10 height 16
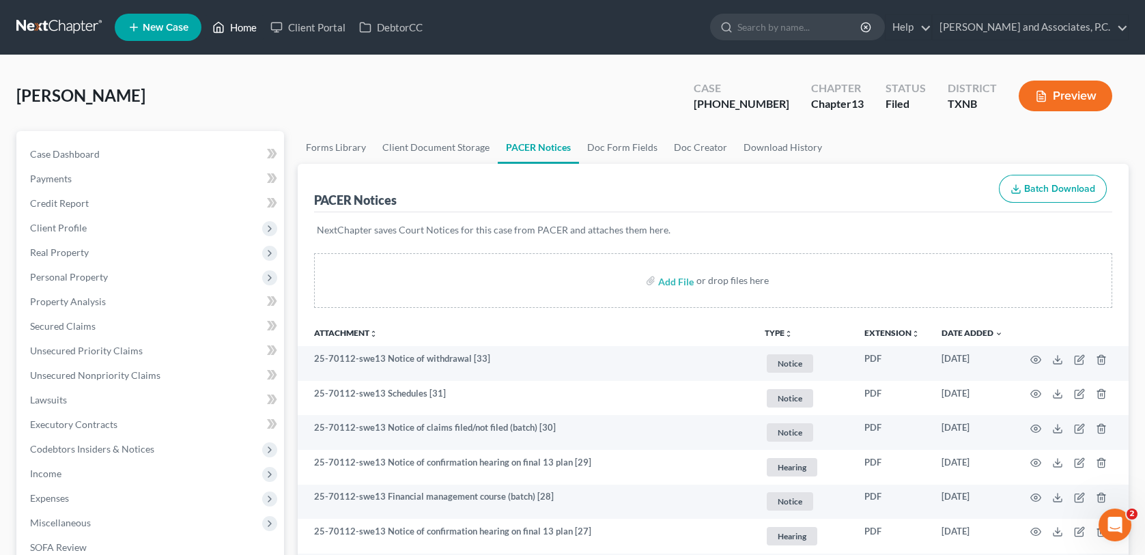
click at [239, 29] on link "Home" at bounding box center [235, 27] width 58 height 25
